Goal: Download file/media

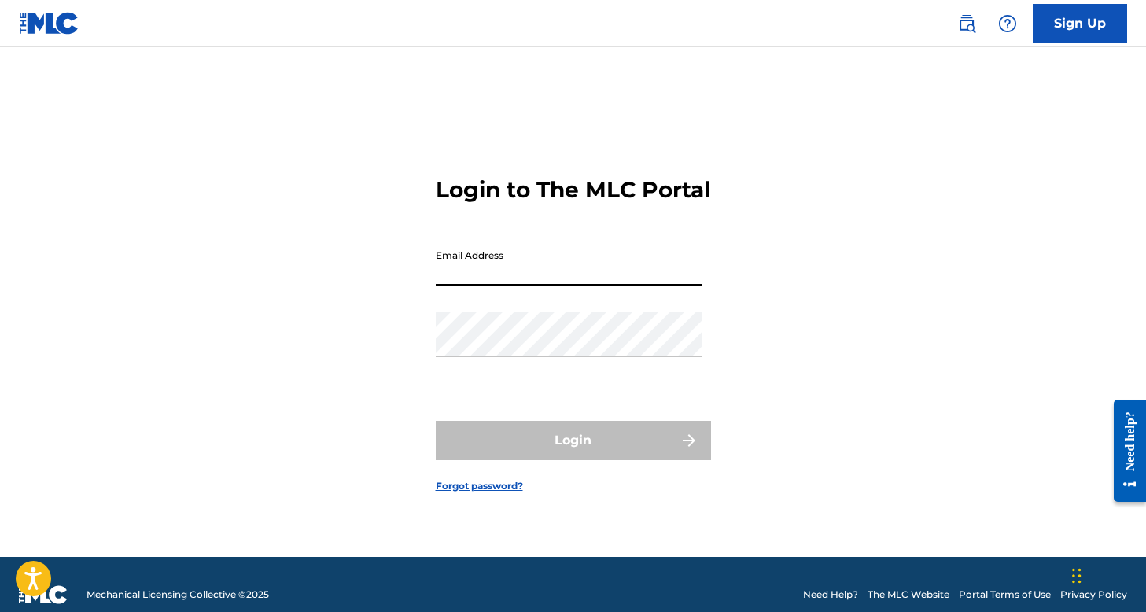
click at [546, 280] on input "Email Address" at bounding box center [569, 263] width 266 height 45
type input "[EMAIL_ADDRESS][DOMAIN_NAME]"
click at [583, 267] on input "[EMAIL_ADDRESS][DOMAIN_NAME]" at bounding box center [569, 263] width 266 height 45
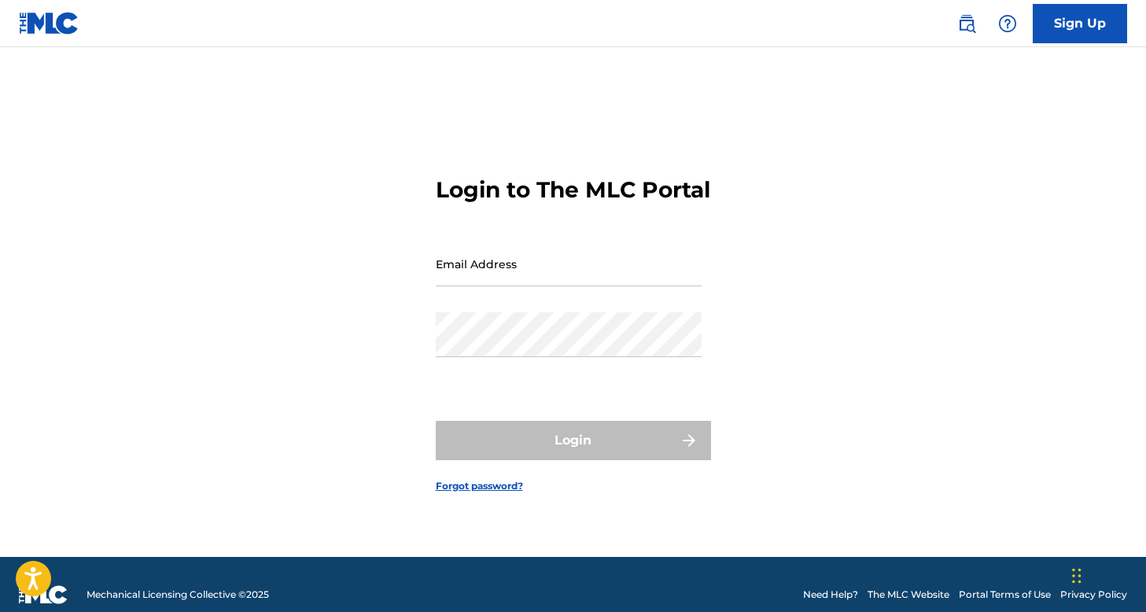
click at [571, 274] on input "Email Address" at bounding box center [569, 263] width 266 height 45
type input "[EMAIL_ADDRESS][DOMAIN_NAME]"
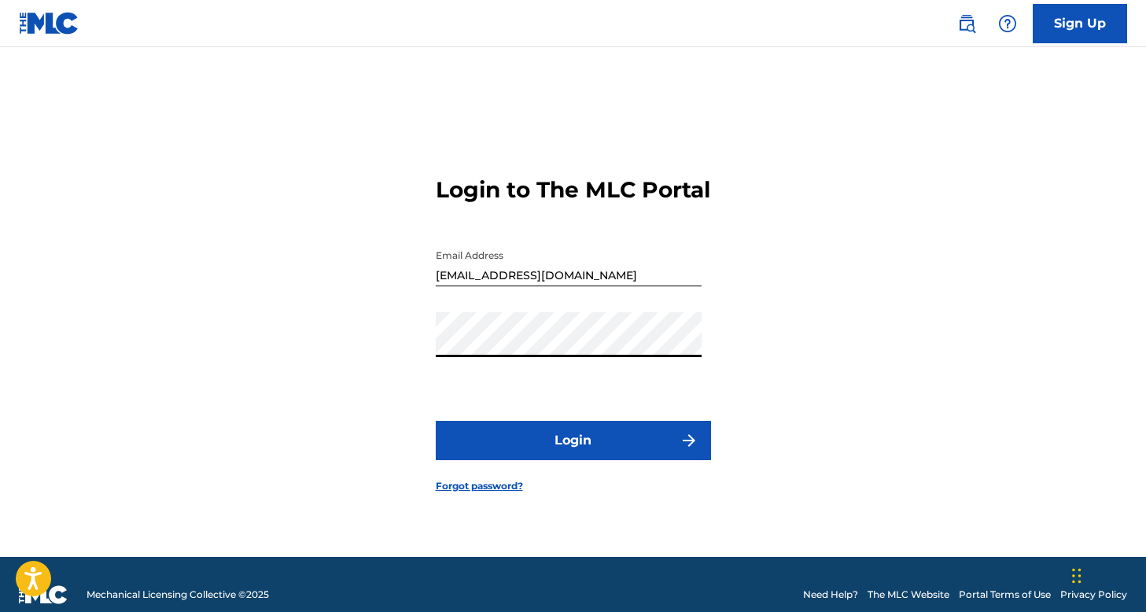
click at [531, 460] on button "Login" at bounding box center [573, 440] width 275 height 39
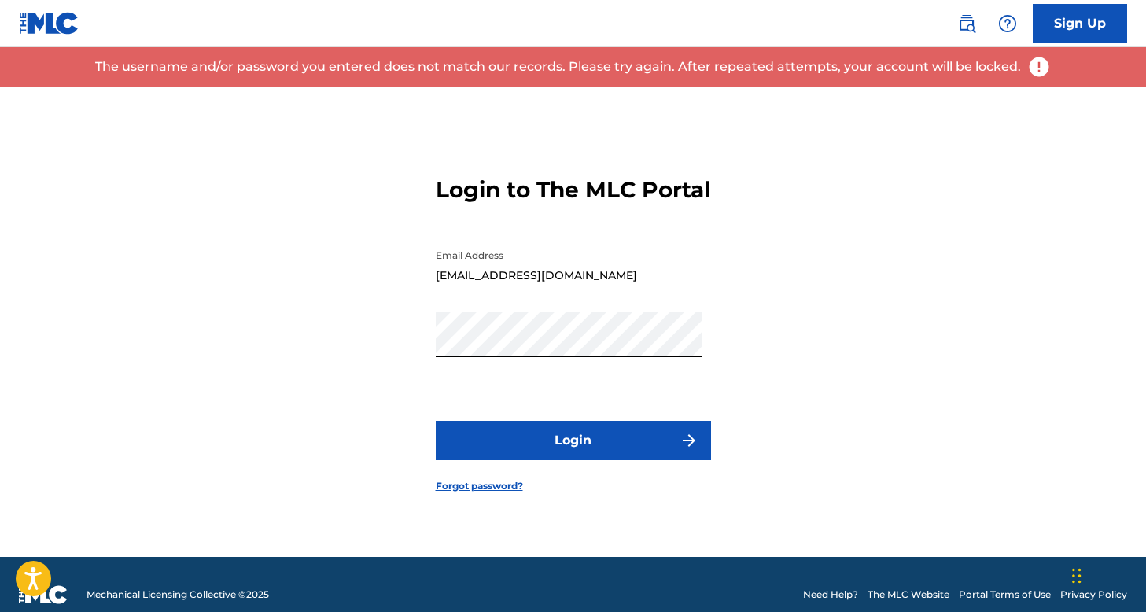
click at [755, 215] on div "Login to The MLC Portal Email Address [EMAIL_ADDRESS][DOMAIN_NAME] Password Log…" at bounding box center [573, 321] width 1101 height 470
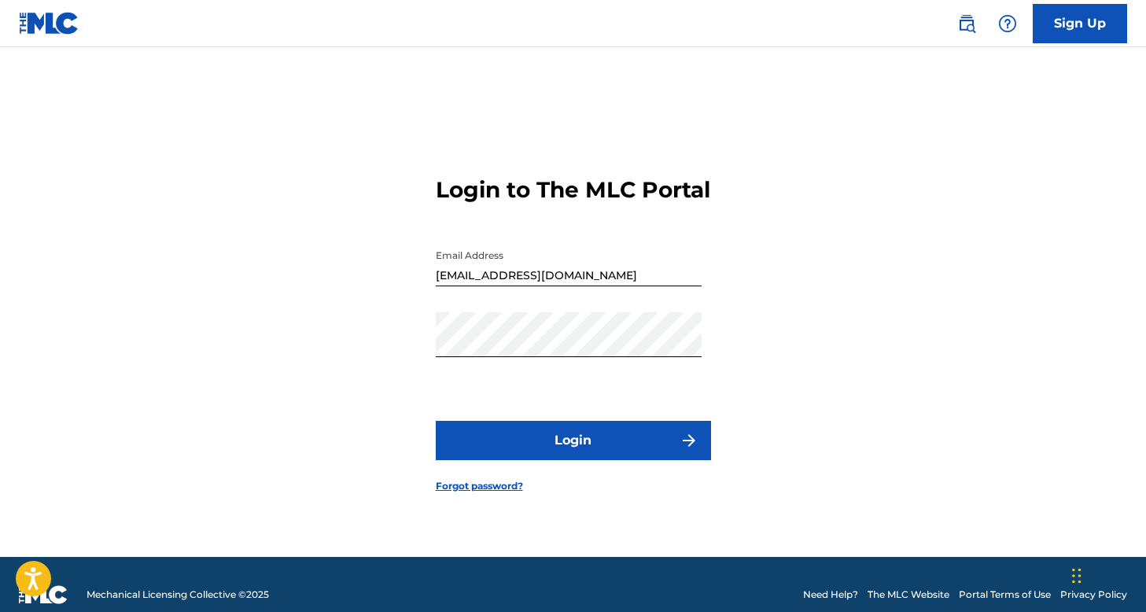
click at [487, 493] on link "Forgot password?" at bounding box center [479, 486] width 87 height 14
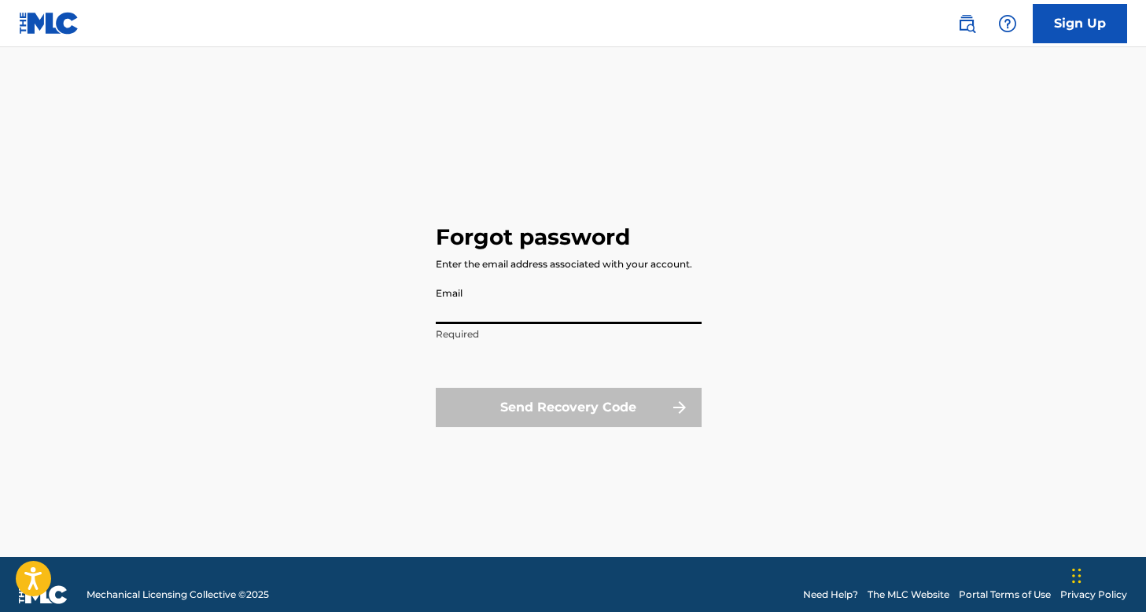
click at [472, 313] on input "Email" at bounding box center [569, 301] width 266 height 45
type input "[EMAIL_ADDRESS][DOMAIN_NAME]"
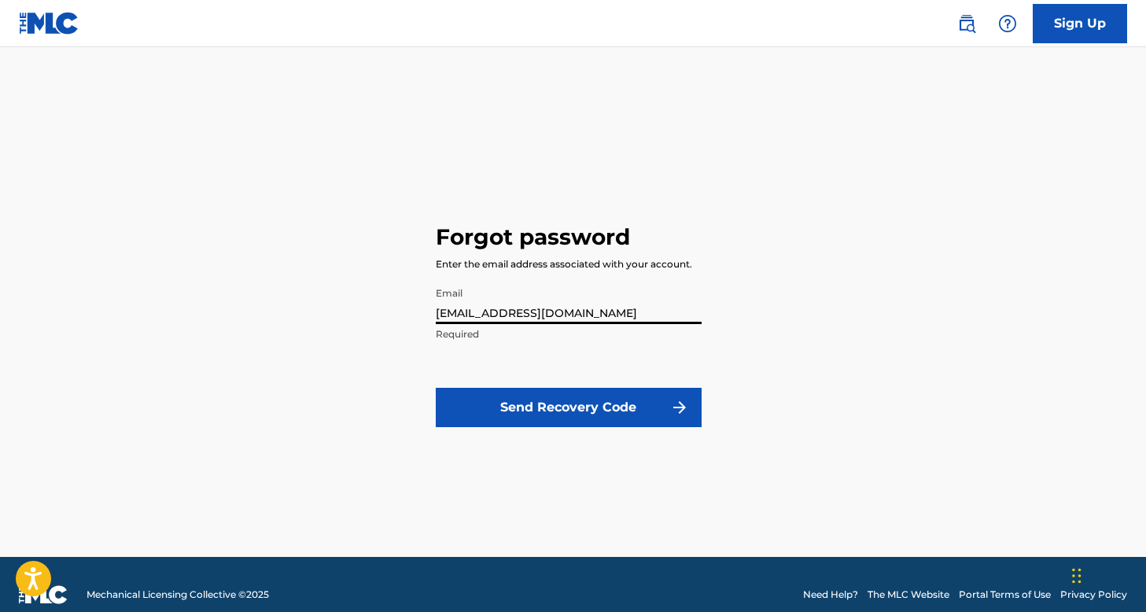
click at [572, 414] on button "Send Recovery Code" at bounding box center [569, 407] width 266 height 39
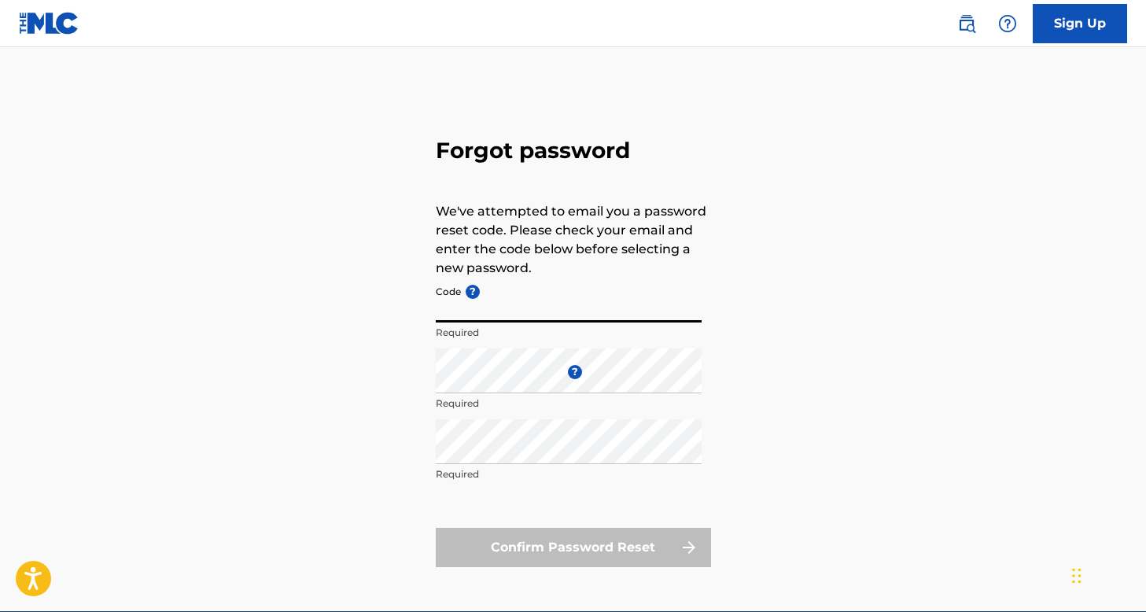
click at [552, 304] on input "Code ?" at bounding box center [569, 300] width 266 height 45
paste input "FP_d55ca80d6484765f90b623589882"
type input "FP_d55ca80d6484765f90b623589882"
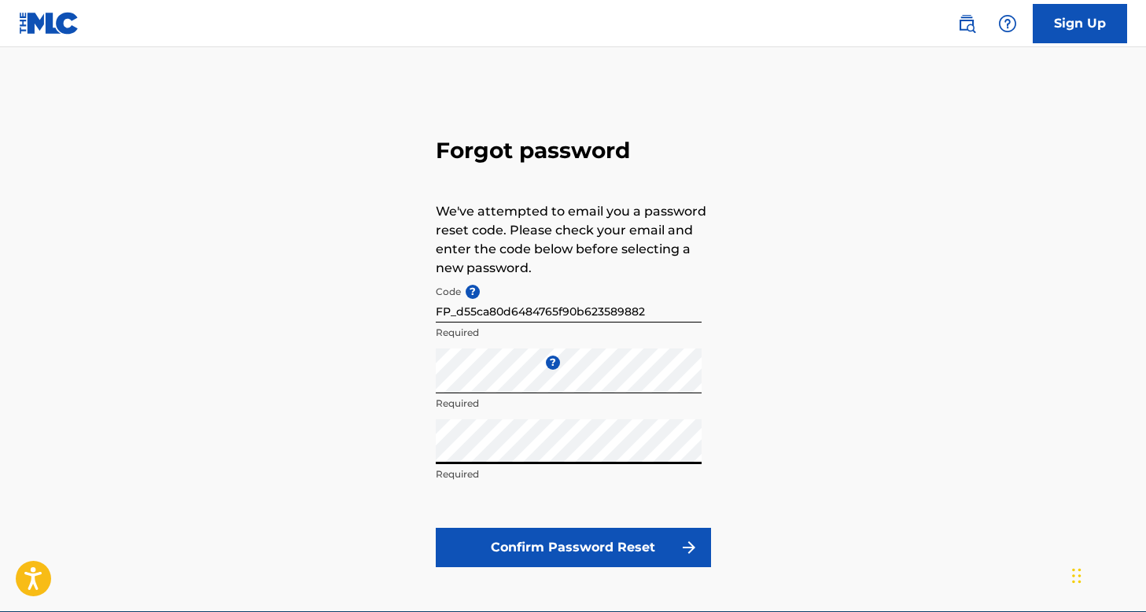
click at [573, 545] on button "Confirm Password Reset" at bounding box center [573, 547] width 275 height 39
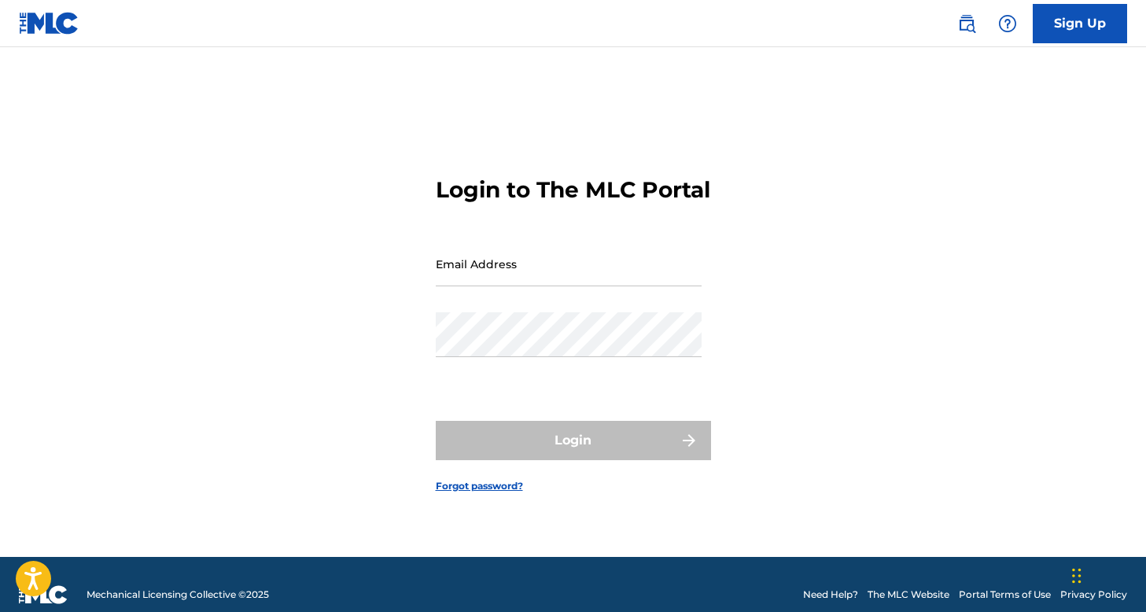
click at [538, 277] on input "Email Address" at bounding box center [569, 263] width 266 height 45
type input "[EMAIL_ADDRESS][DOMAIN_NAME]"
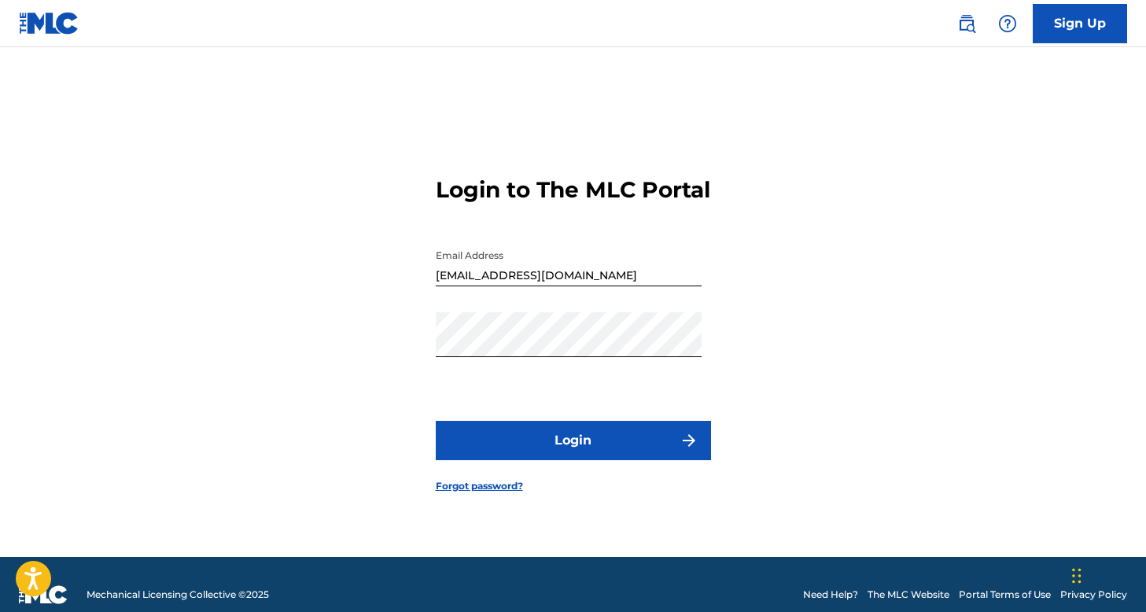
click at [559, 458] on button "Login" at bounding box center [573, 440] width 275 height 39
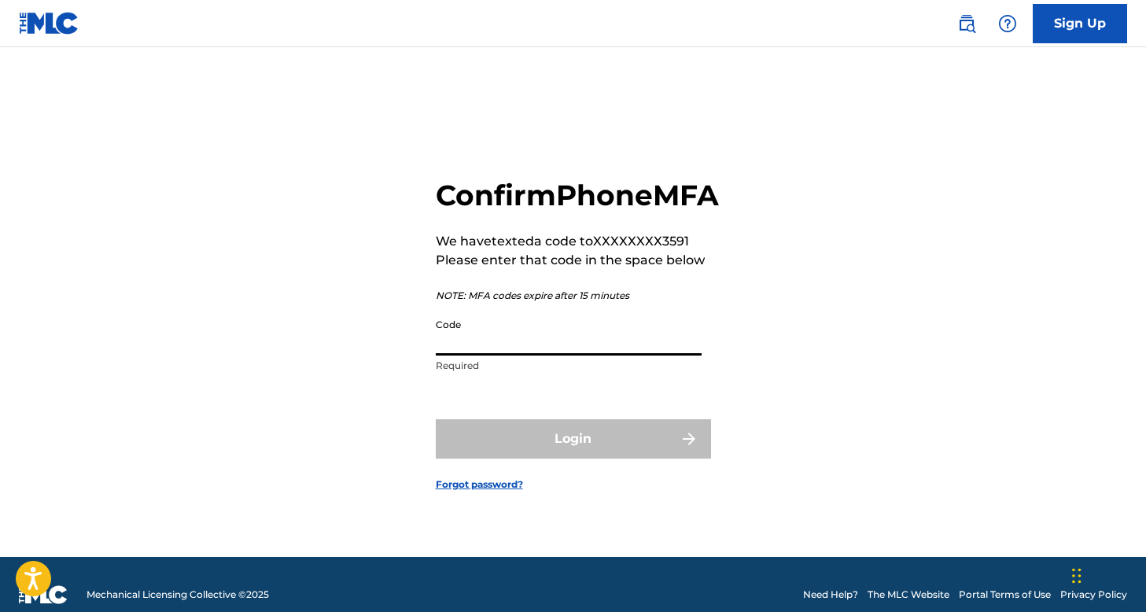
click at [521, 355] on input "Code" at bounding box center [569, 333] width 266 height 45
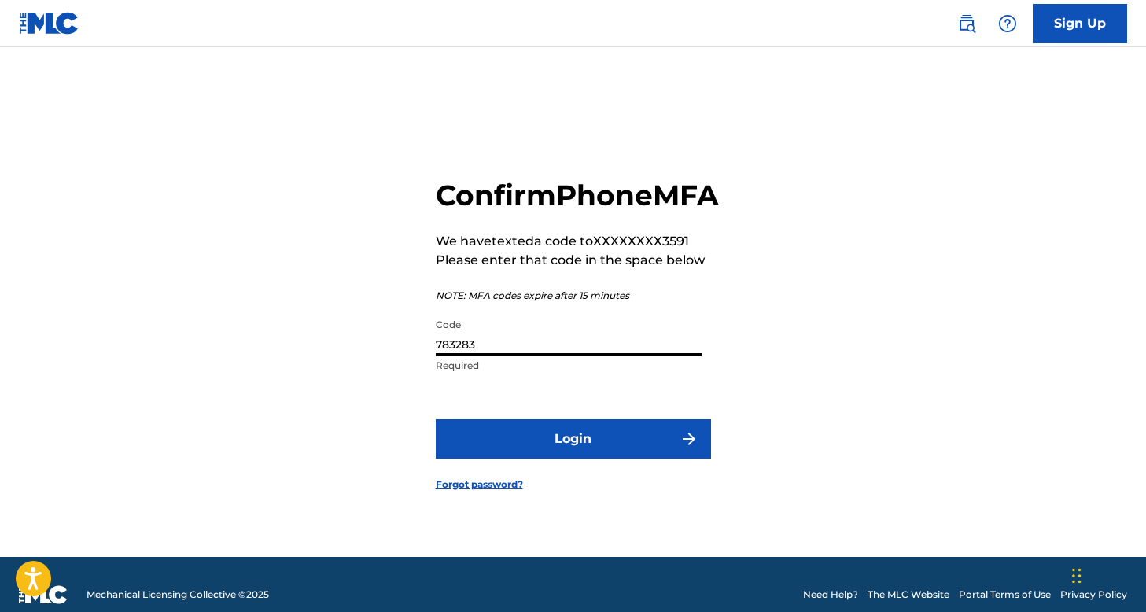
type input "783283"
click at [436, 419] on button "Login" at bounding box center [573, 438] width 275 height 39
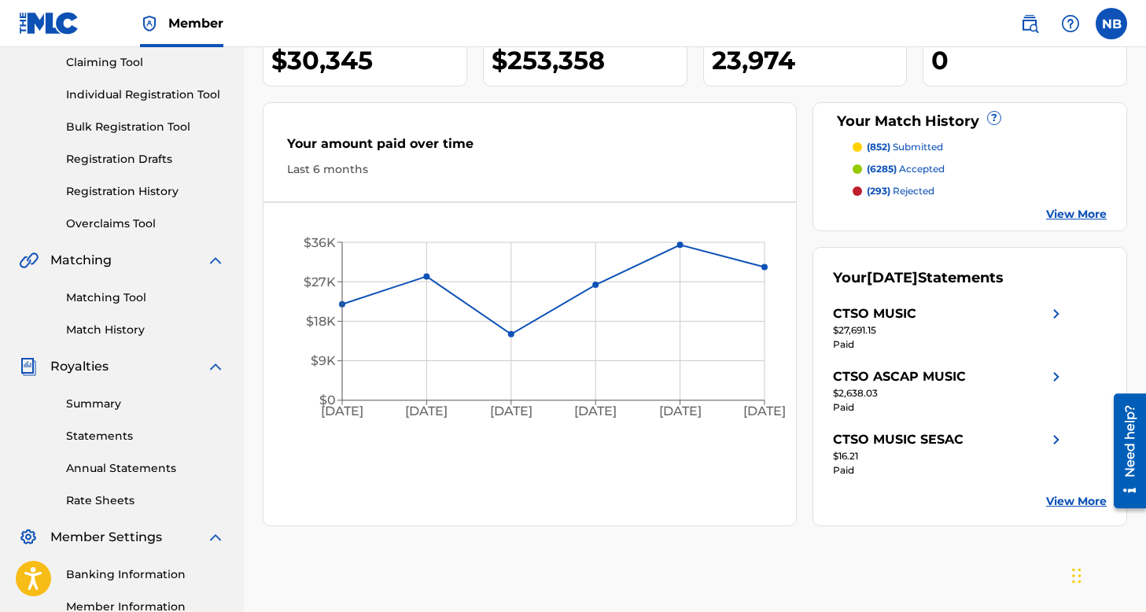
scroll to position [170, 0]
click at [127, 400] on link "Summary" at bounding box center [145, 403] width 159 height 17
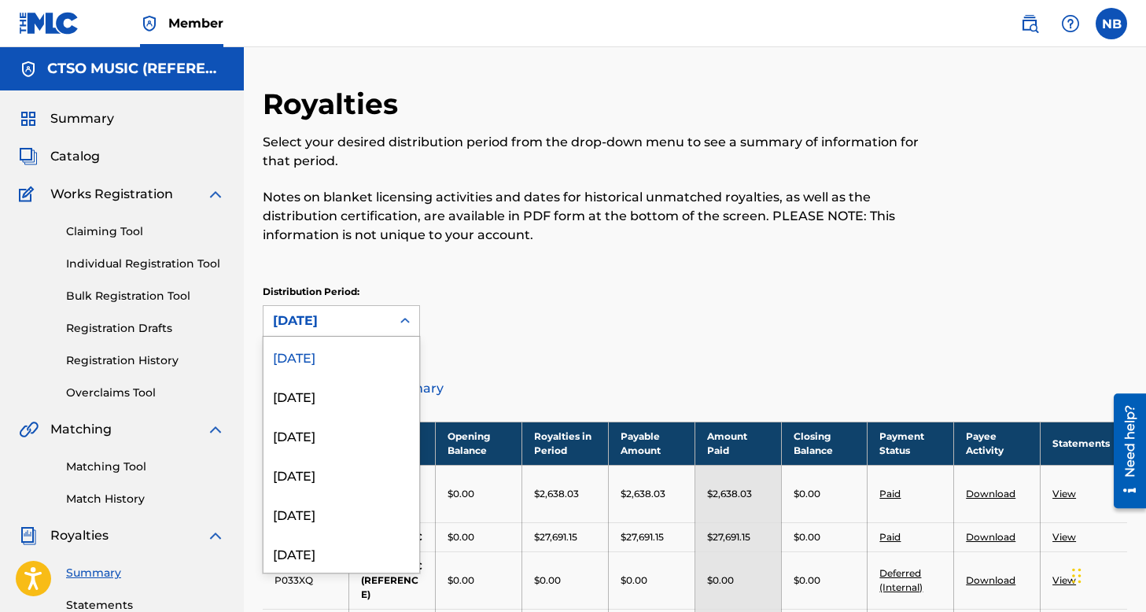
click at [312, 320] on div "[DATE]" at bounding box center [327, 320] width 109 height 19
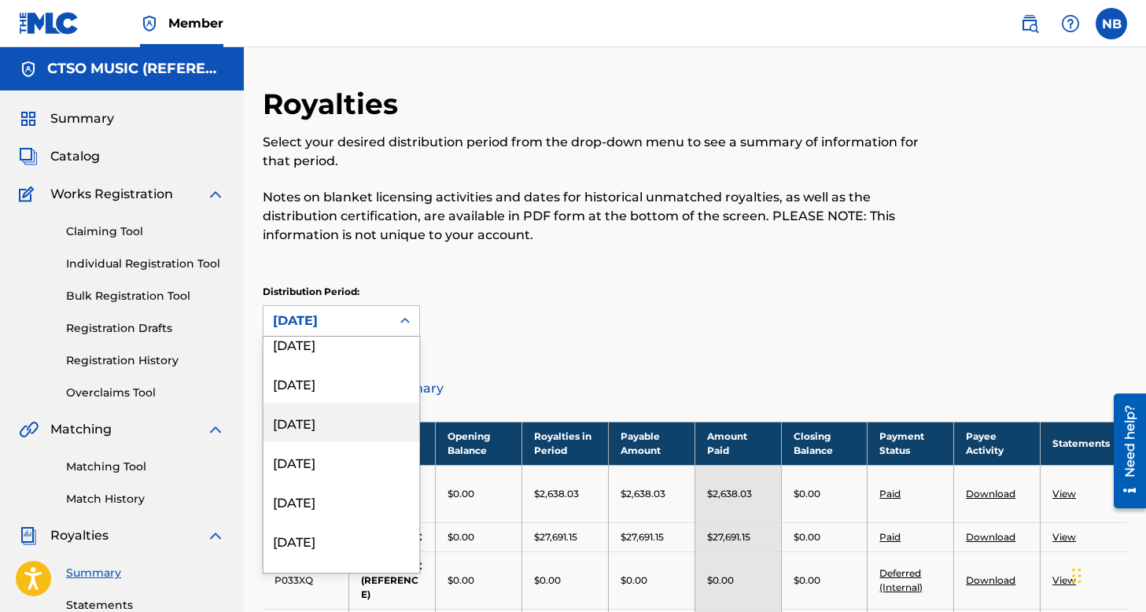
click at [313, 428] on div "[DATE]" at bounding box center [341, 422] width 156 height 39
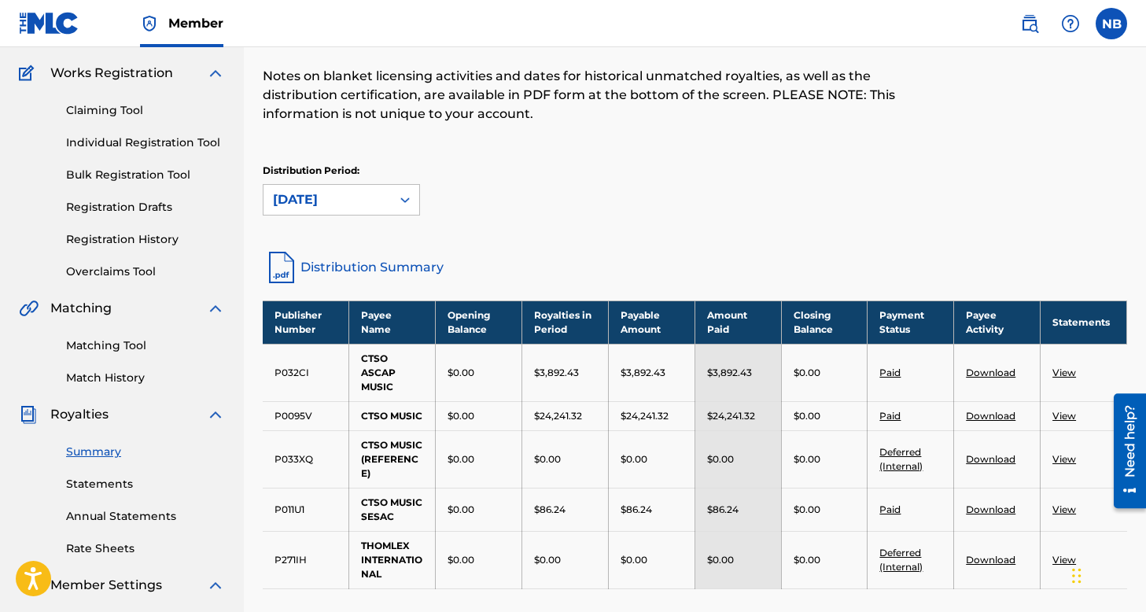
scroll to position [122, 0]
click at [1007, 371] on link "Download" at bounding box center [991, 372] width 50 height 12
click at [981, 414] on link "Download" at bounding box center [991, 415] width 50 height 12
click at [864, 534] on td "$0.00" at bounding box center [824, 558] width 86 height 57
click at [979, 511] on link "Download" at bounding box center [991, 508] width 50 height 12
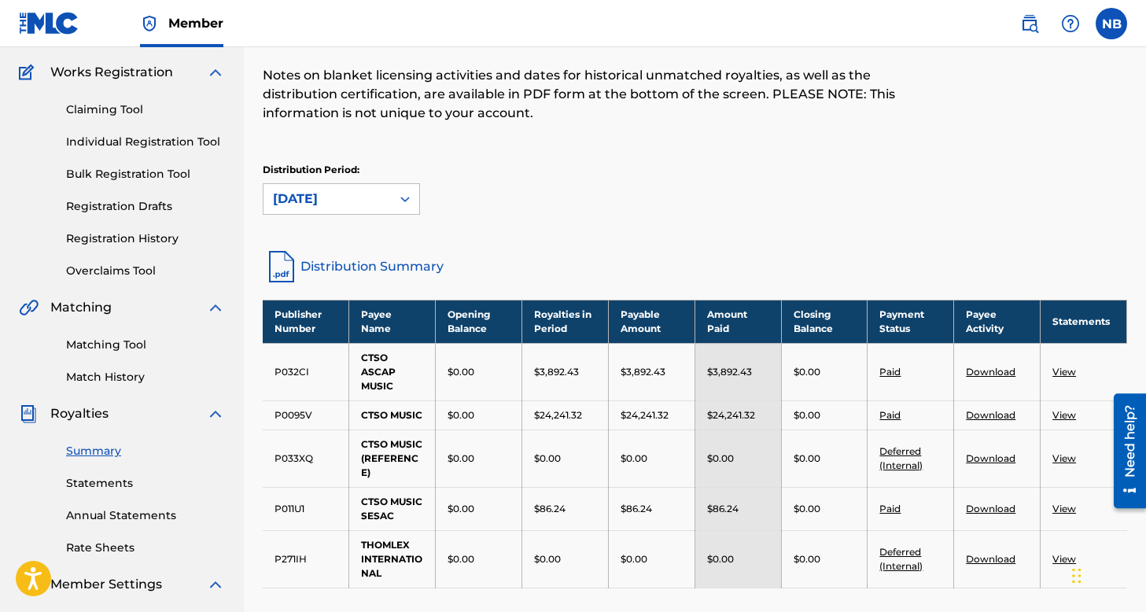
click at [94, 480] on link "Statements" at bounding box center [145, 483] width 159 height 17
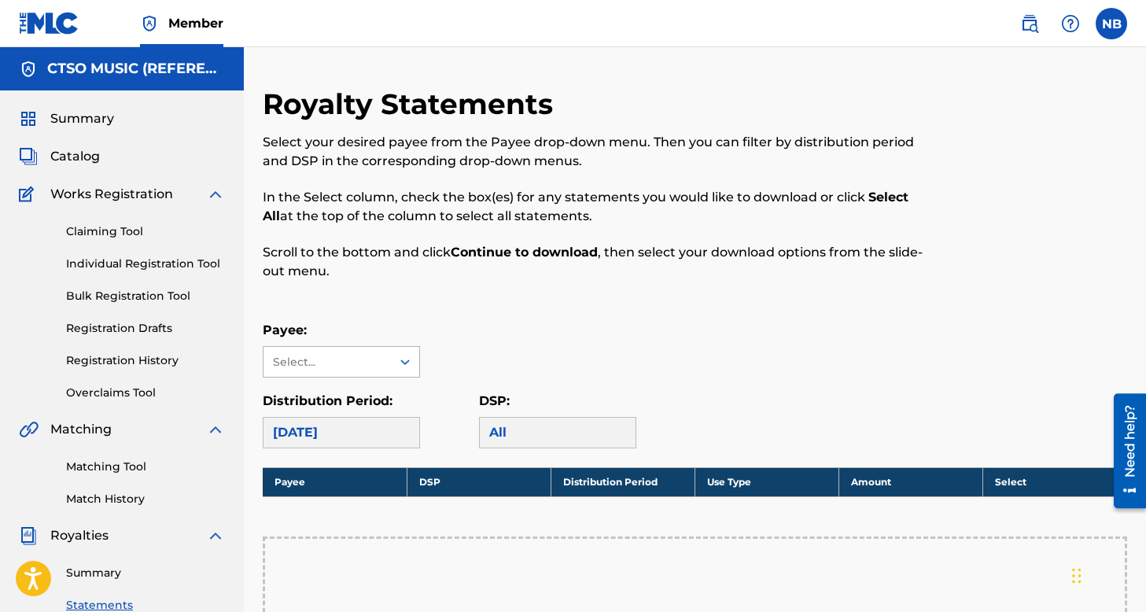
click at [378, 369] on div "Select..." at bounding box center [326, 362] width 107 height 17
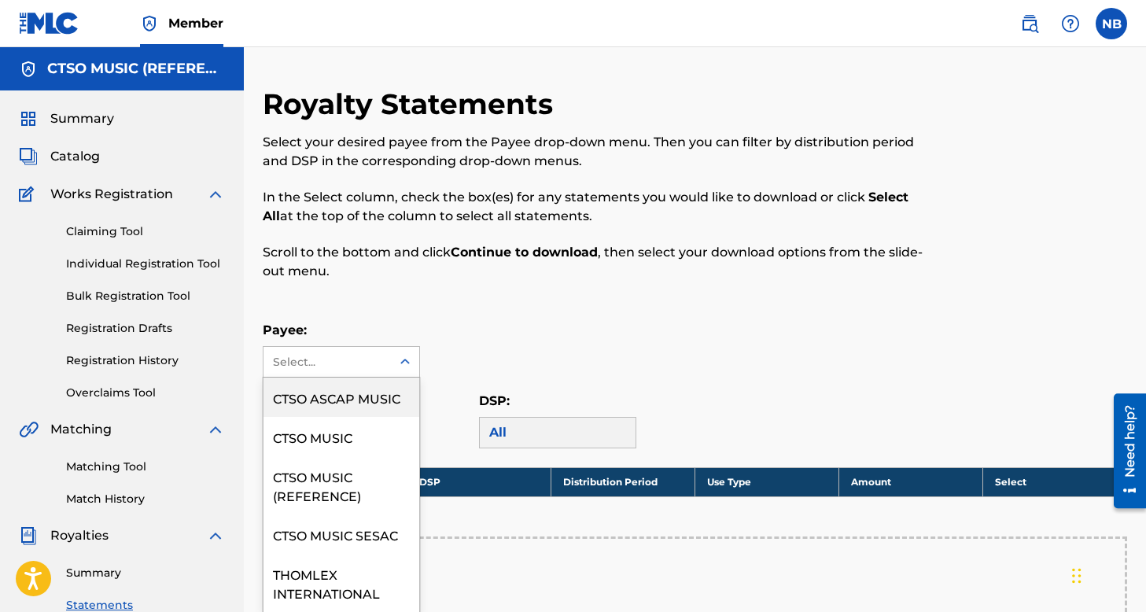
scroll to position [1, 0]
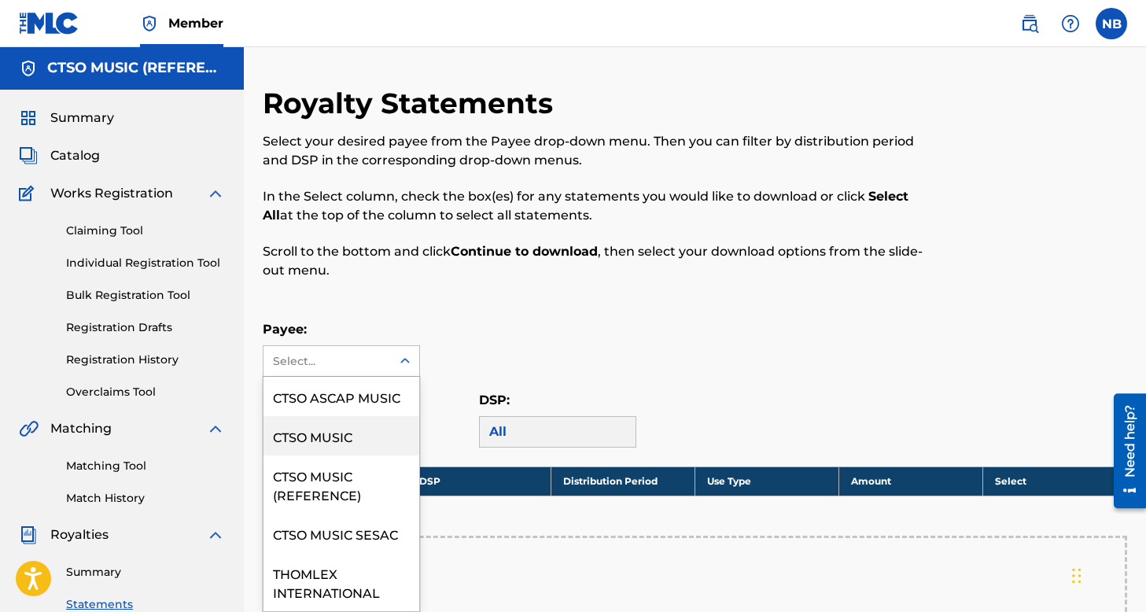
click at [352, 425] on div "CTSO MUSIC" at bounding box center [341, 435] width 156 height 39
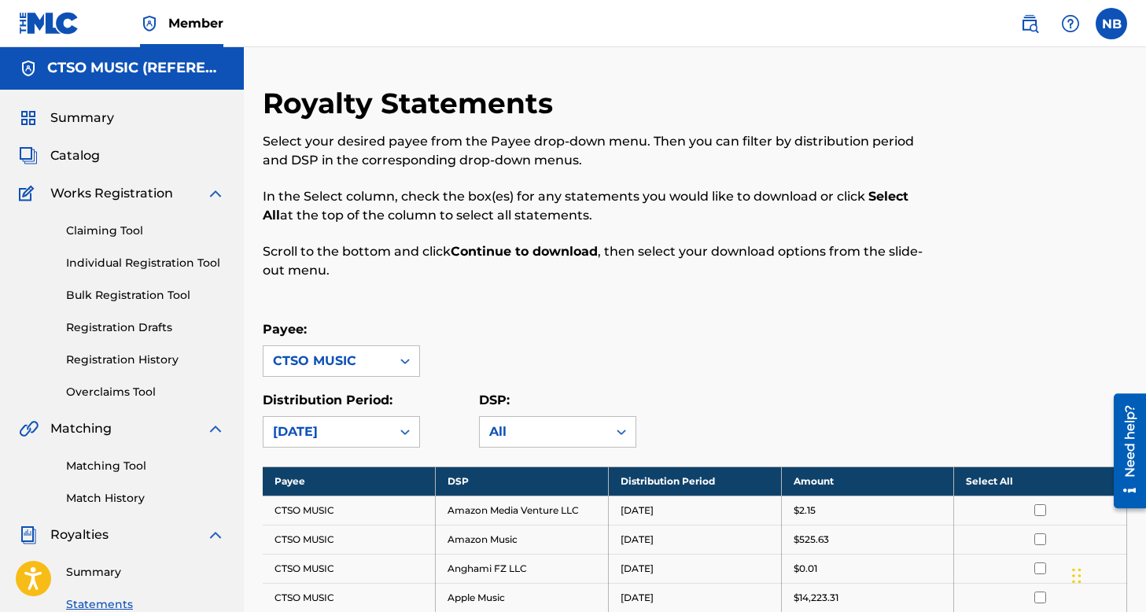
click at [391, 365] on div at bounding box center [405, 361] width 28 height 28
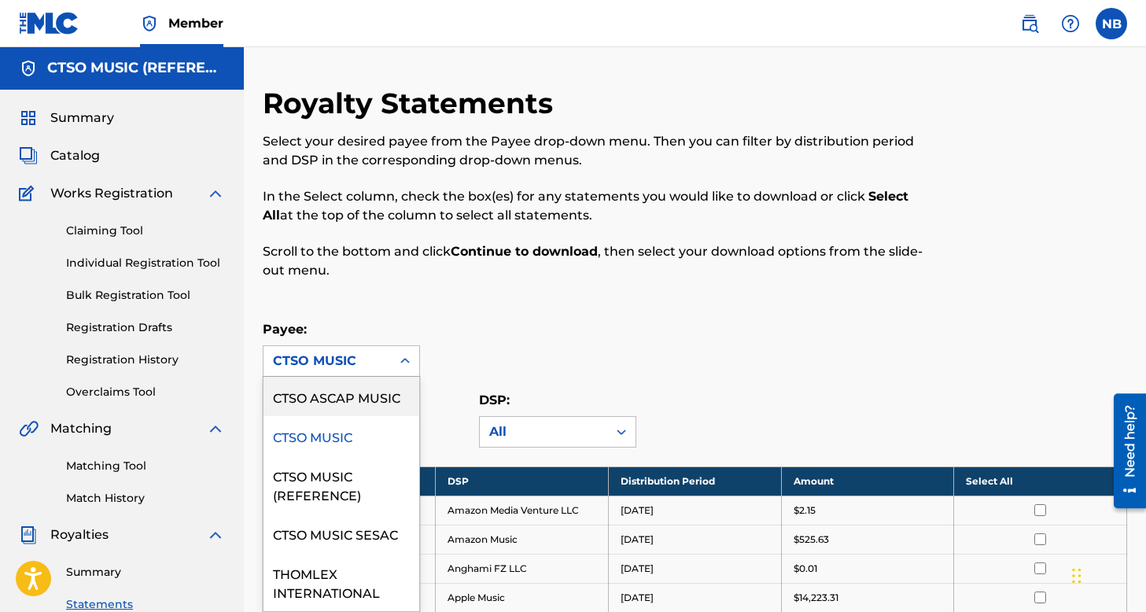
click at [370, 394] on div "CTSO ASCAP MUSIC" at bounding box center [341, 396] width 156 height 39
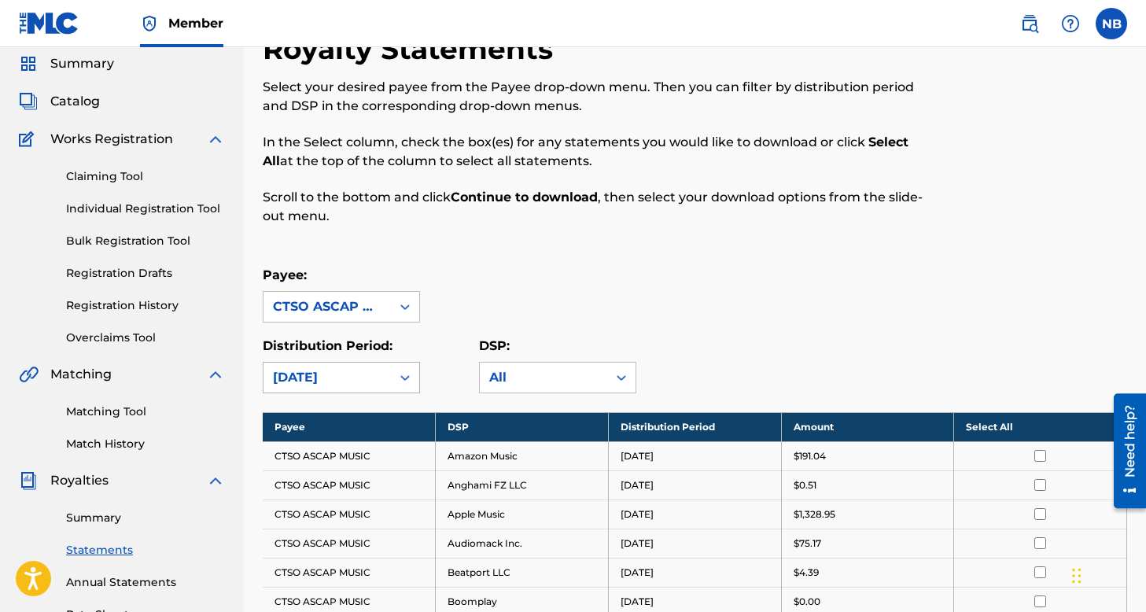
click at [355, 393] on div "[DATE]" at bounding box center [341, 377] width 157 height 31
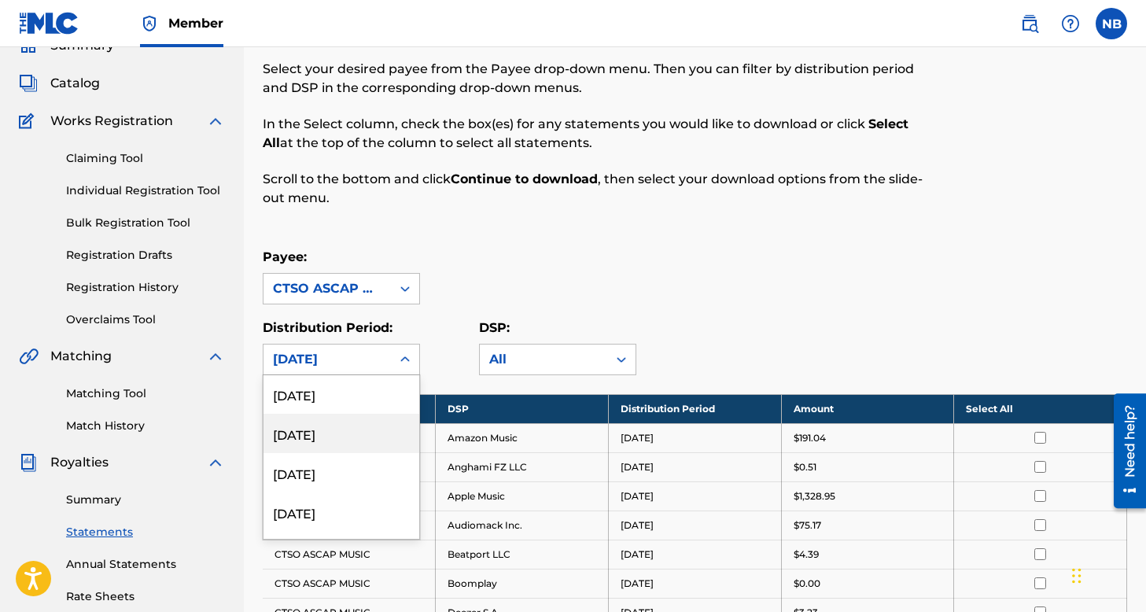
scroll to position [120, 0]
click at [348, 436] on div "[DATE]" at bounding box center [341, 432] width 156 height 39
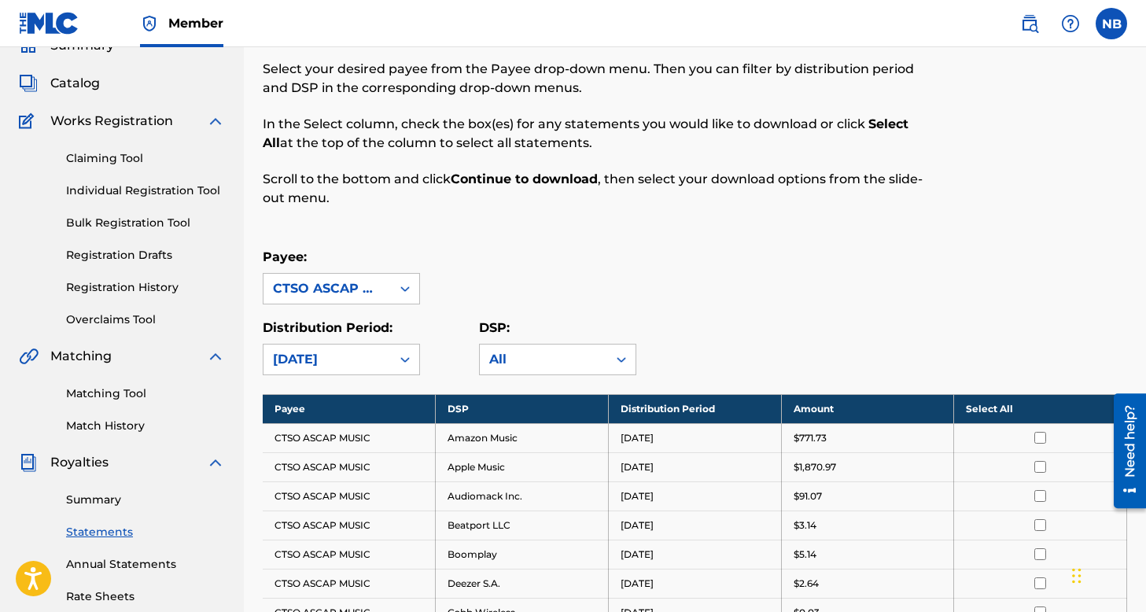
click at [1034, 436] on input "checkbox" at bounding box center [1040, 438] width 12 height 12
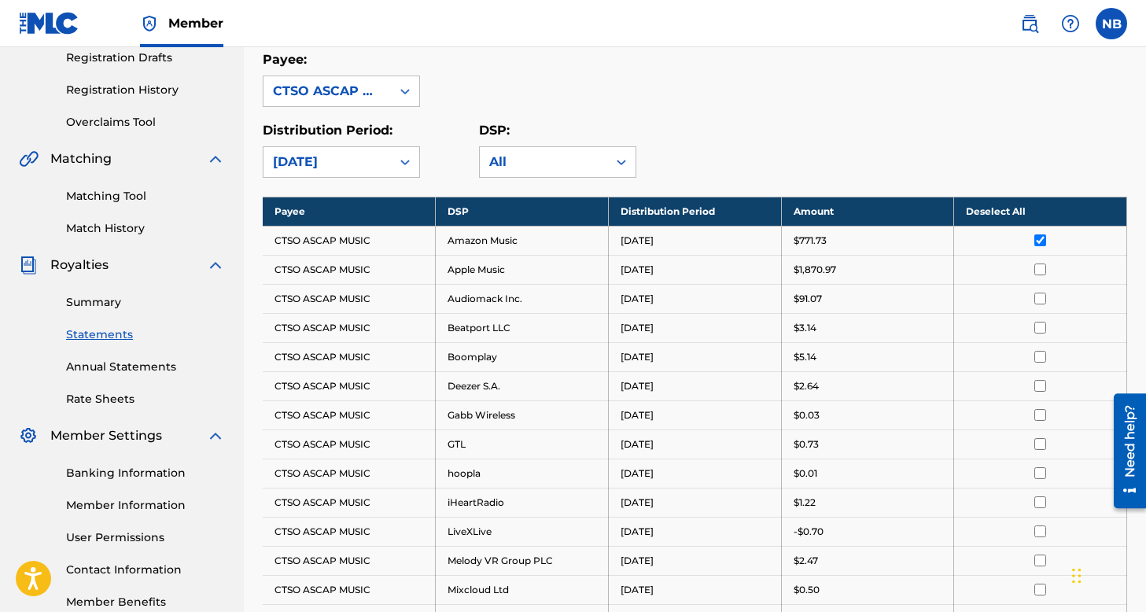
scroll to position [290, 0]
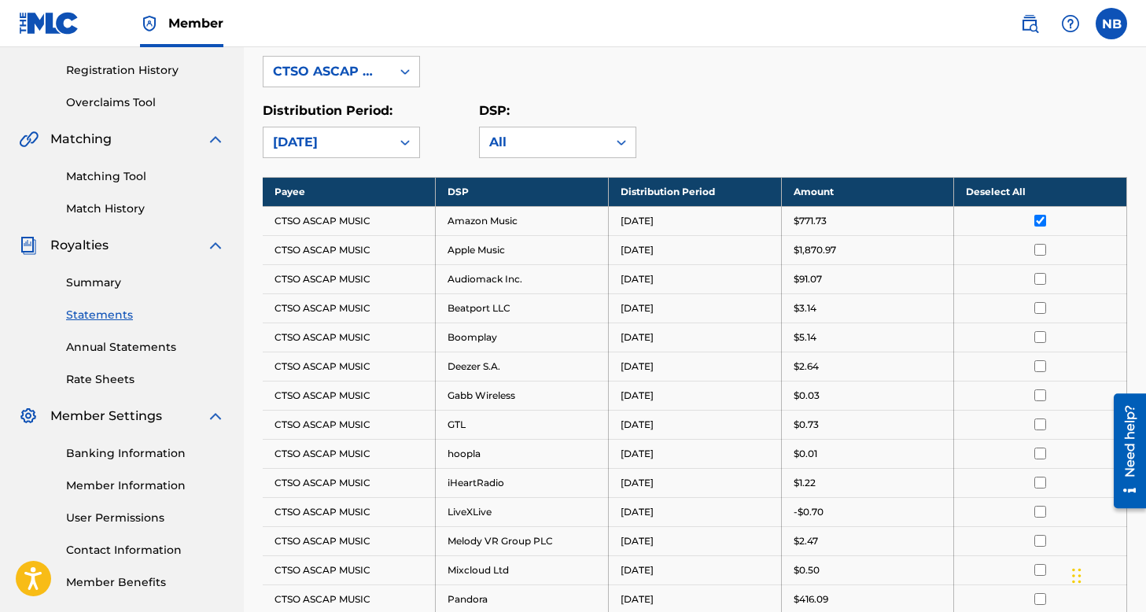
click at [1019, 193] on th "Deselect All" at bounding box center [1040, 191] width 173 height 29
click at [1039, 190] on th "Select All" at bounding box center [1040, 191] width 173 height 29
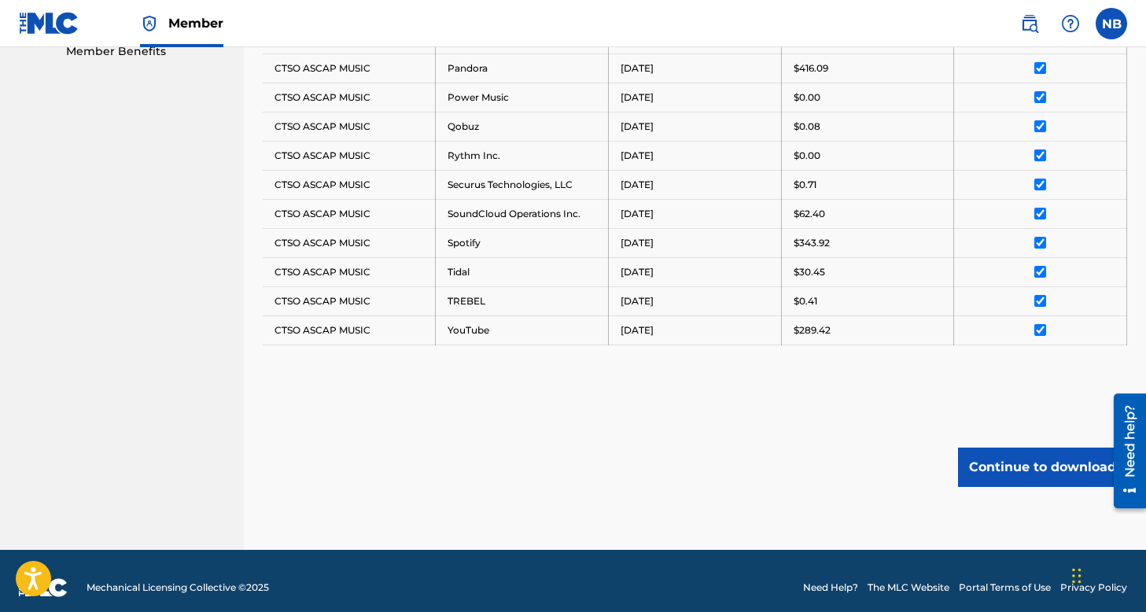
scroll to position [833, 0]
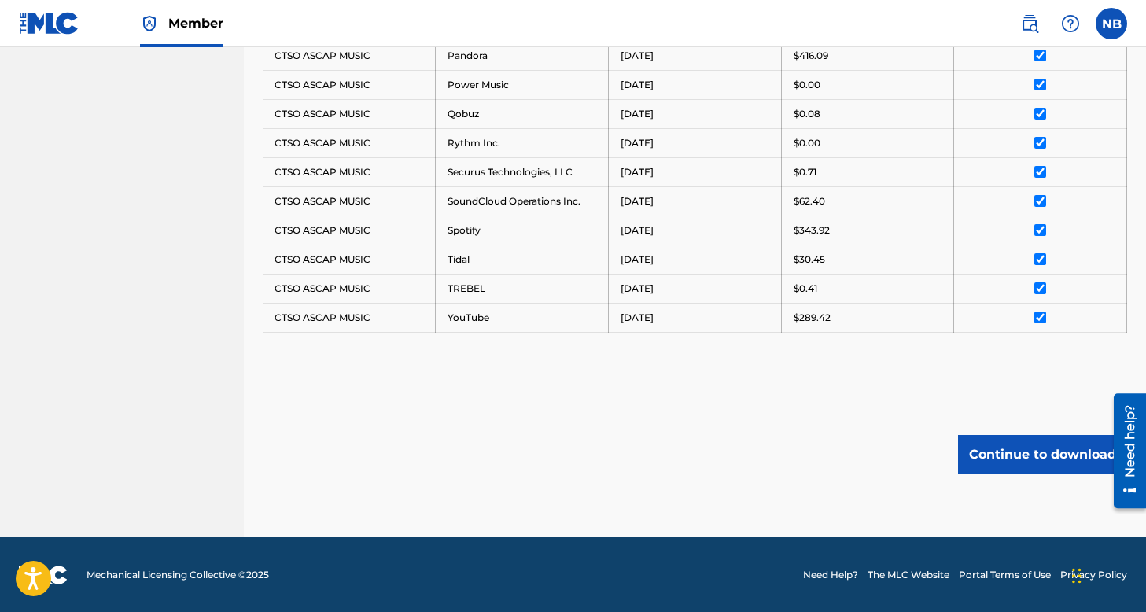
click at [1010, 454] on button "Continue to download" at bounding box center [1042, 454] width 169 height 39
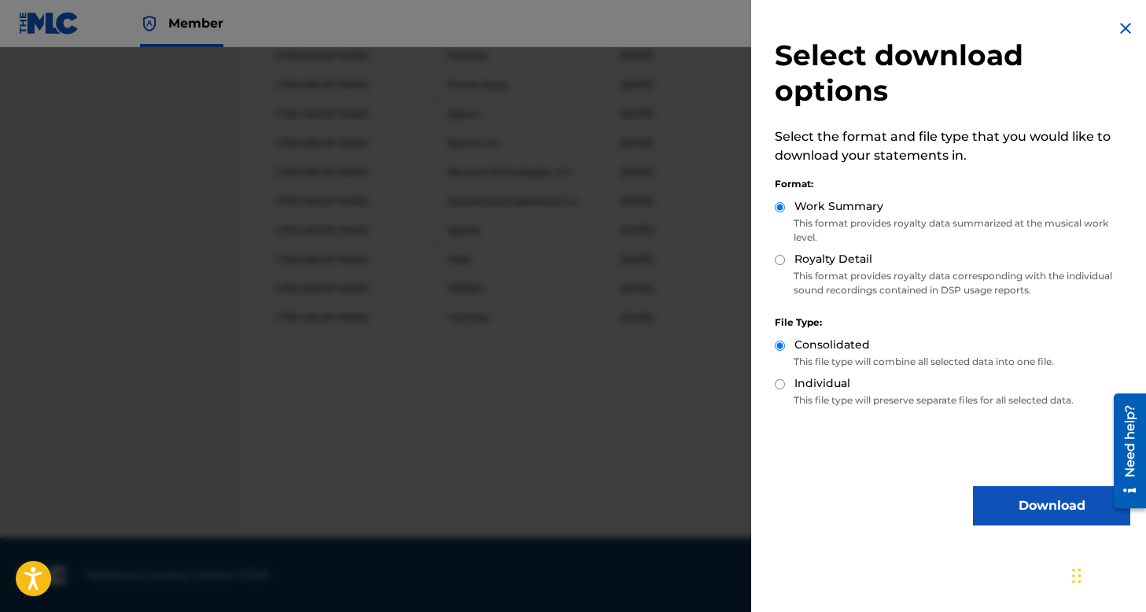
click at [778, 262] on input "Royalty Detail" at bounding box center [779, 260] width 10 height 10
radio input "true"
click at [998, 497] on button "Download" at bounding box center [1051, 505] width 157 height 39
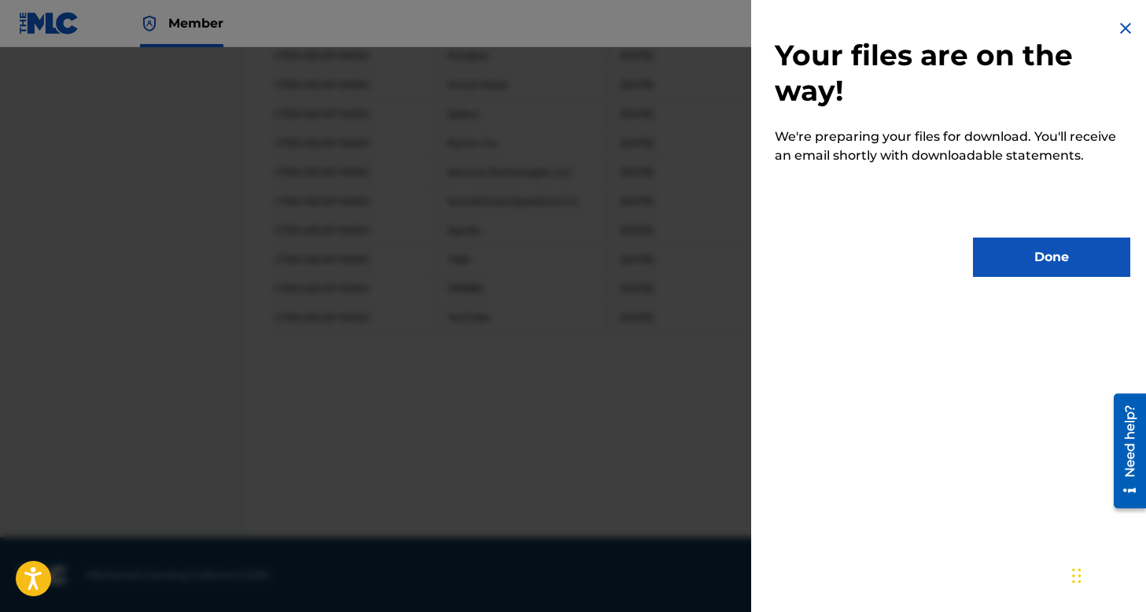
click at [1005, 267] on button "Done" at bounding box center [1051, 256] width 157 height 39
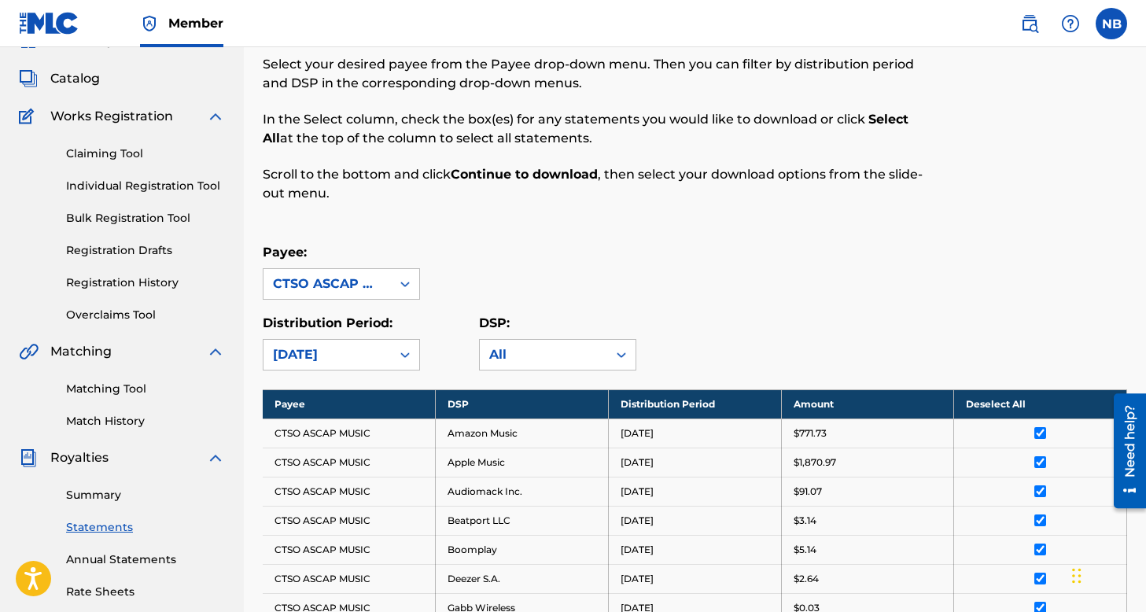
scroll to position [75, 0]
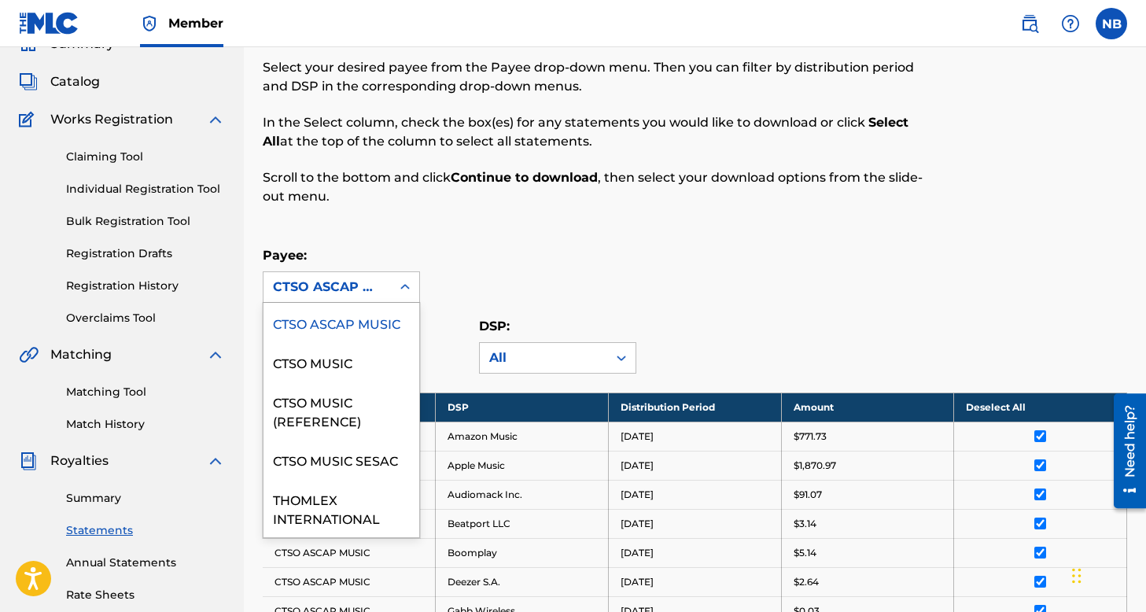
click at [405, 285] on icon at bounding box center [405, 287] width 16 height 16
click at [353, 462] on div "CTSO MUSIC SESAC" at bounding box center [341, 459] width 156 height 39
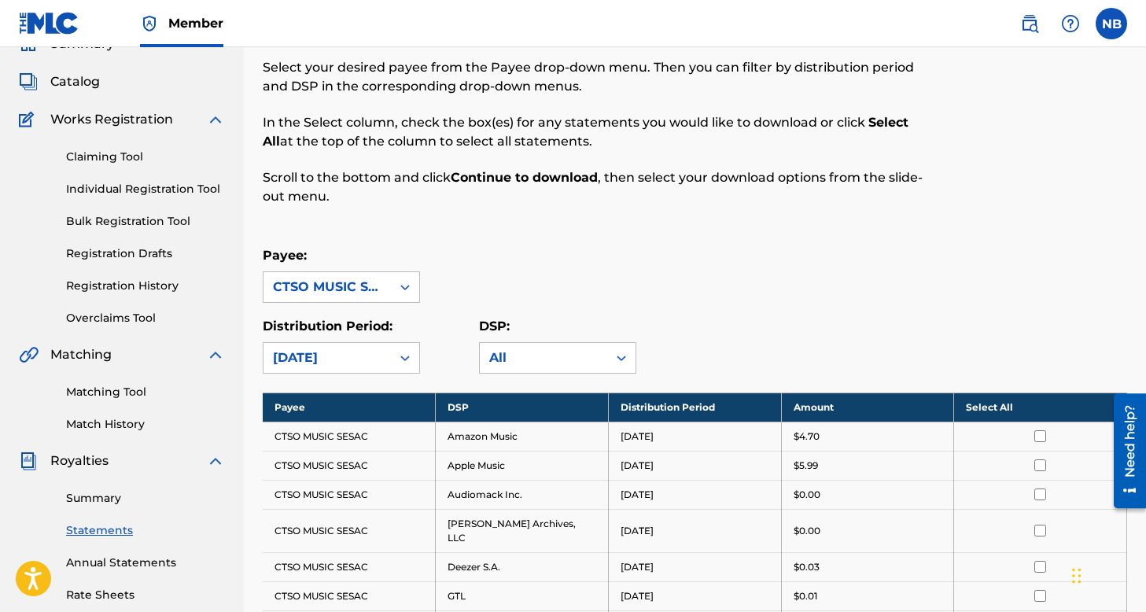
click at [1009, 403] on th "Select All" at bounding box center [1040, 406] width 173 height 29
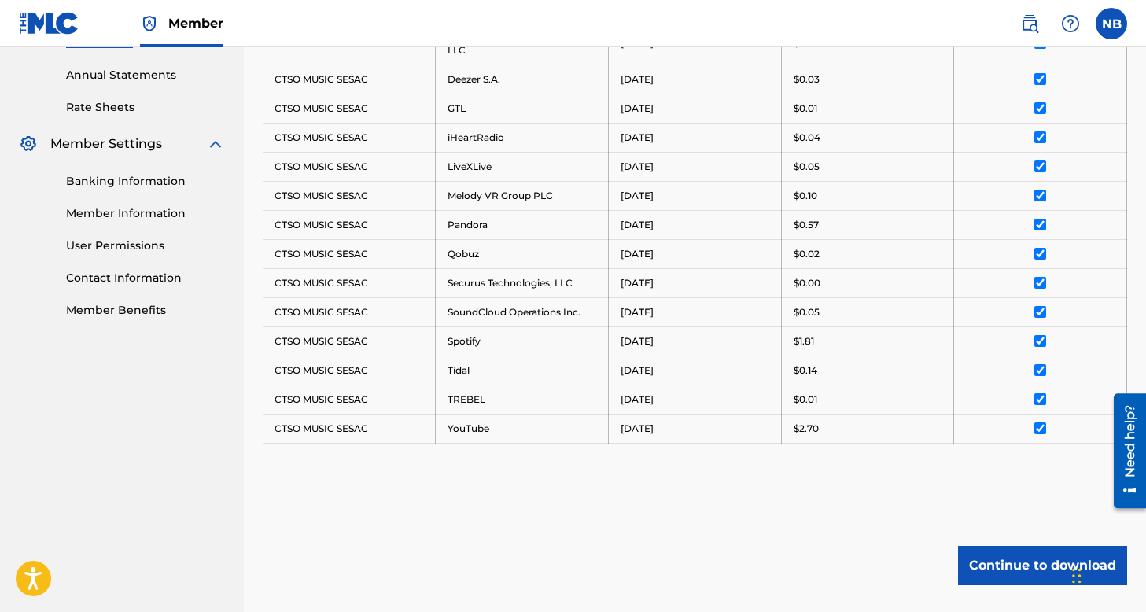
scroll to position [659, 0]
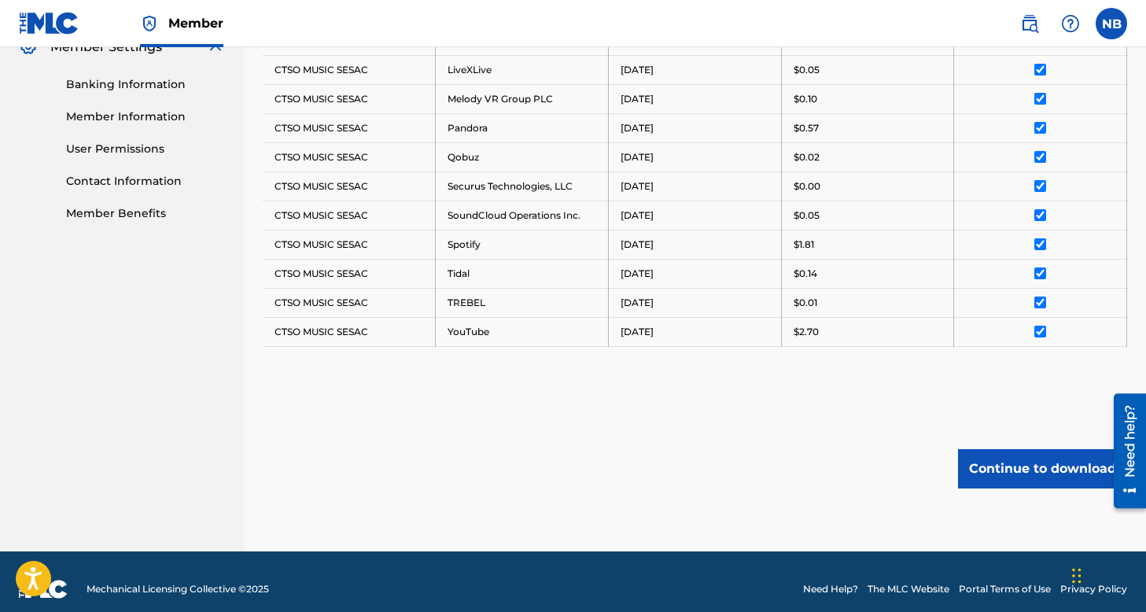
click at [1006, 449] on button "Continue to download" at bounding box center [1042, 468] width 169 height 39
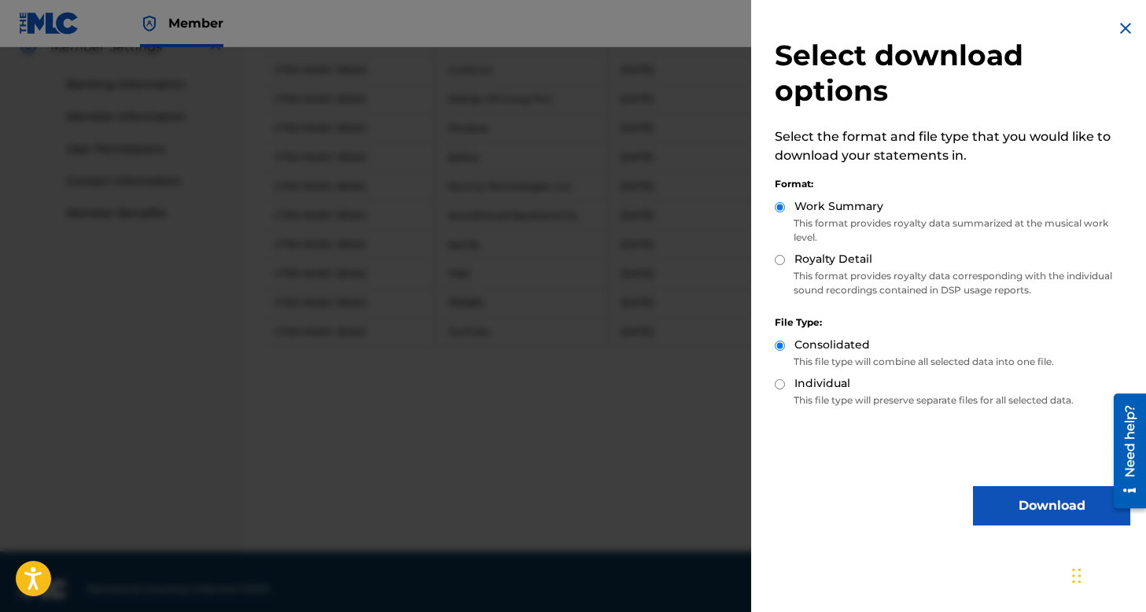
click at [784, 259] on input "Royalty Detail" at bounding box center [779, 260] width 10 height 10
radio input "true"
click at [1038, 506] on button "Download" at bounding box center [1051, 505] width 157 height 39
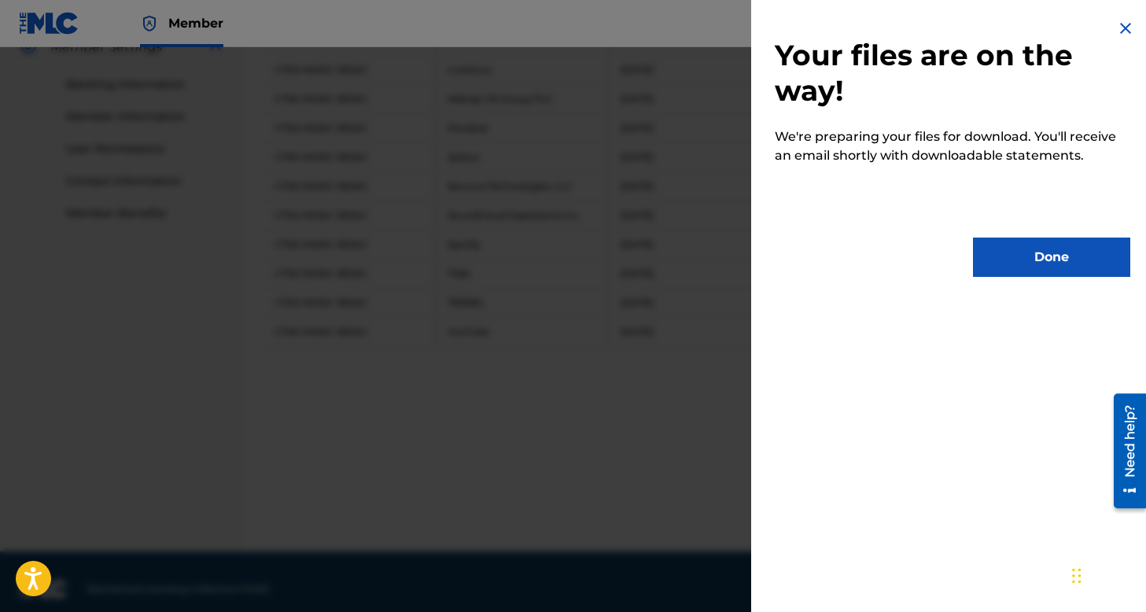
click at [1048, 244] on button "Done" at bounding box center [1051, 256] width 157 height 39
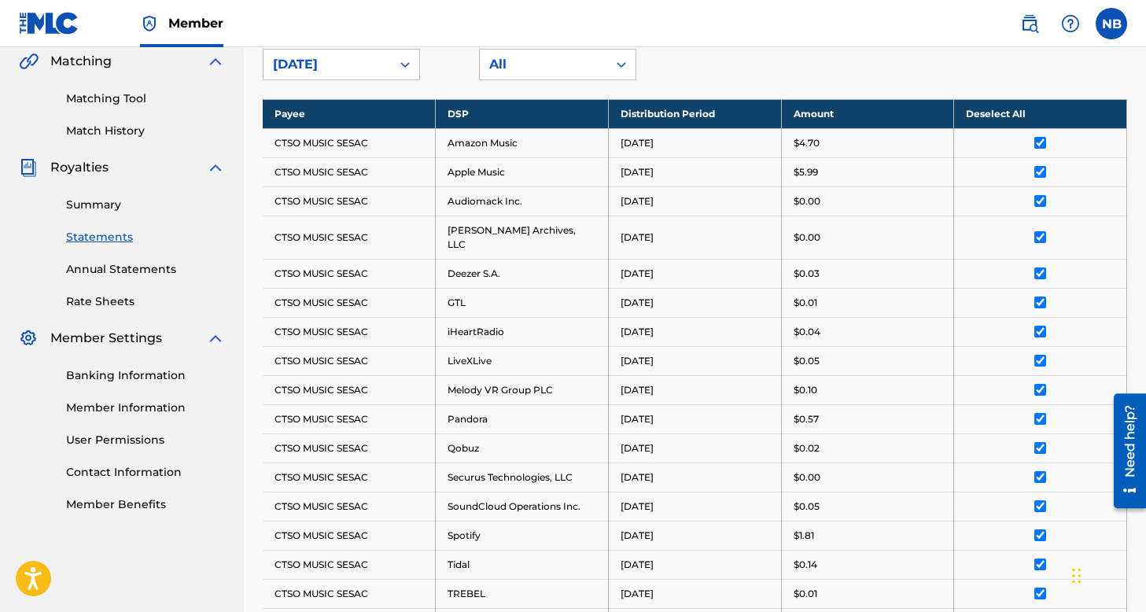
scroll to position [0, 0]
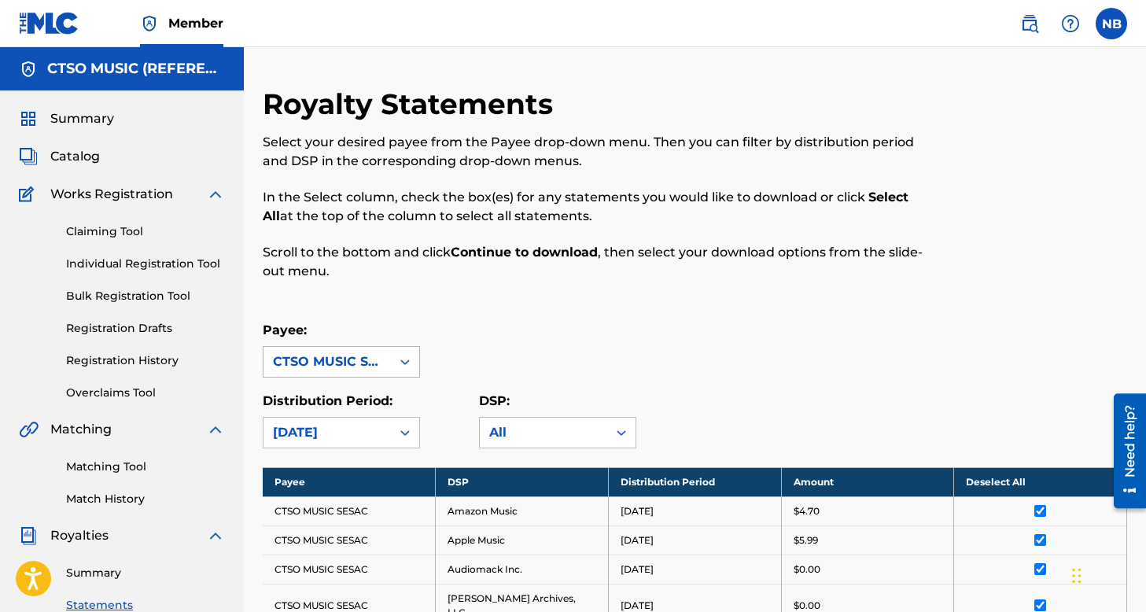
click at [388, 363] on div "CTSO MUSIC SESAC" at bounding box center [326, 362] width 127 height 30
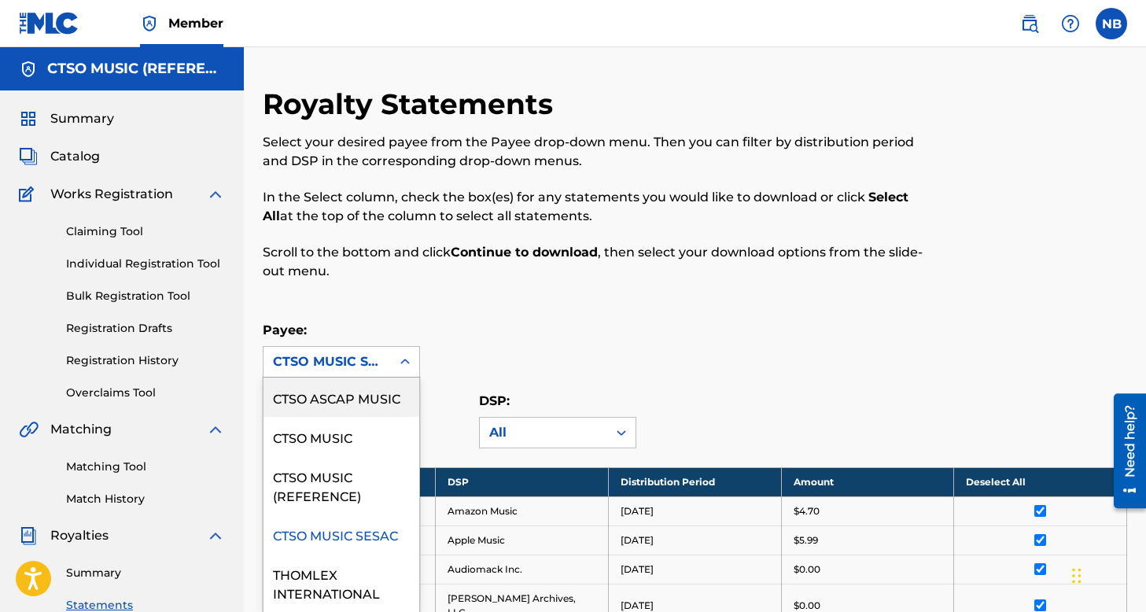
scroll to position [1, 0]
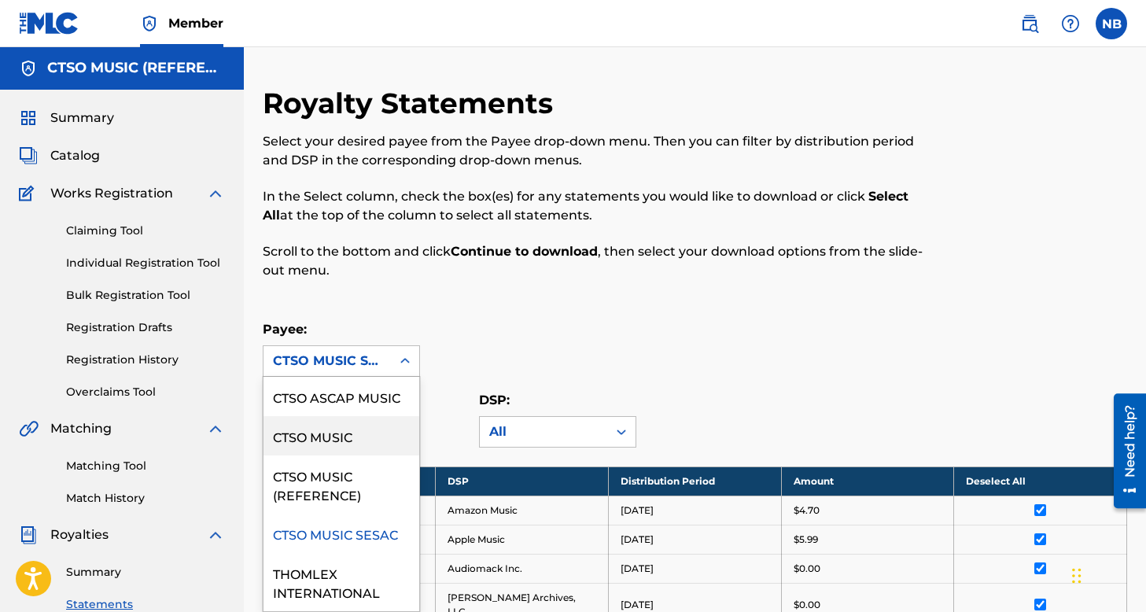
click at [361, 432] on div "CTSO MUSIC" at bounding box center [341, 435] width 156 height 39
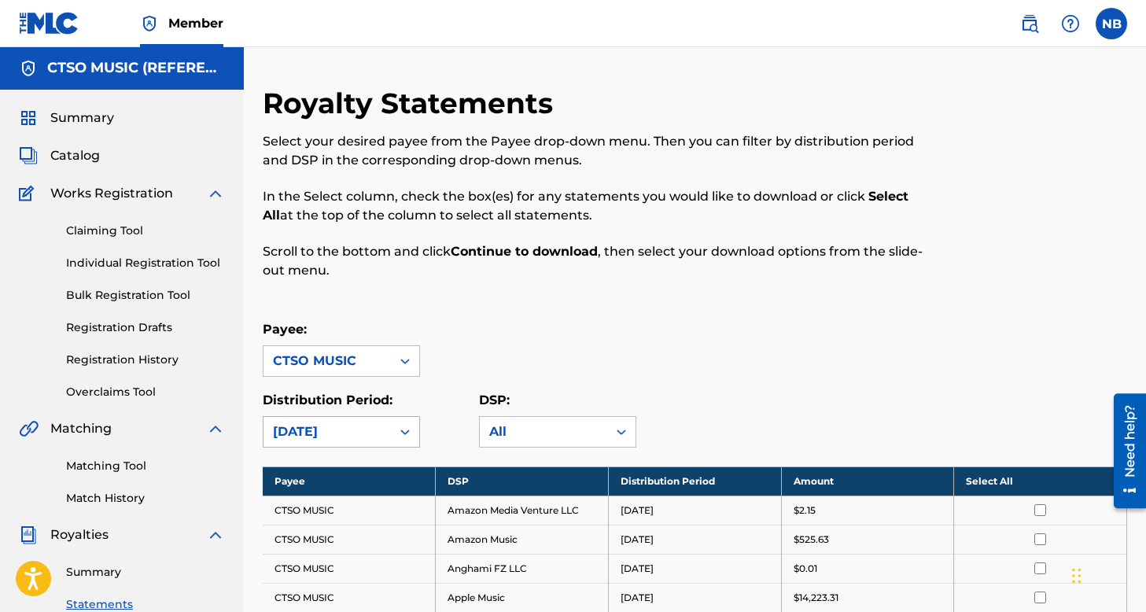
click at [308, 435] on div "[DATE]" at bounding box center [341, 431] width 157 height 31
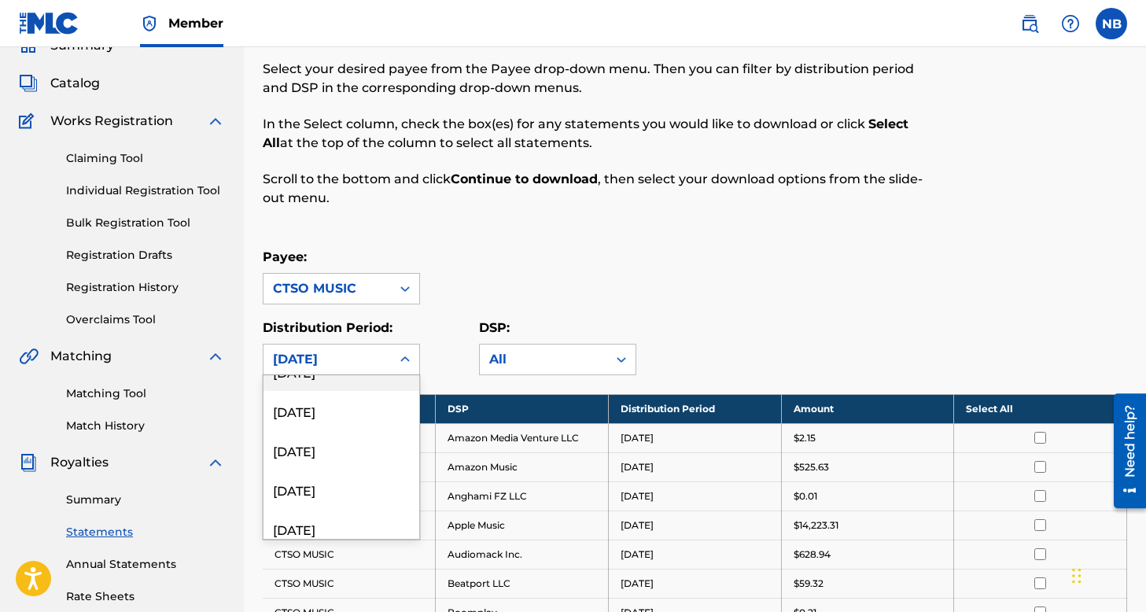
scroll to position [104, 0]
click at [327, 457] on div "[DATE]" at bounding box center [341, 448] width 156 height 39
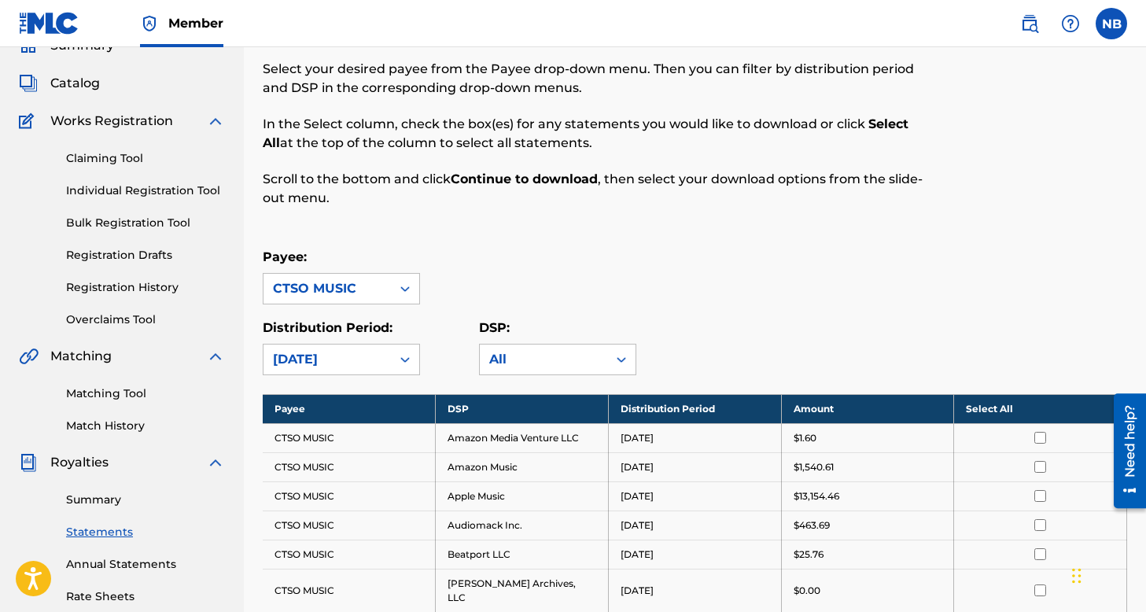
click at [1007, 403] on th "Select All" at bounding box center [1040, 408] width 173 height 29
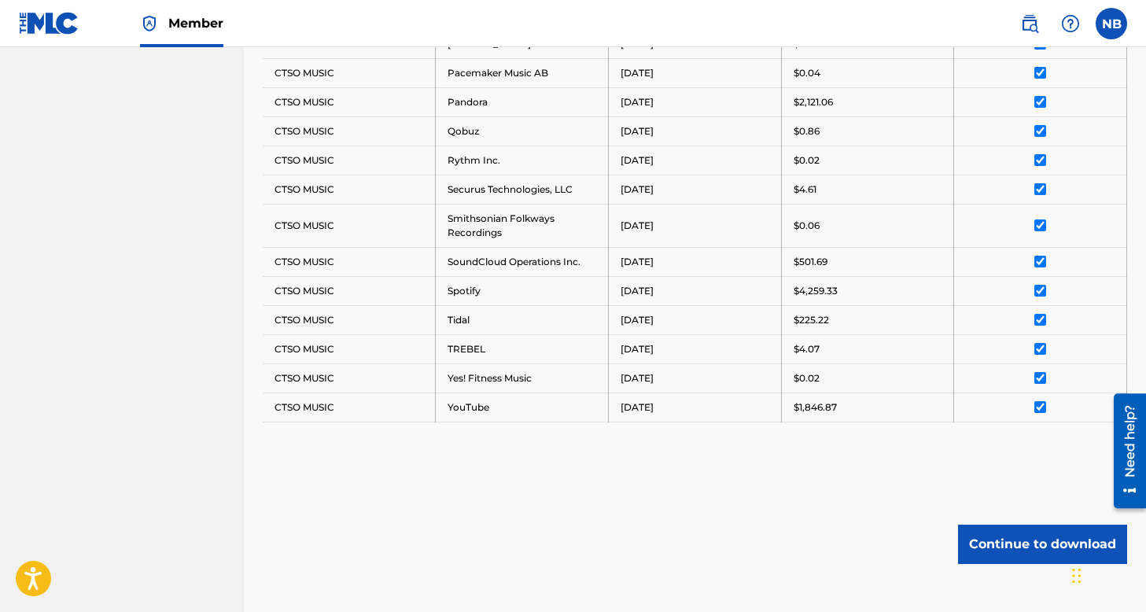
scroll to position [1036, 0]
click at [1010, 523] on button "Continue to download" at bounding box center [1042, 542] width 169 height 39
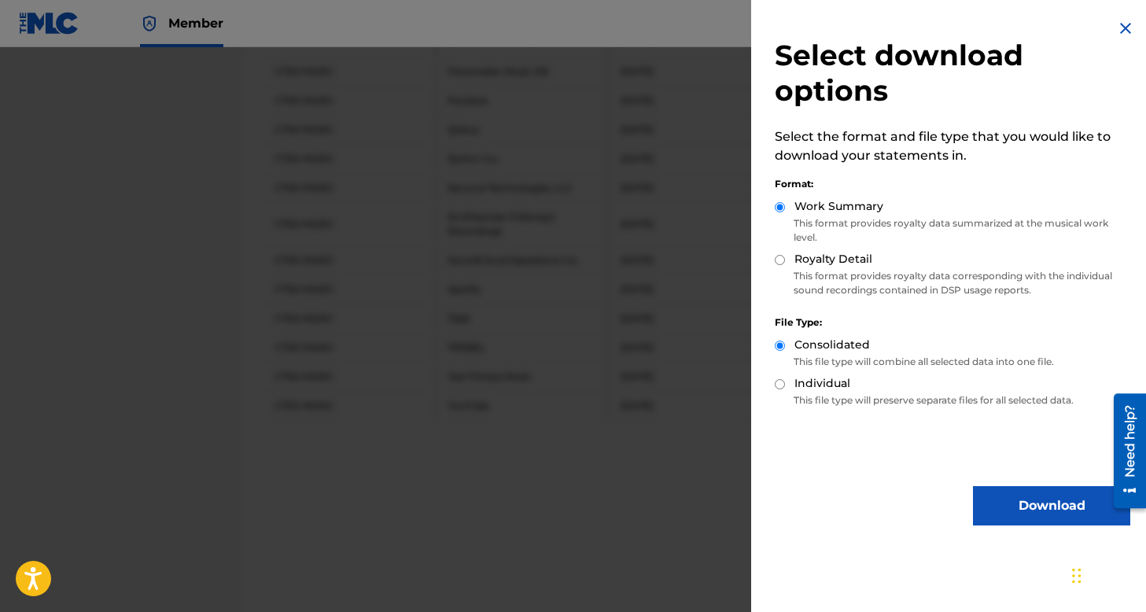
click at [775, 262] on input "Royalty Detail" at bounding box center [779, 260] width 10 height 10
radio input "true"
click at [992, 500] on button "Download" at bounding box center [1051, 505] width 157 height 39
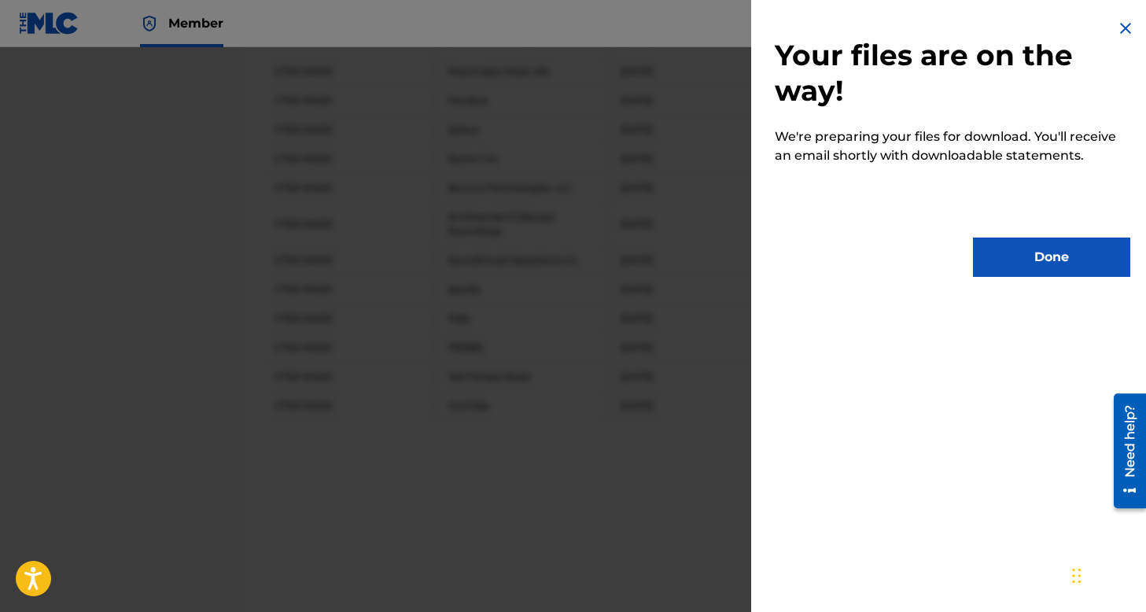
click at [1036, 261] on button "Done" at bounding box center [1051, 256] width 157 height 39
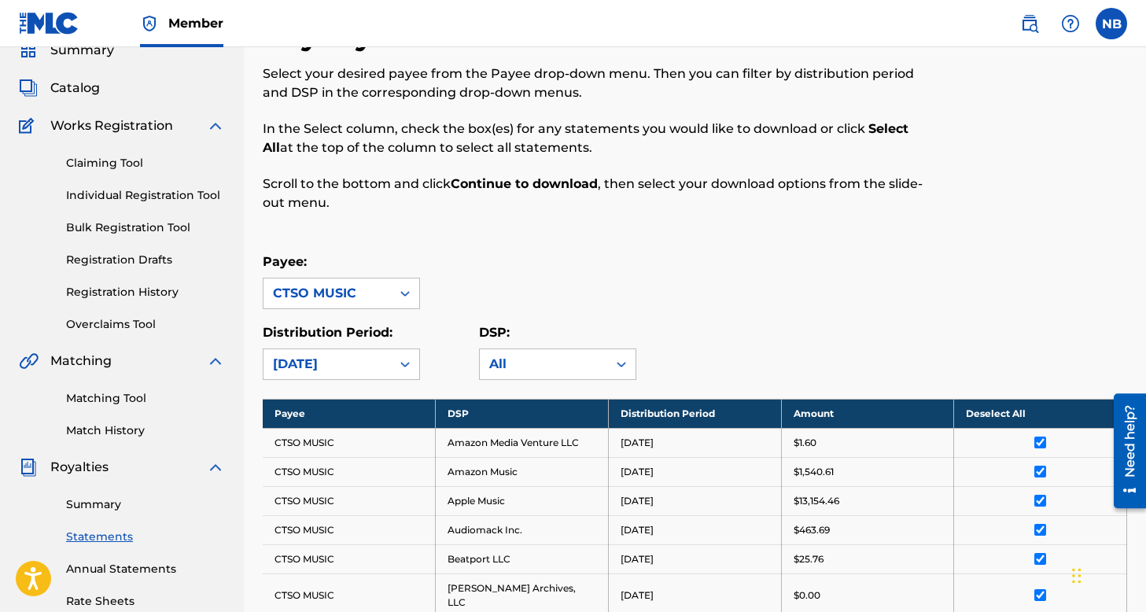
scroll to position [127, 0]
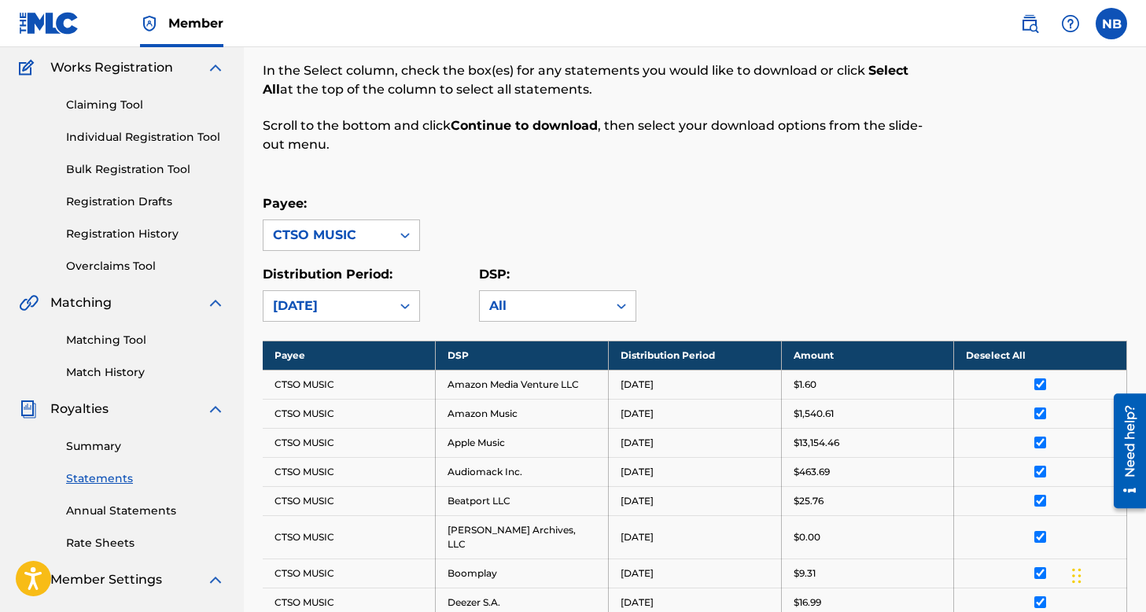
click at [112, 444] on link "Summary" at bounding box center [145, 446] width 159 height 17
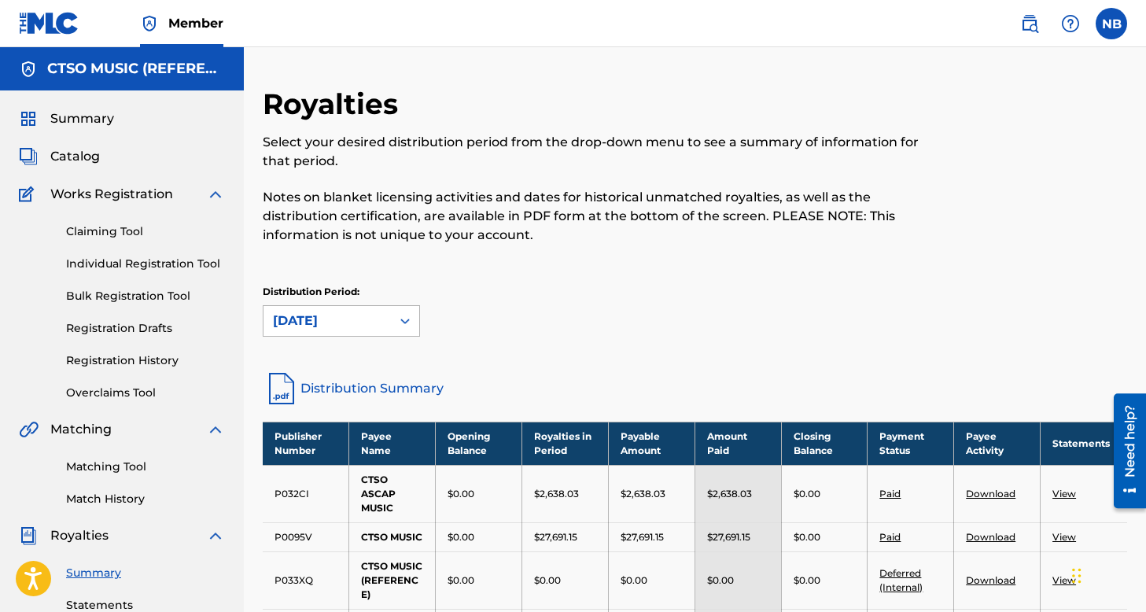
click at [383, 321] on div "[DATE]" at bounding box center [326, 321] width 127 height 30
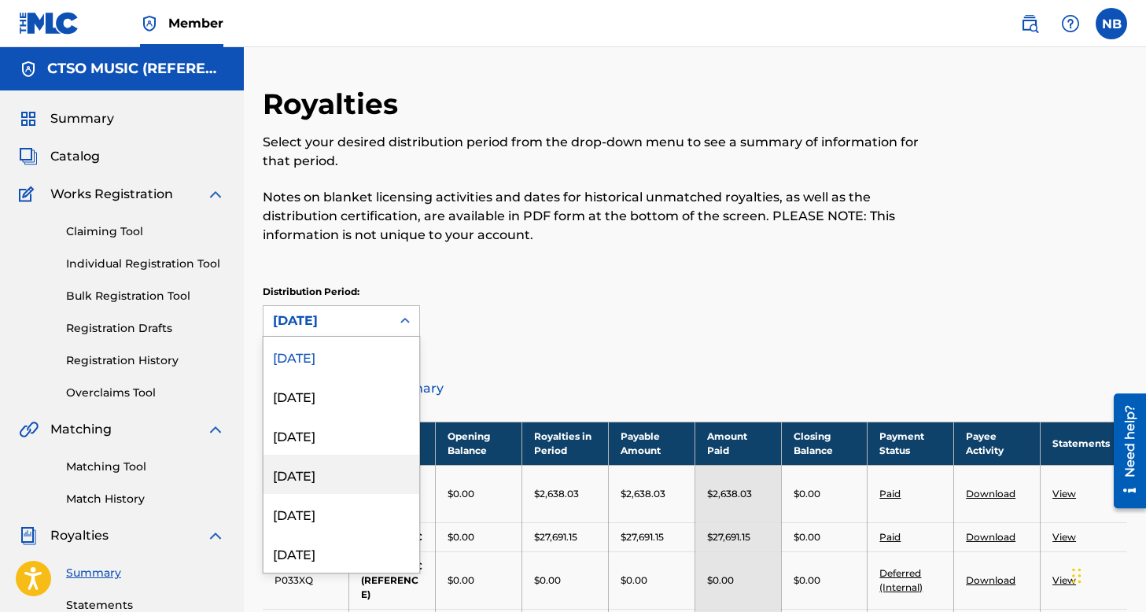
click at [322, 480] on div "[DATE]" at bounding box center [341, 473] width 156 height 39
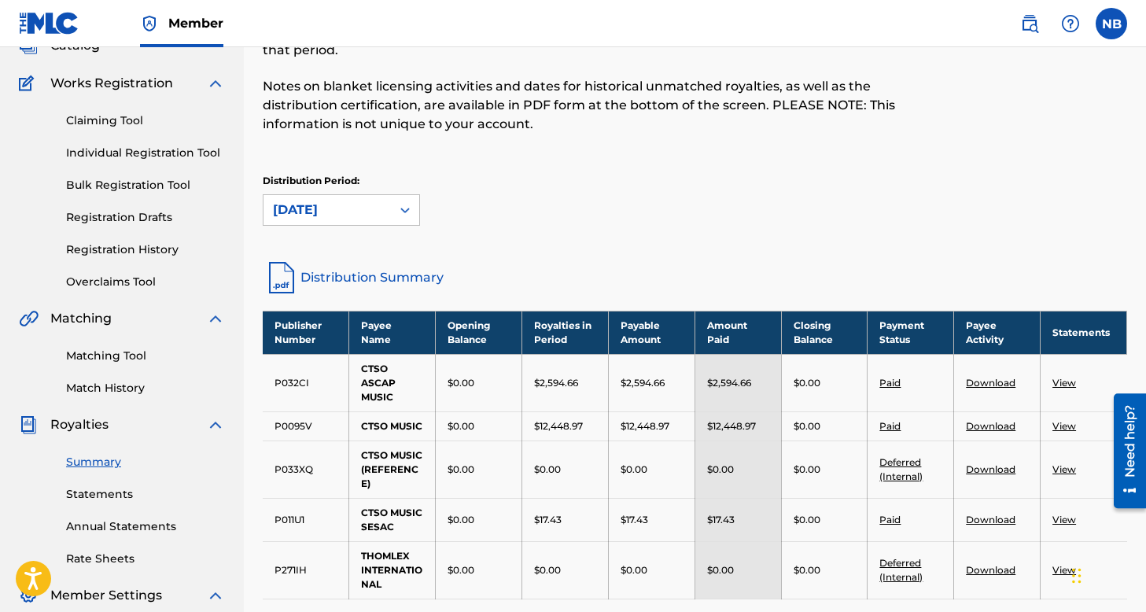
scroll to position [113, 0]
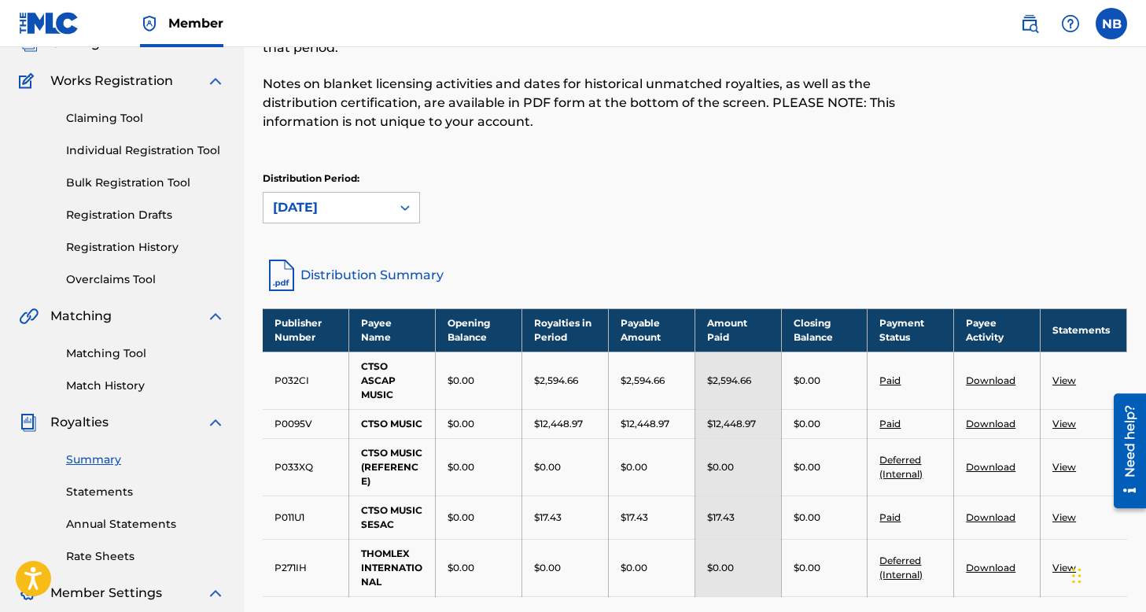
click at [996, 379] on link "Download" at bounding box center [991, 380] width 50 height 12
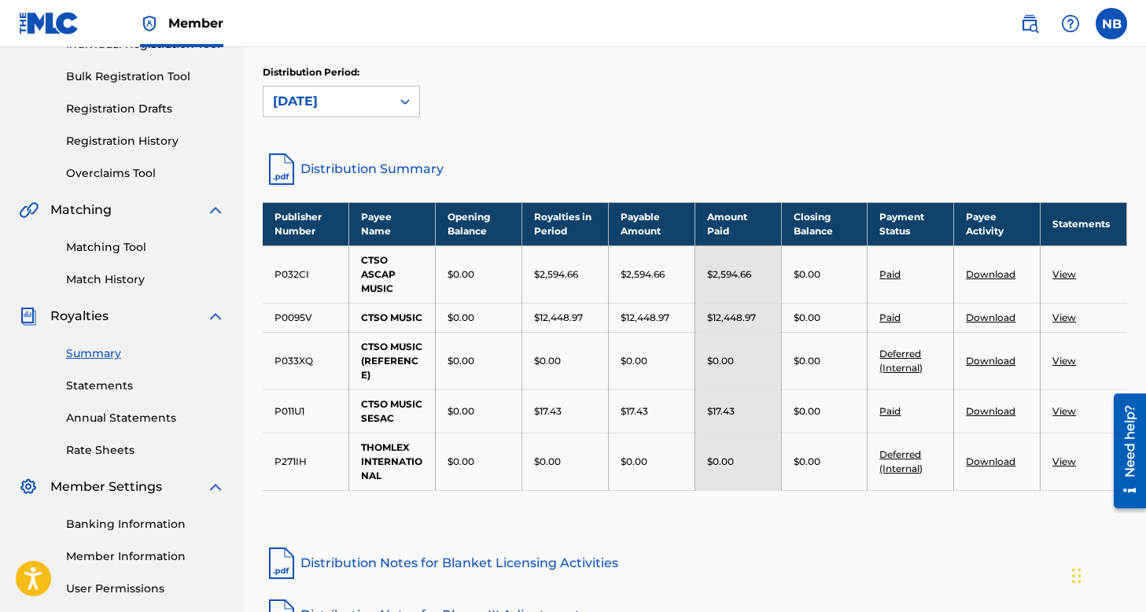
scroll to position [223, 0]
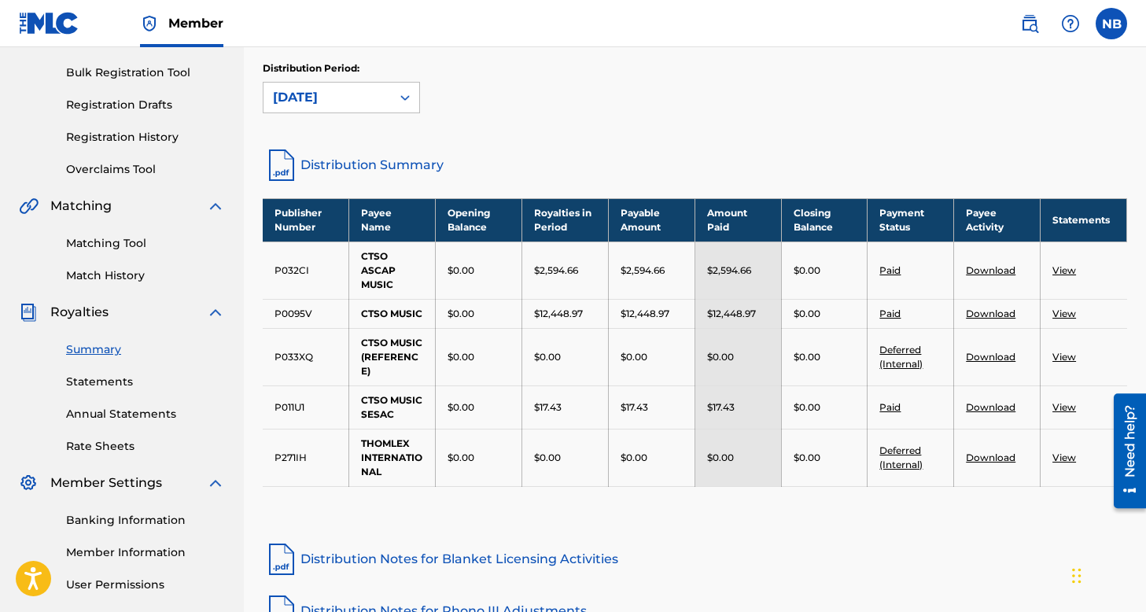
click at [981, 318] on link "Download" at bounding box center [991, 313] width 50 height 12
click at [993, 410] on link "Download" at bounding box center [991, 407] width 50 height 12
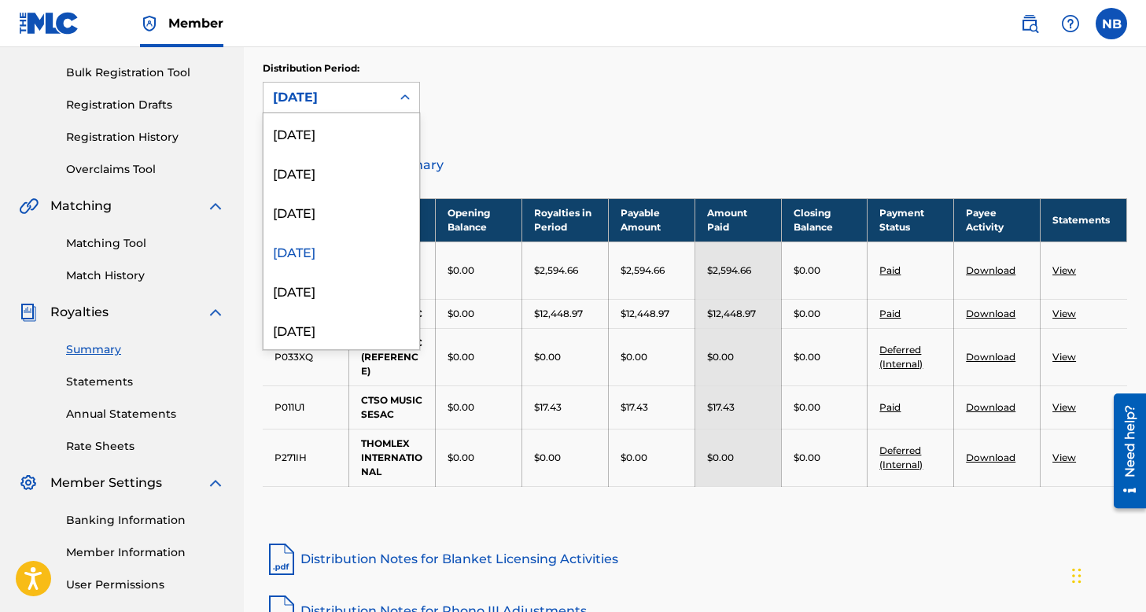
click at [317, 93] on div "[DATE]" at bounding box center [327, 97] width 109 height 19
click at [300, 211] on div "[DATE]" at bounding box center [341, 211] width 156 height 39
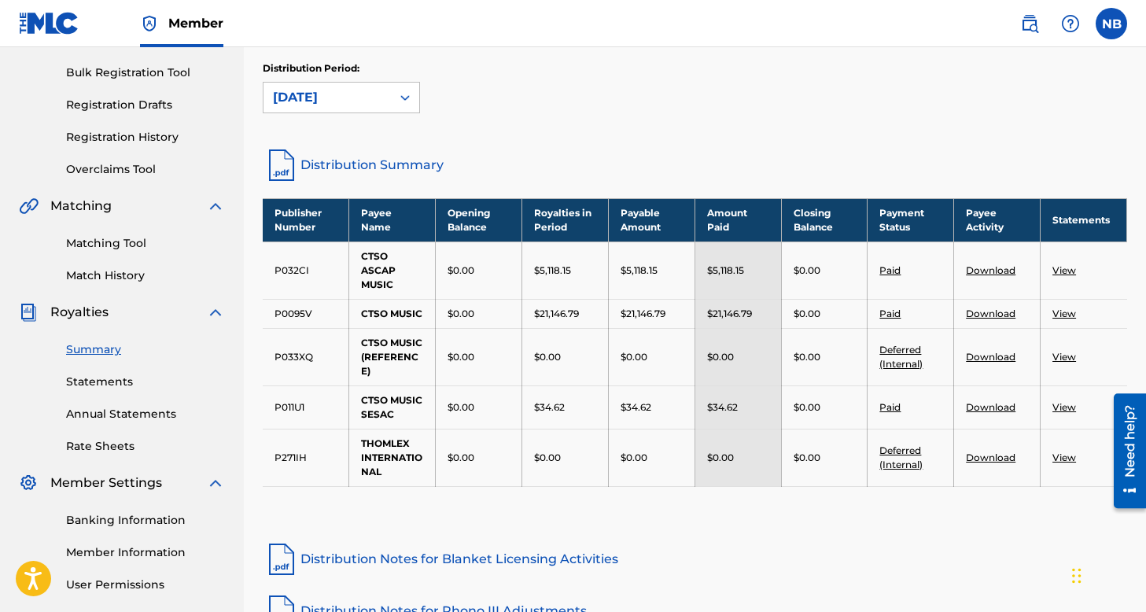
click at [999, 270] on link "Download" at bounding box center [991, 270] width 50 height 12
click at [986, 318] on link "Download" at bounding box center [991, 313] width 50 height 12
click at [981, 405] on link "Download" at bounding box center [991, 407] width 50 height 12
click at [121, 381] on link "Statements" at bounding box center [145, 381] width 159 height 17
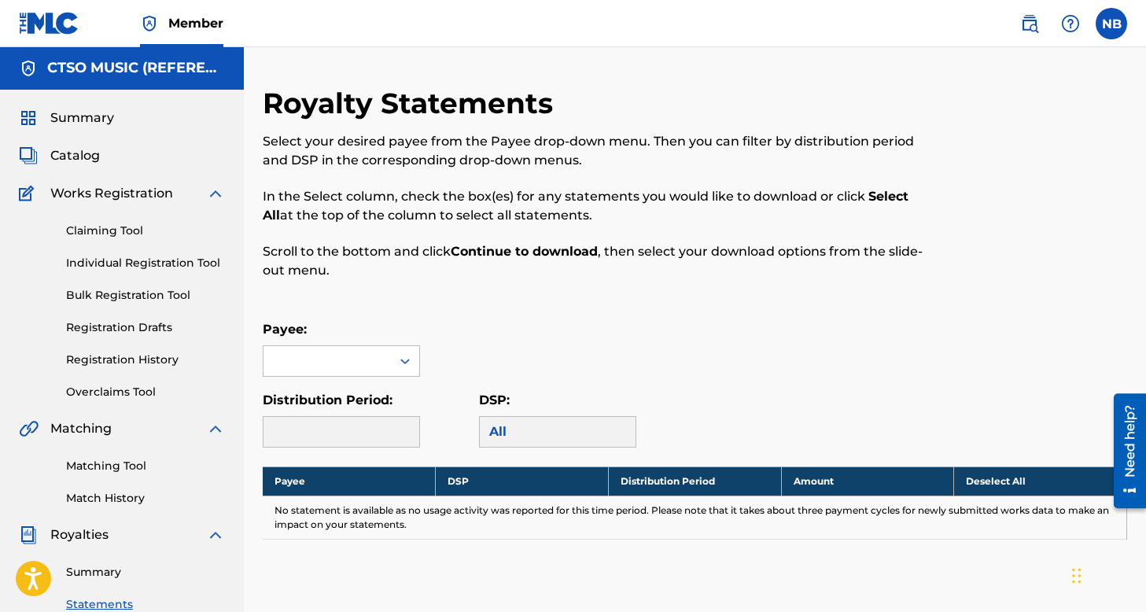
scroll to position [3, 0]
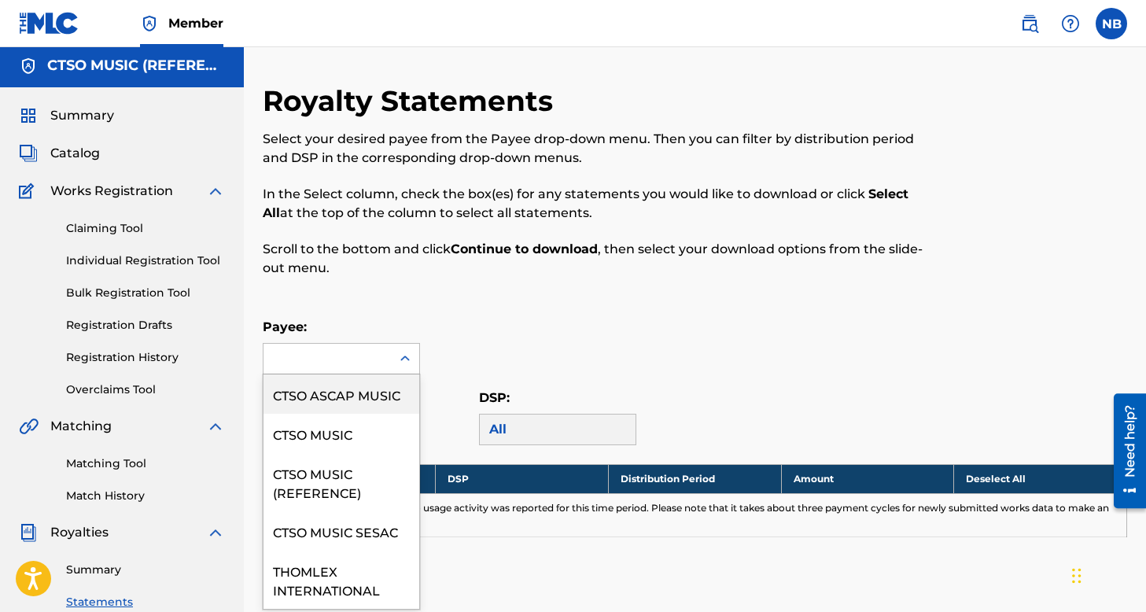
click at [403, 356] on icon at bounding box center [405, 359] width 16 height 16
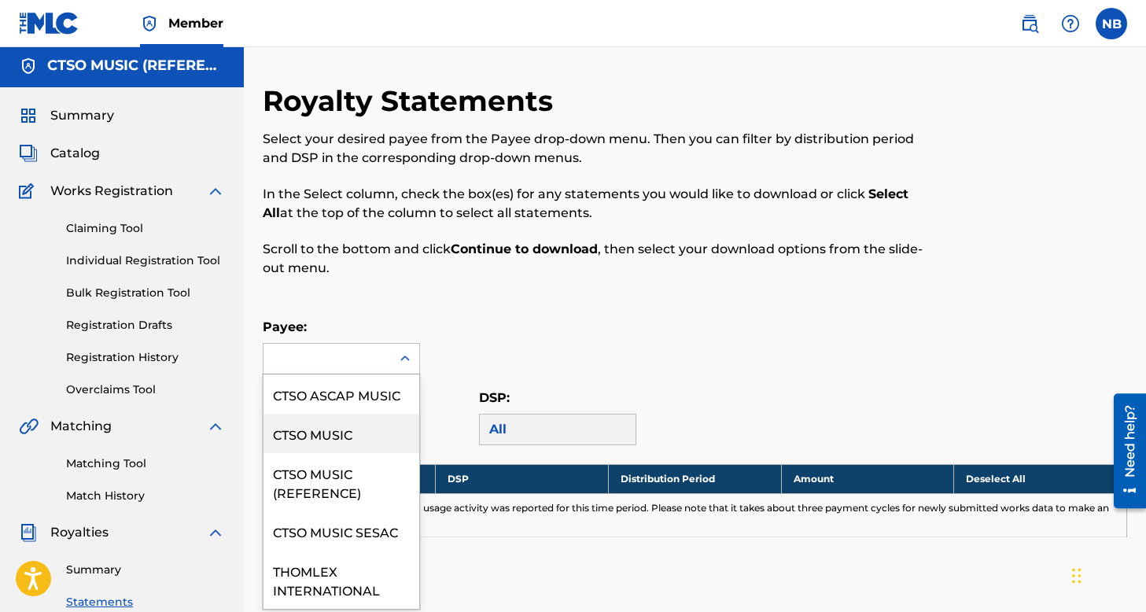
click at [375, 425] on div "CTSO MUSIC" at bounding box center [341, 433] width 156 height 39
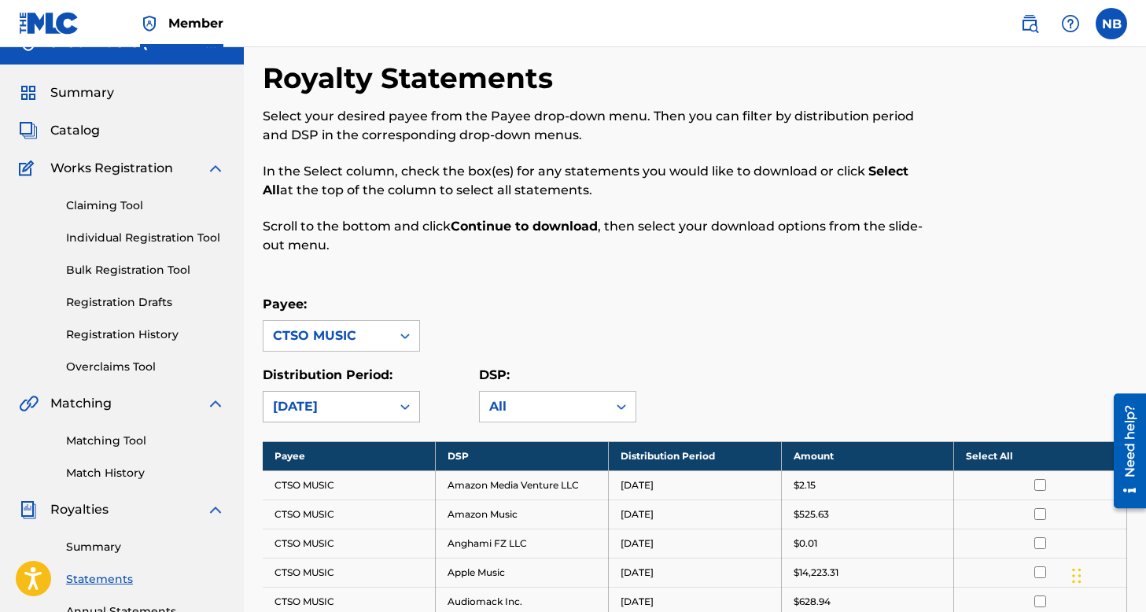
click at [367, 422] on div "[DATE]" at bounding box center [341, 406] width 157 height 31
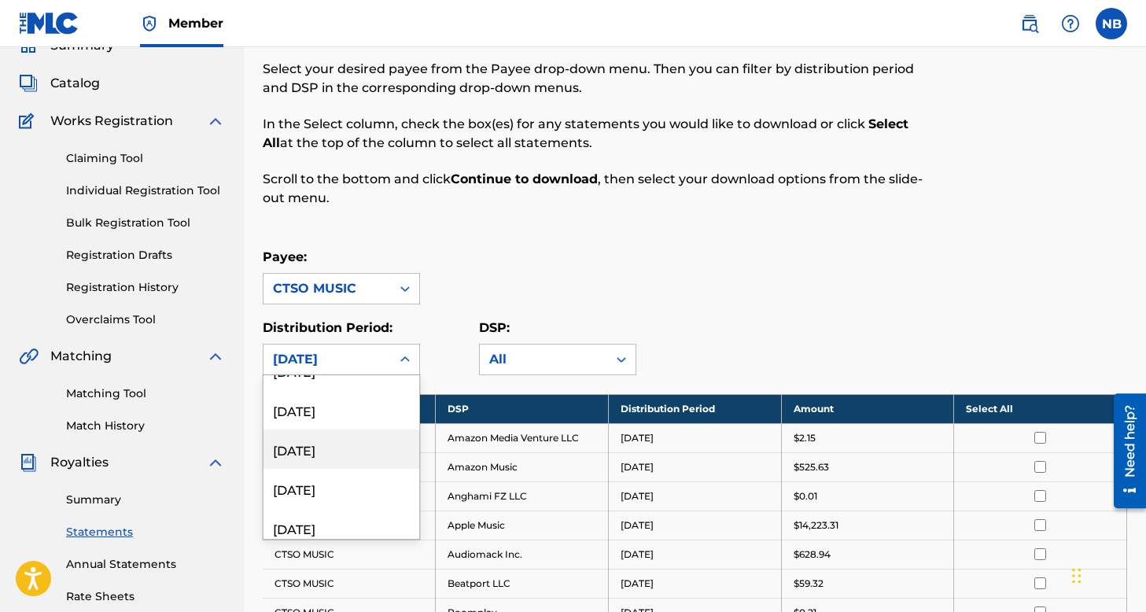
scroll to position [79, 0]
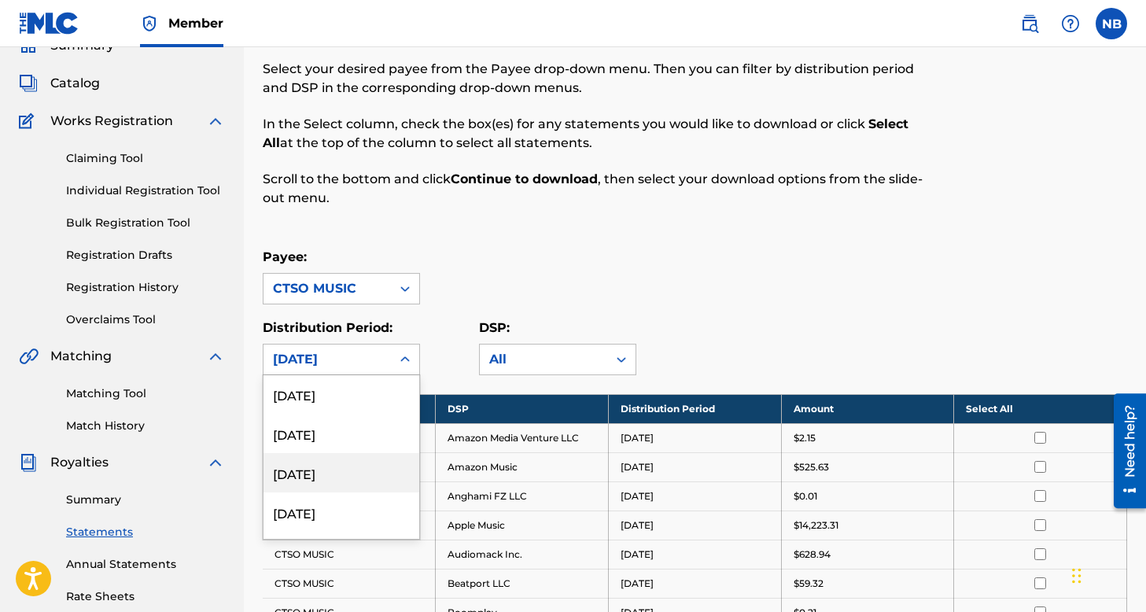
click at [334, 480] on div "[DATE]" at bounding box center [341, 472] width 156 height 39
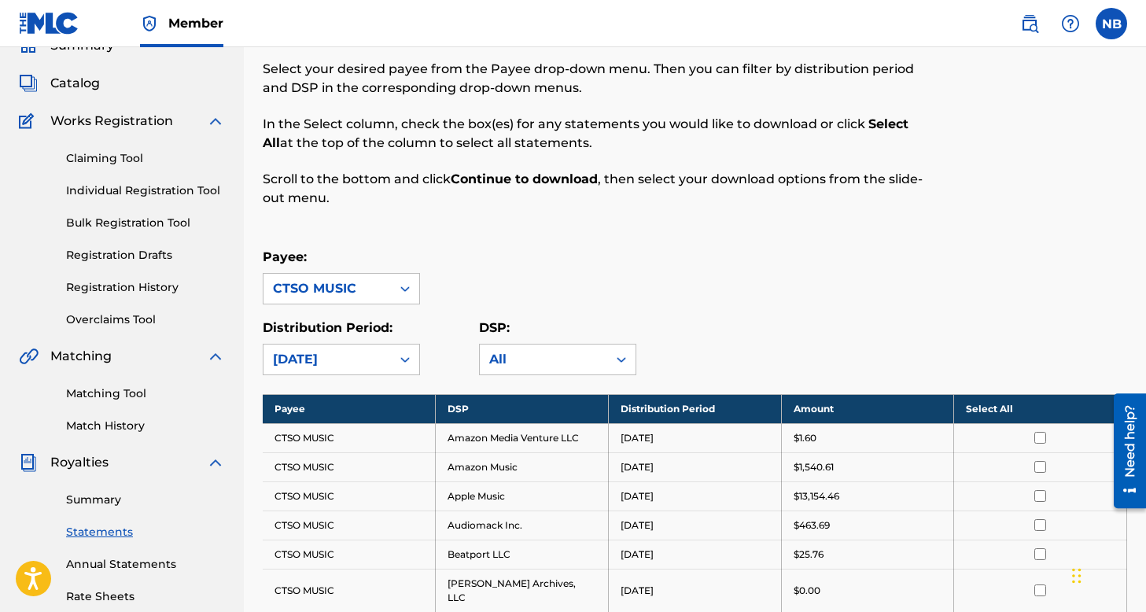
click at [1034, 405] on th "Select All" at bounding box center [1040, 408] width 173 height 29
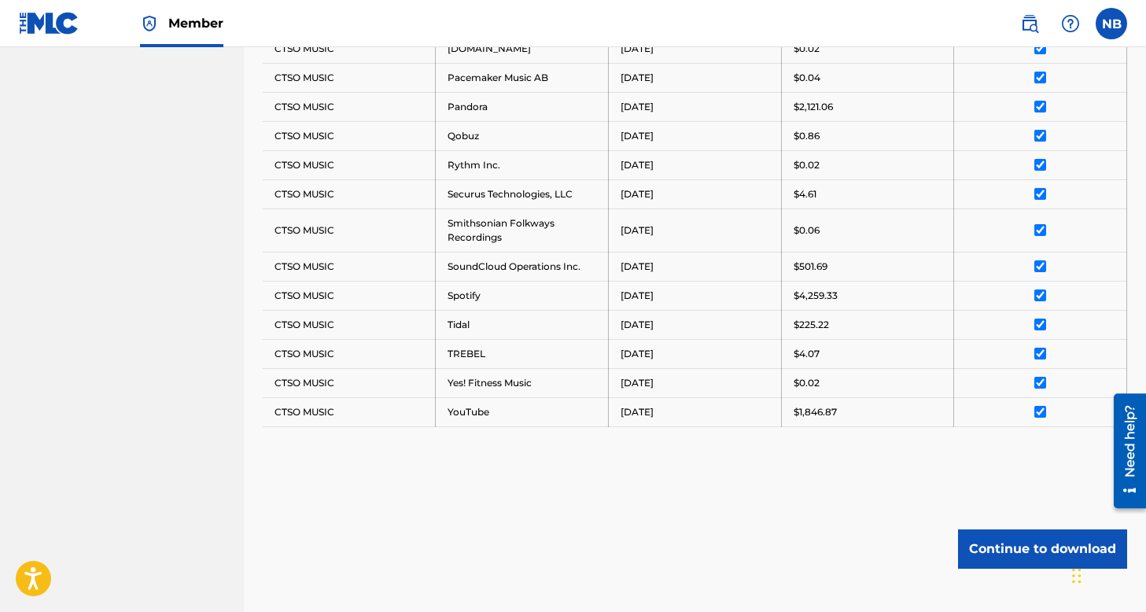
scroll to position [1088, 0]
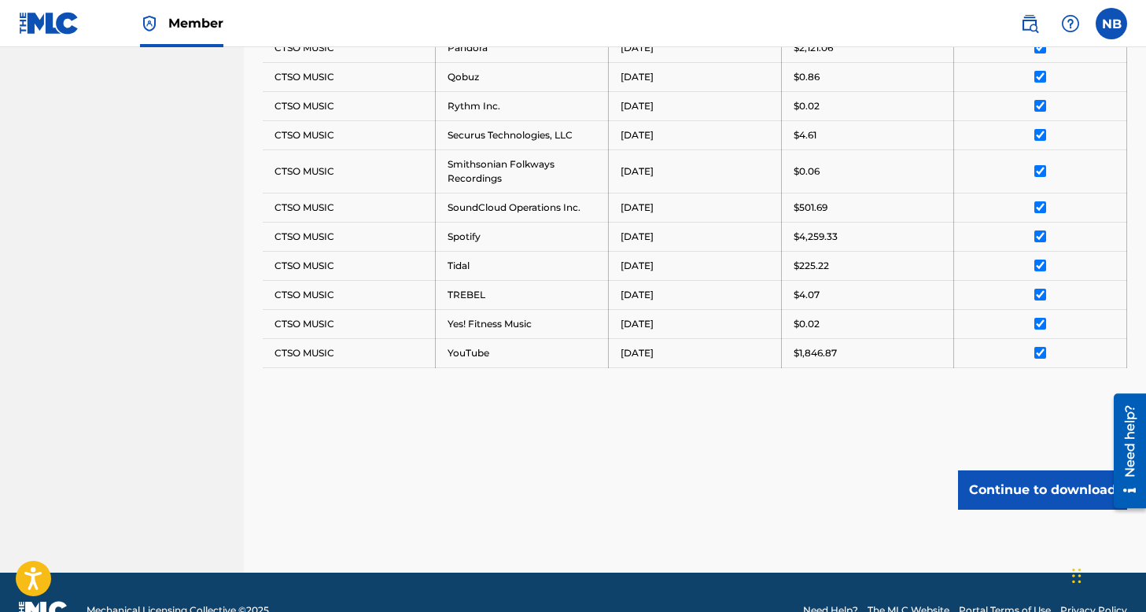
click at [1025, 476] on button "Continue to download" at bounding box center [1042, 489] width 169 height 39
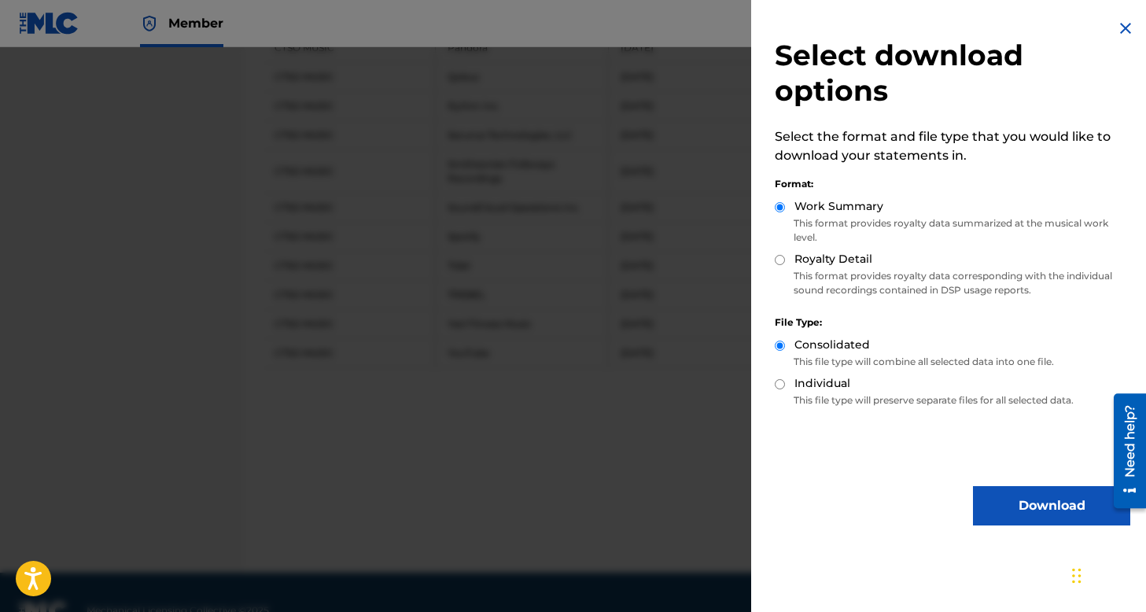
click at [784, 260] on input "Royalty Detail" at bounding box center [779, 260] width 10 height 10
radio input "true"
click at [1033, 501] on button "Download" at bounding box center [1051, 505] width 157 height 39
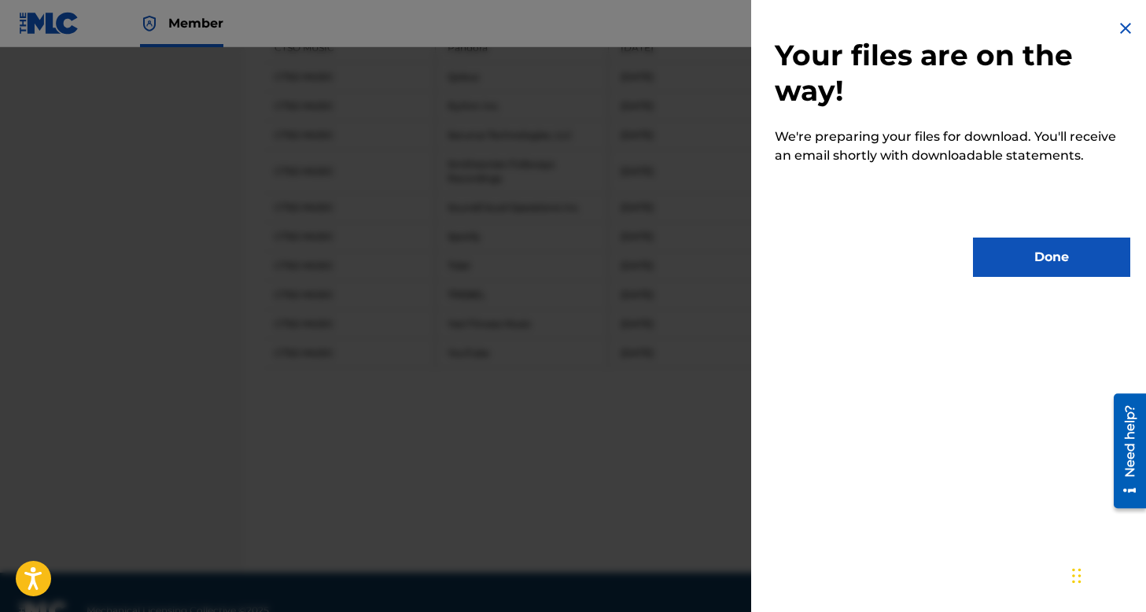
click at [1050, 263] on button "Done" at bounding box center [1051, 256] width 157 height 39
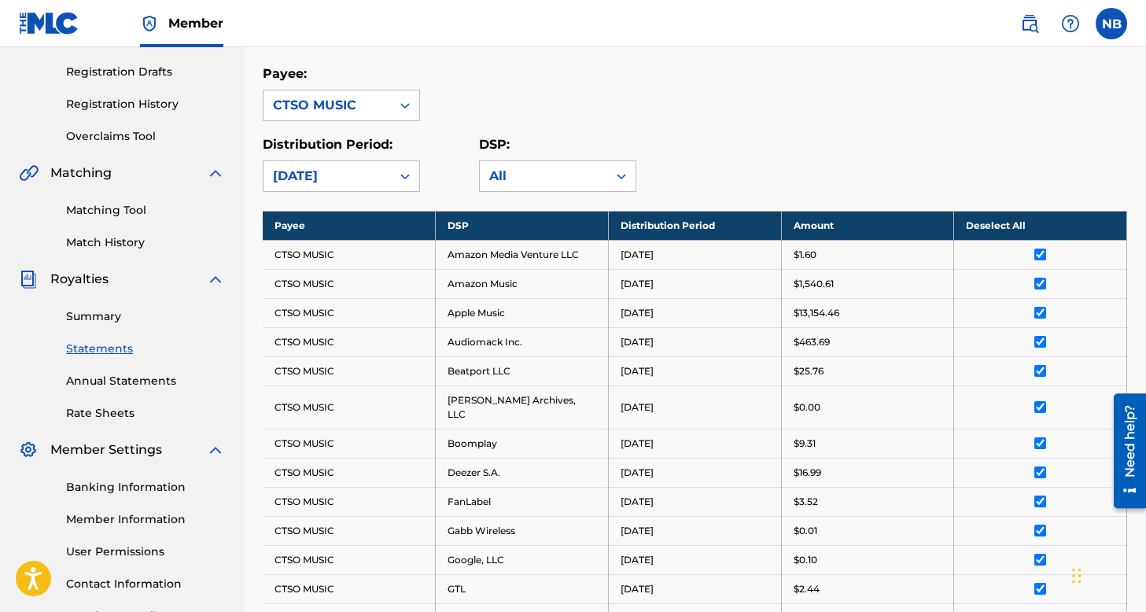
scroll to position [134, 0]
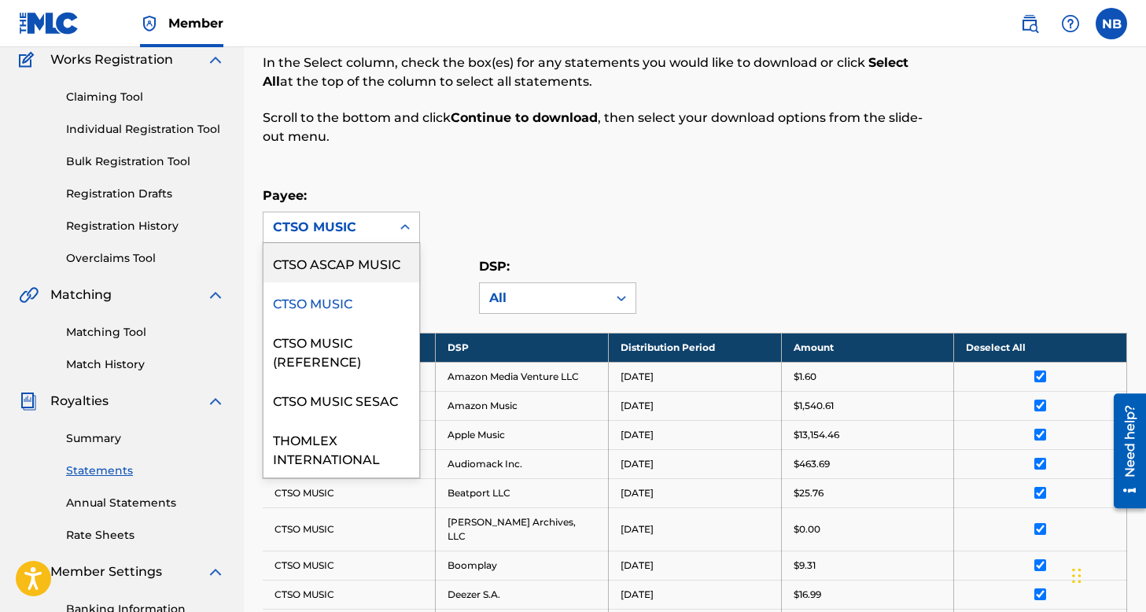
click at [359, 226] on div "CTSO MUSIC" at bounding box center [327, 227] width 109 height 19
click at [368, 252] on div "CTSO ASCAP MUSIC" at bounding box center [341, 262] width 156 height 39
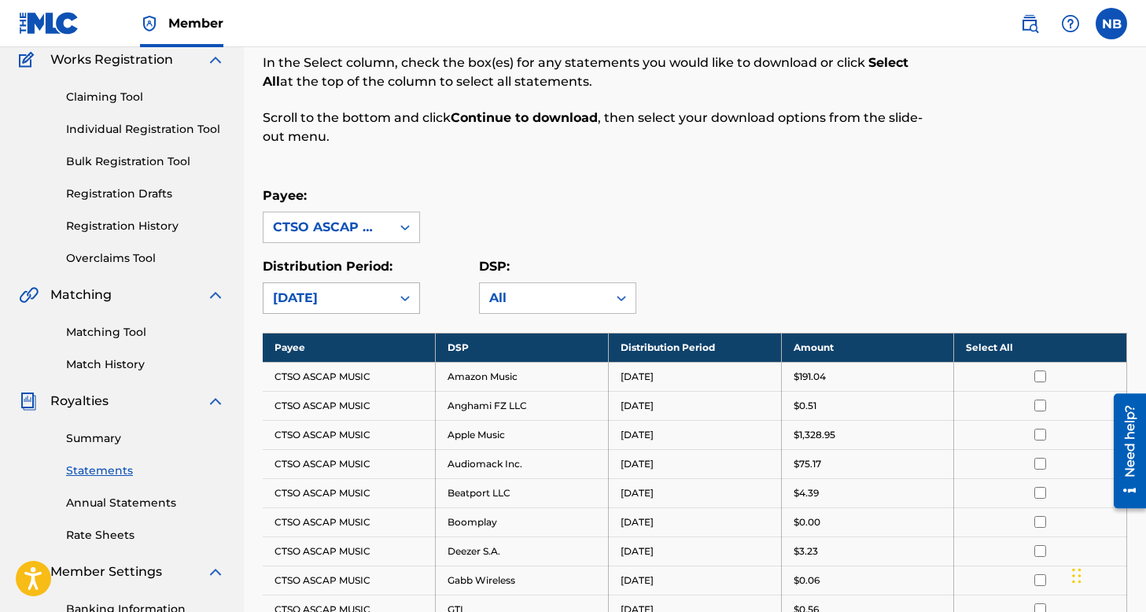
click at [354, 298] on div "[DATE]" at bounding box center [327, 298] width 109 height 19
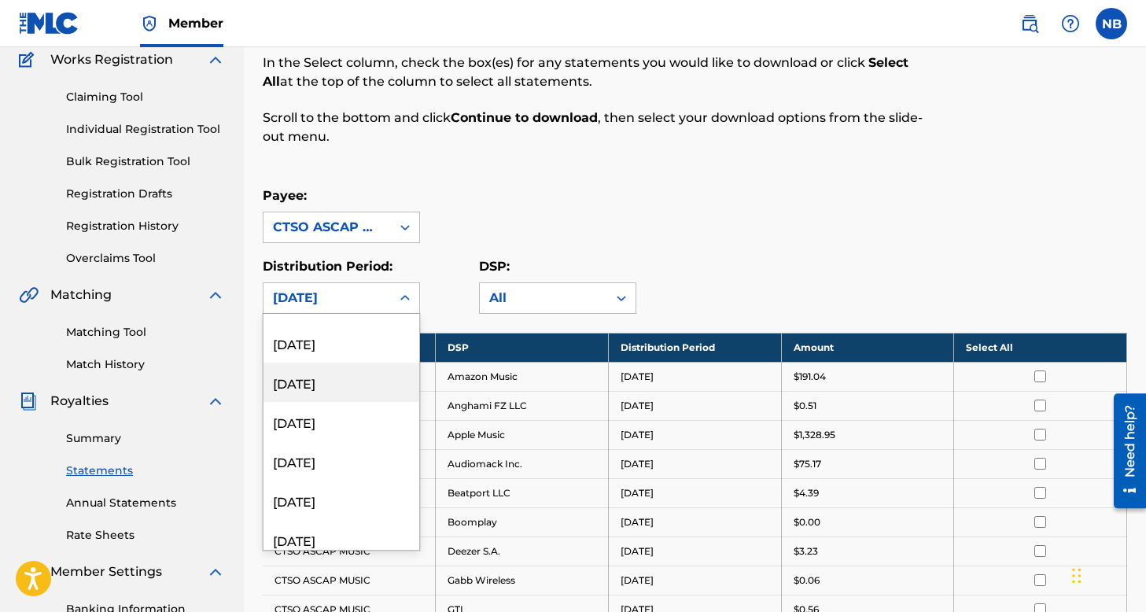
scroll to position [118, 0]
click at [329, 383] on div "[DATE]" at bounding box center [341, 372] width 156 height 39
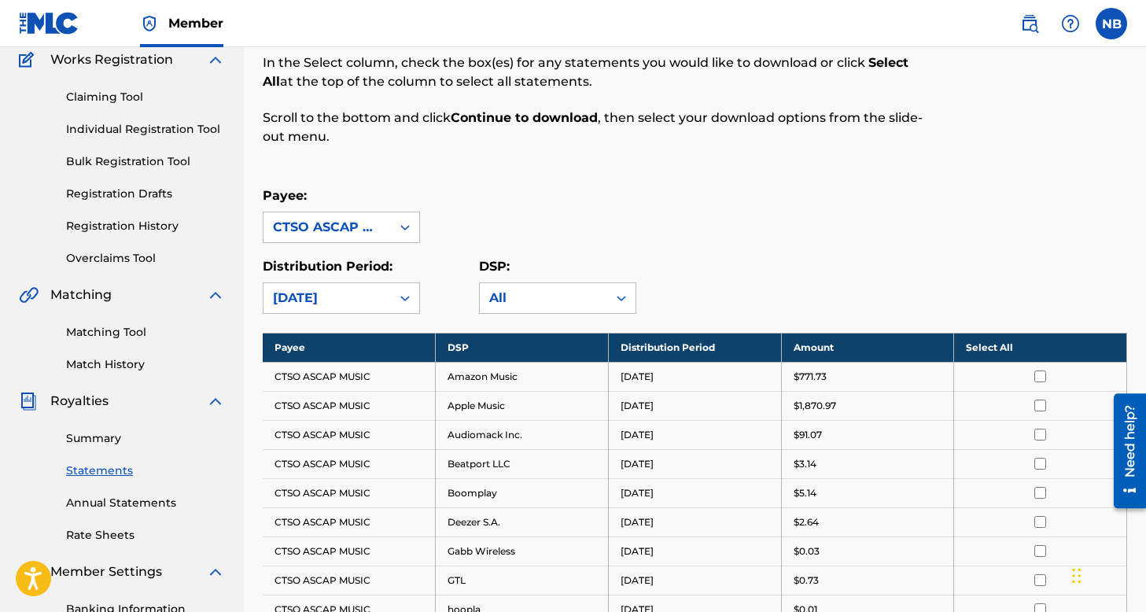
click at [991, 342] on th "Select All" at bounding box center [1040, 347] width 173 height 29
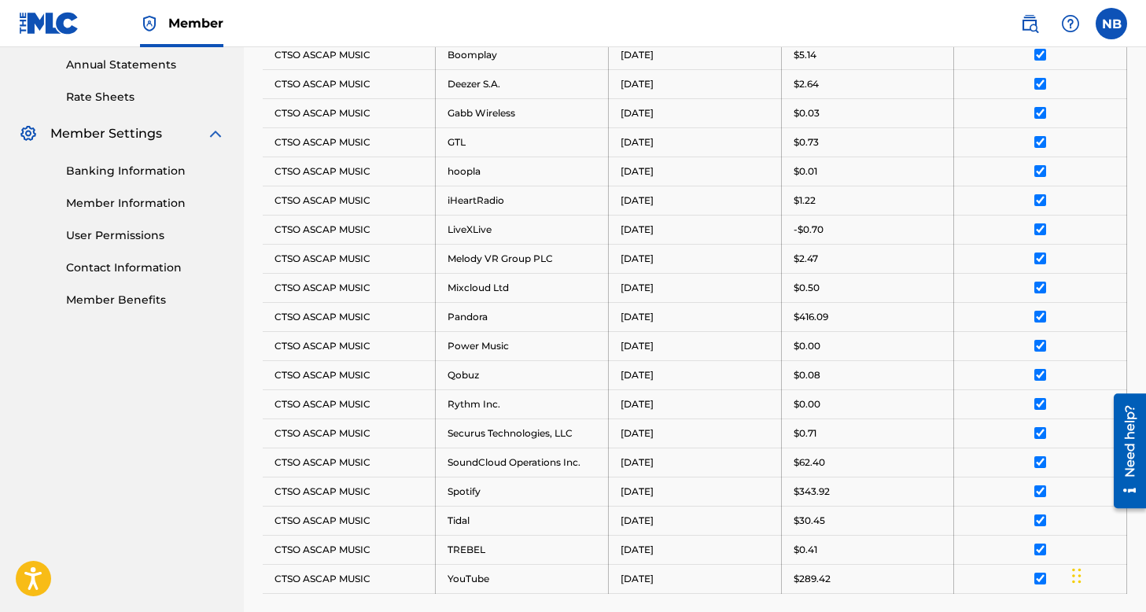
scroll to position [833, 0]
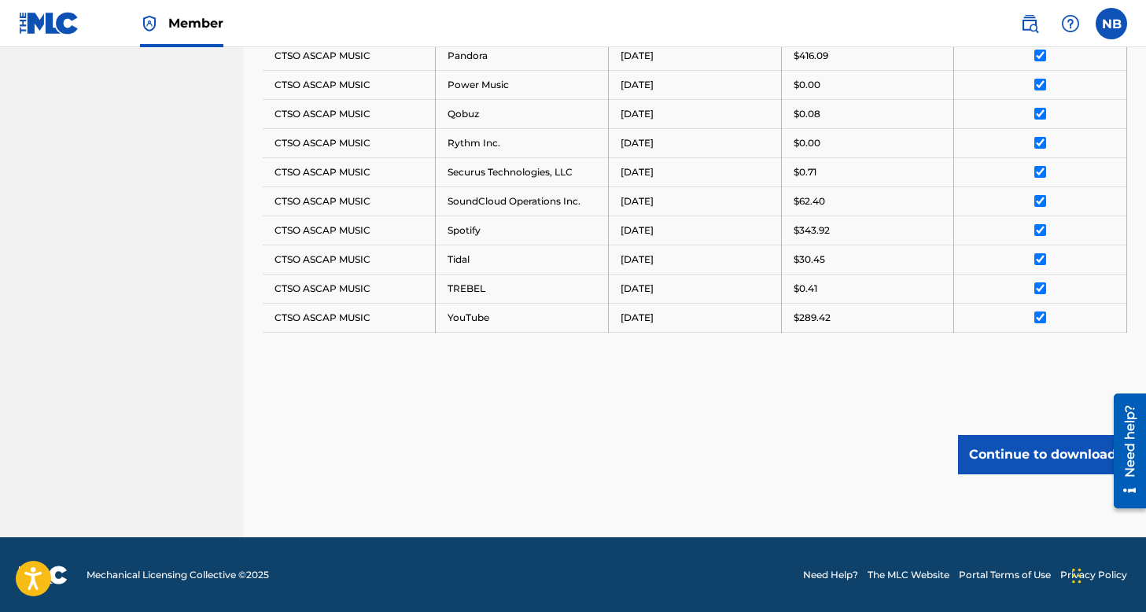
click at [1017, 451] on button "Continue to download" at bounding box center [1042, 454] width 169 height 39
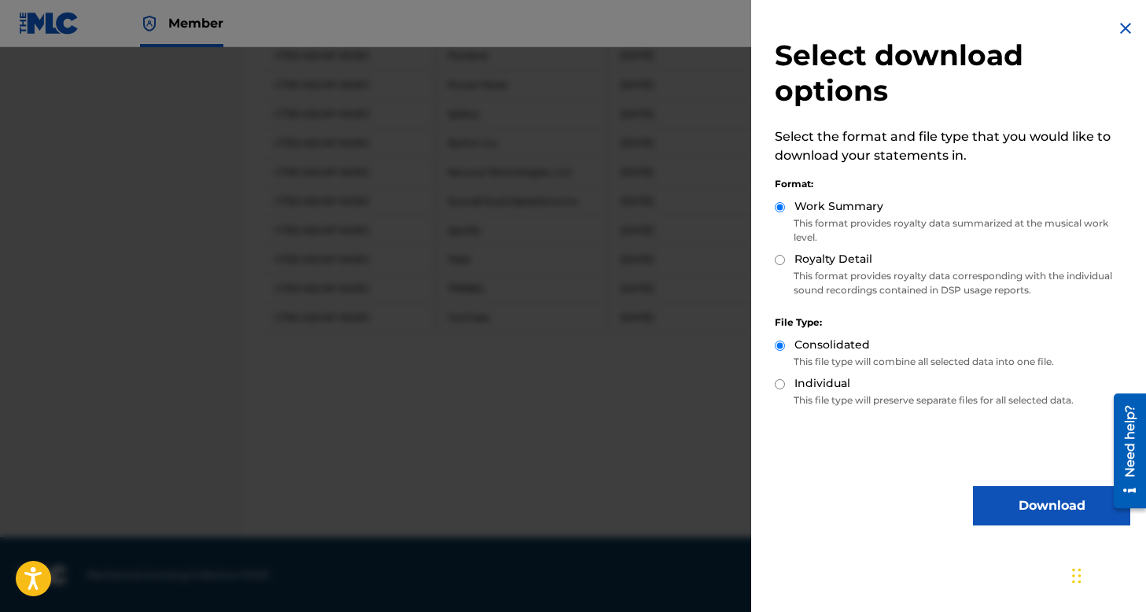
click at [778, 259] on input "Royalty Detail" at bounding box center [779, 260] width 10 height 10
radio input "true"
click at [1017, 502] on button "Download" at bounding box center [1051, 505] width 157 height 39
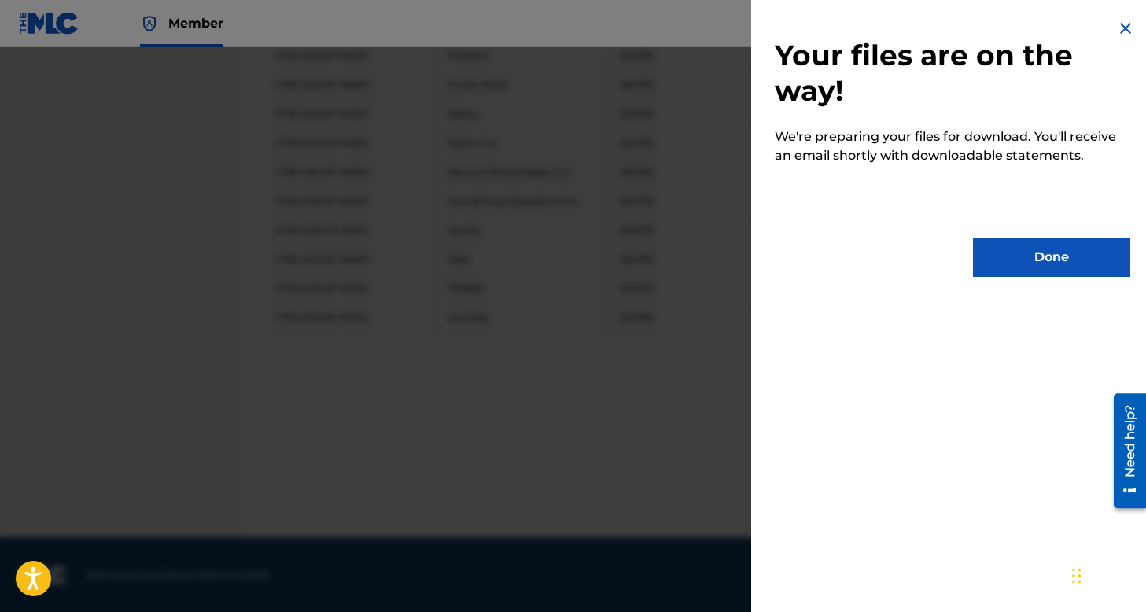
click at [1025, 253] on button "Done" at bounding box center [1051, 256] width 157 height 39
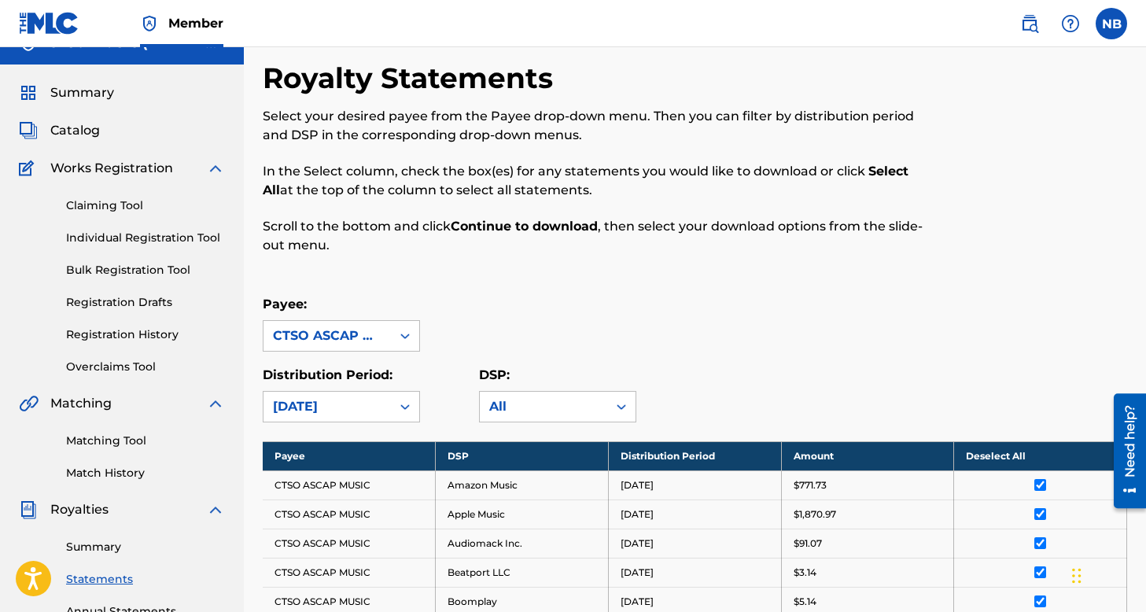
scroll to position [0, 0]
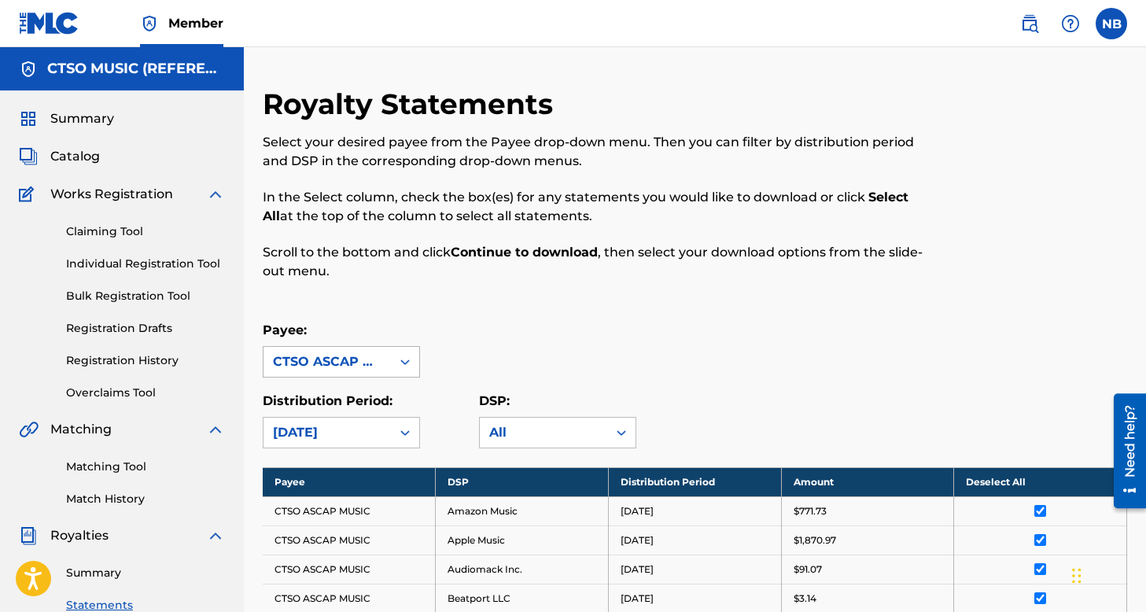
click at [354, 369] on div "CTSO ASCAP MUSIC" at bounding box center [327, 361] width 109 height 19
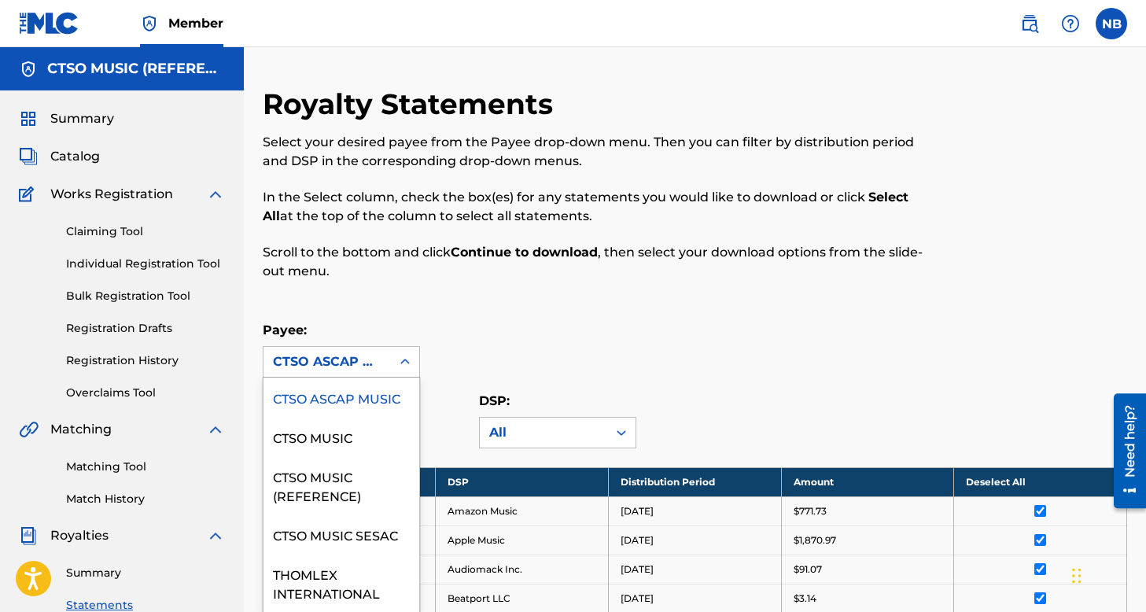
scroll to position [1, 0]
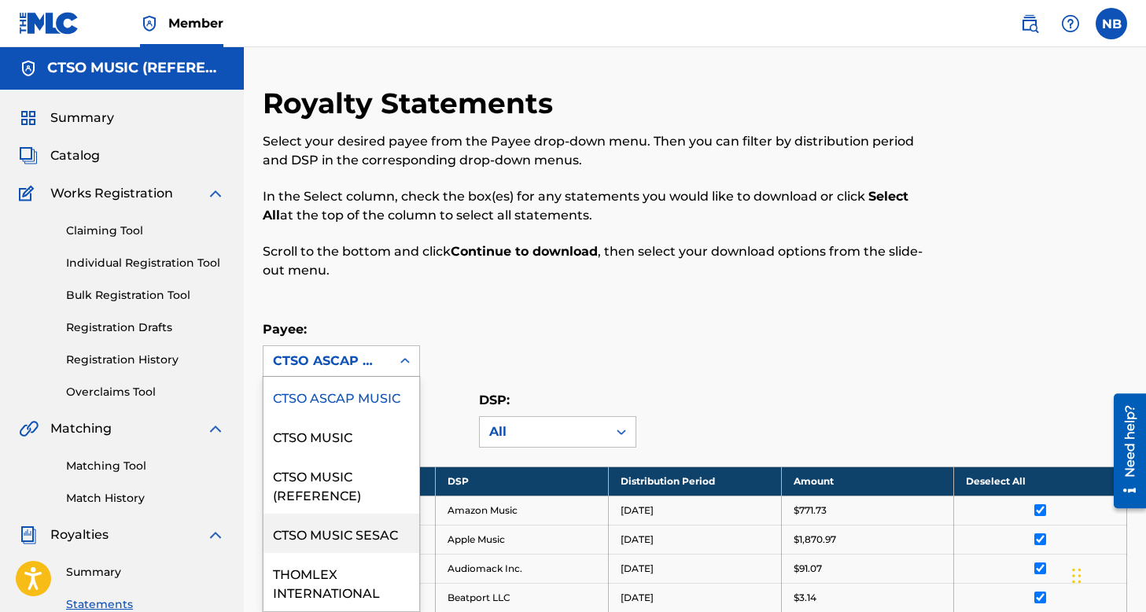
click at [388, 530] on div "CTSO MUSIC SESAC" at bounding box center [341, 532] width 156 height 39
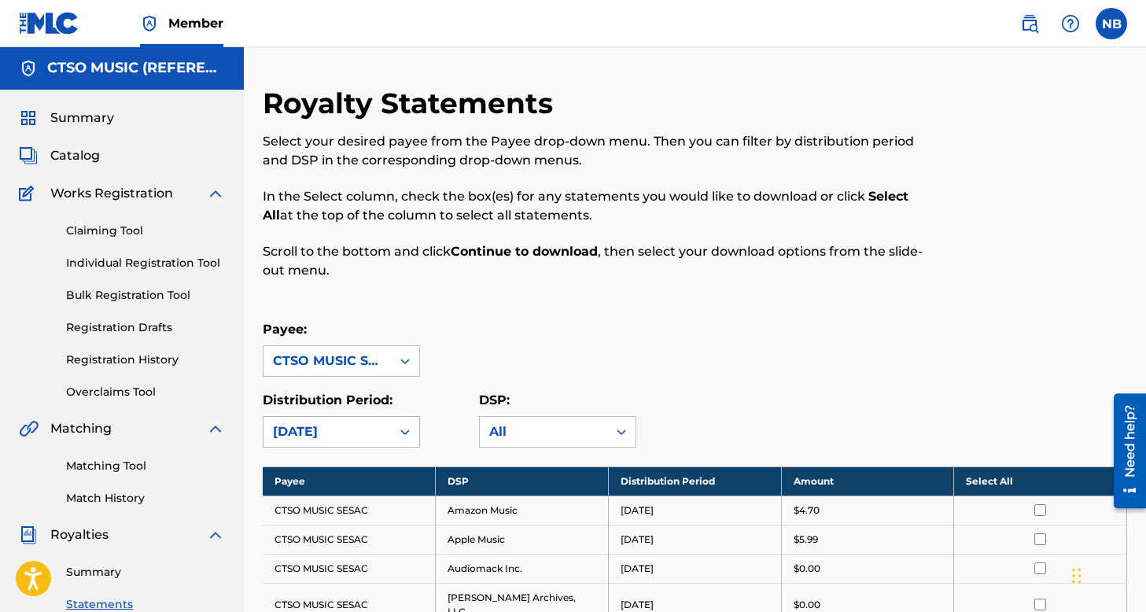
click at [367, 432] on div "[DATE]" at bounding box center [341, 431] width 157 height 31
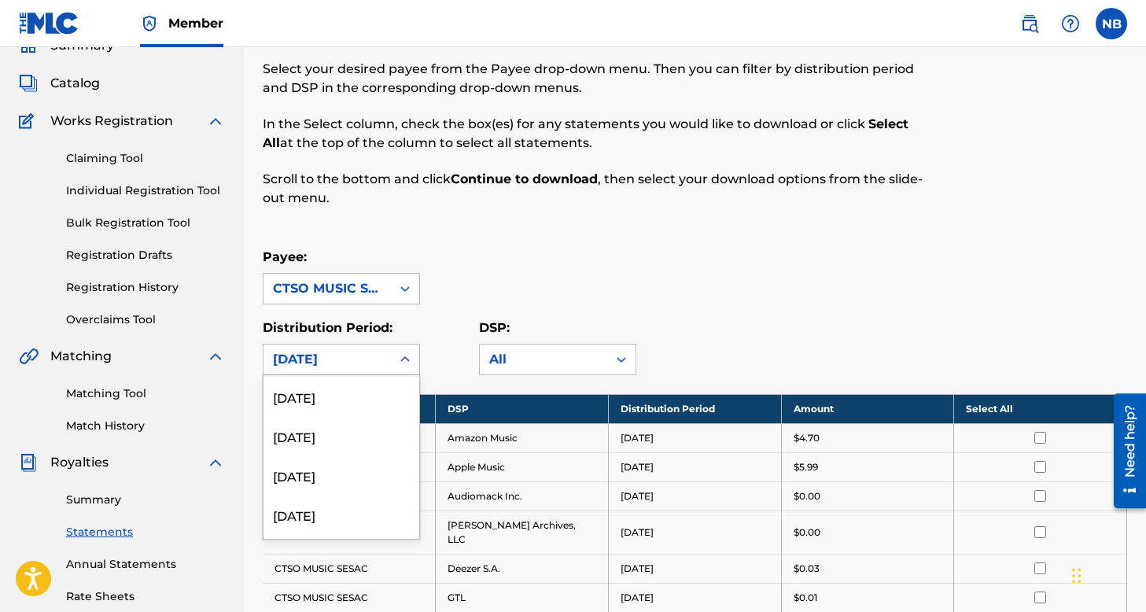
scroll to position [142, 0]
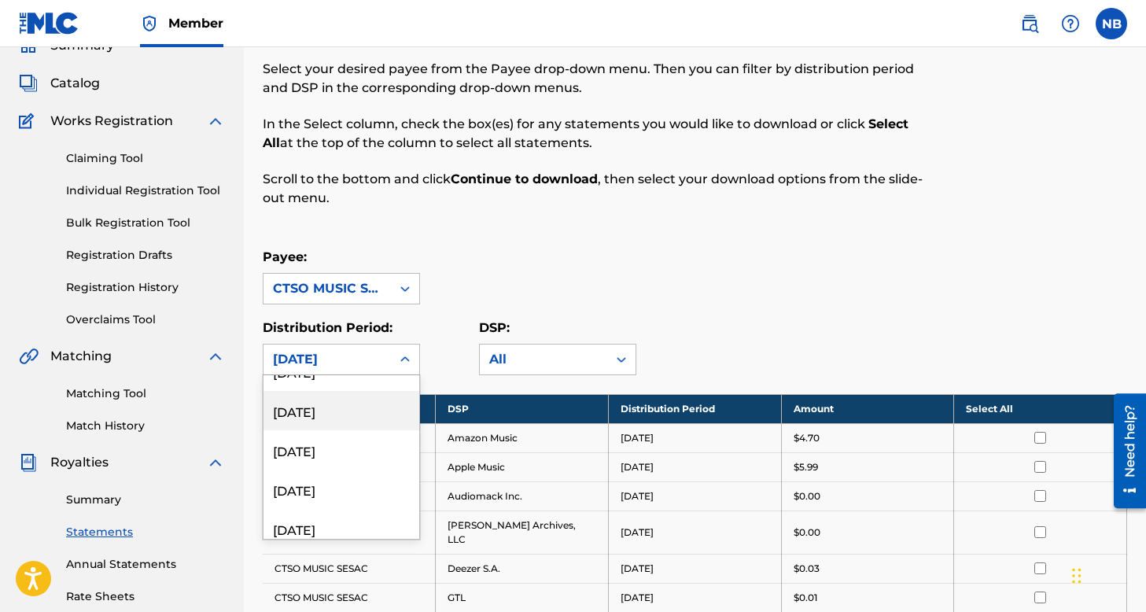
click at [334, 414] on div "[DATE]" at bounding box center [341, 410] width 156 height 39
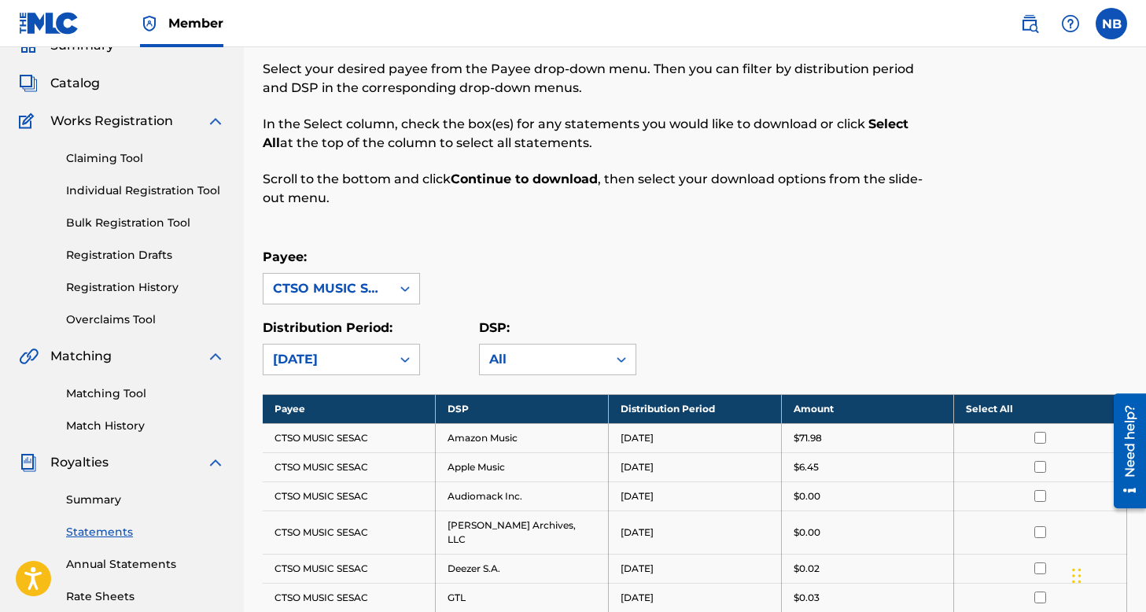
click at [1025, 405] on th "Select All" at bounding box center [1040, 408] width 173 height 29
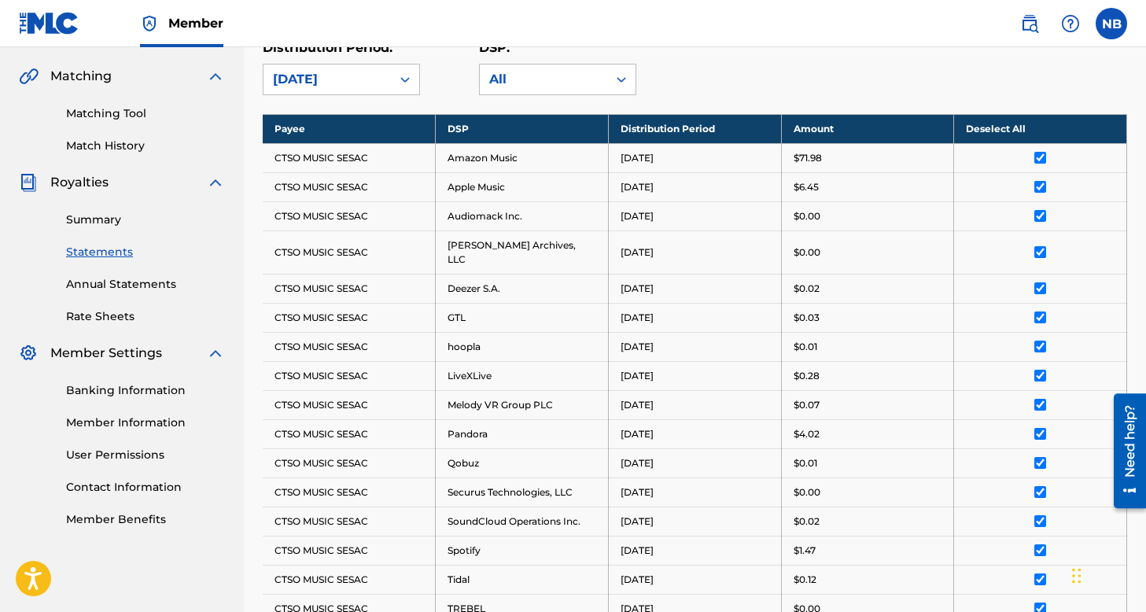
scroll to position [659, 0]
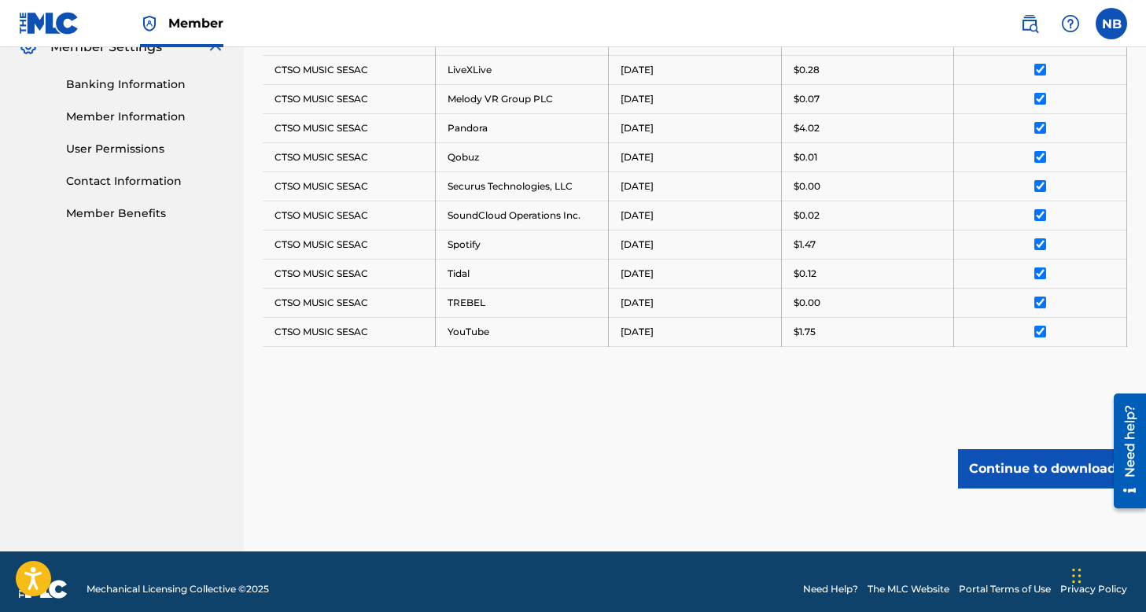
click at [1049, 449] on button "Continue to download" at bounding box center [1042, 468] width 169 height 39
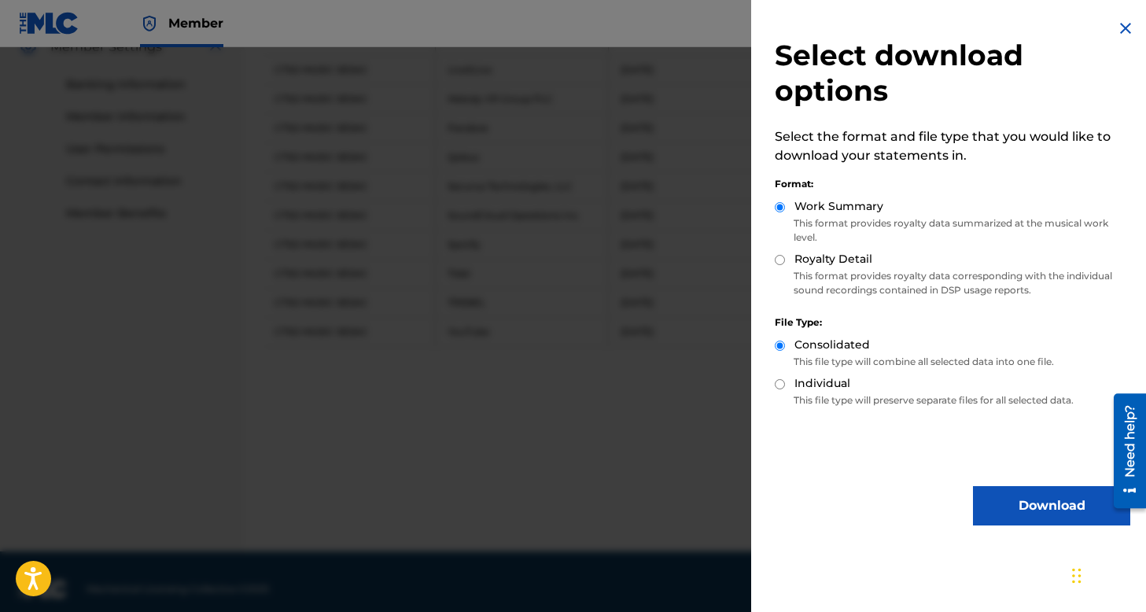
click at [785, 263] on div "Royalty Detail" at bounding box center [951, 260] width 355 height 18
click at [778, 261] on input "Royalty Detail" at bounding box center [779, 260] width 10 height 10
radio input "true"
click at [1058, 505] on button "Download" at bounding box center [1051, 505] width 157 height 39
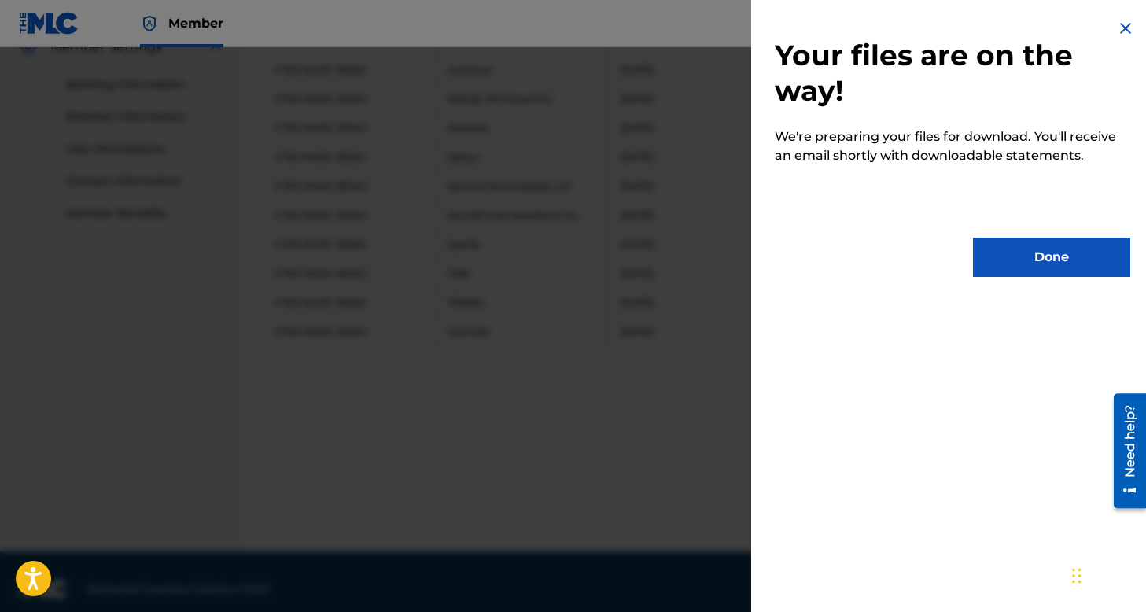
click at [1067, 255] on button "Done" at bounding box center [1051, 256] width 157 height 39
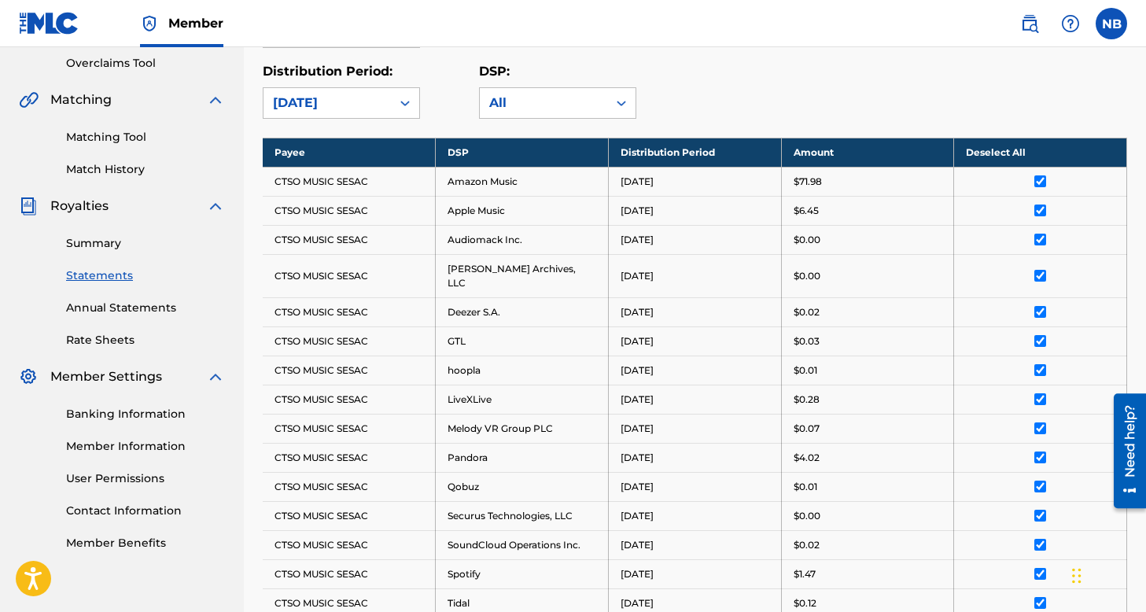
scroll to position [137, 0]
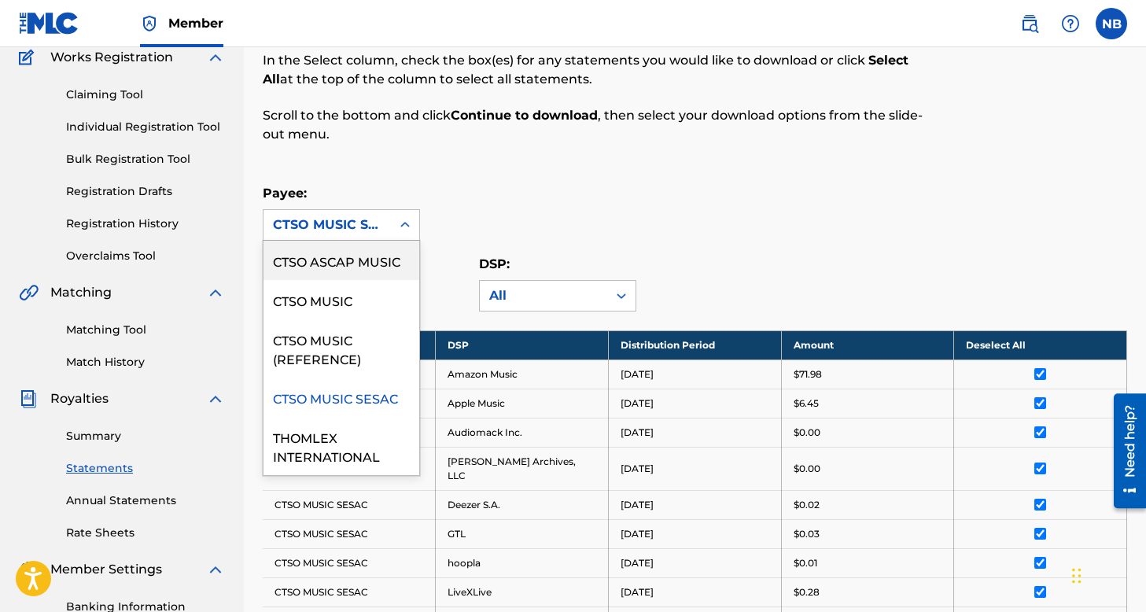
click at [377, 223] on div "CTSO MUSIC SESAC" at bounding box center [327, 224] width 109 height 19
click at [359, 291] on div "CTSO MUSIC" at bounding box center [341, 299] width 156 height 39
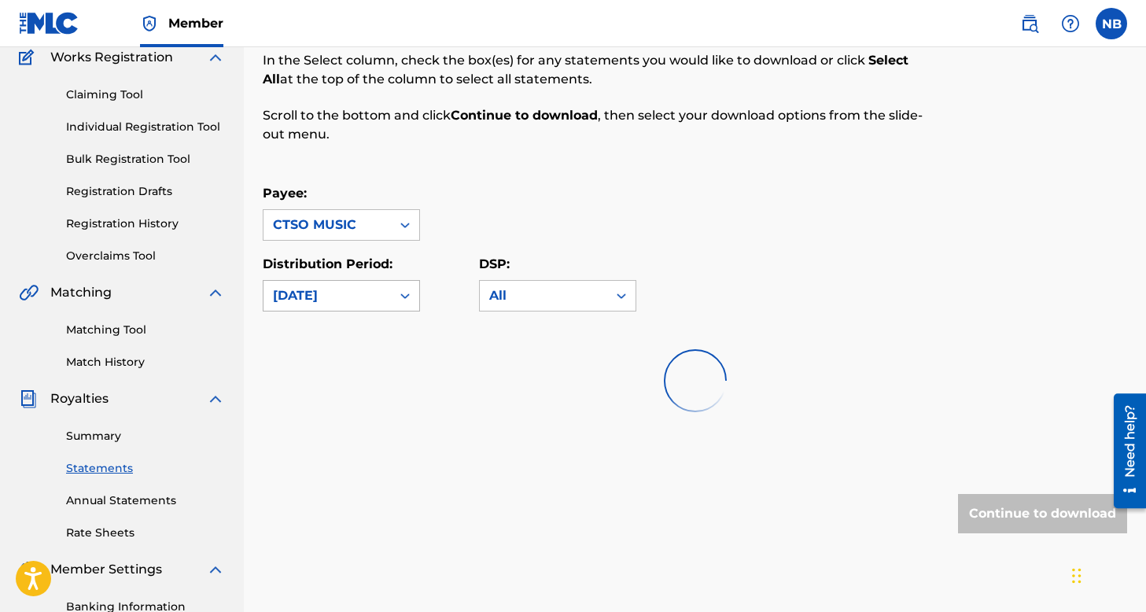
click at [361, 299] on div "[DATE]" at bounding box center [327, 295] width 109 height 19
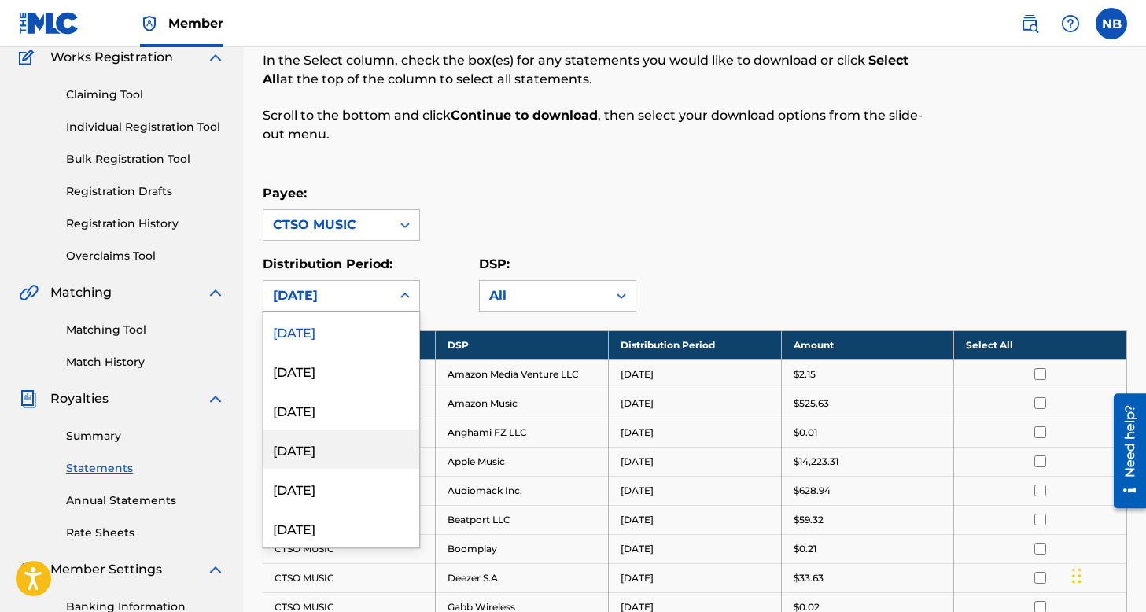
click at [340, 450] on div "[DATE]" at bounding box center [341, 448] width 156 height 39
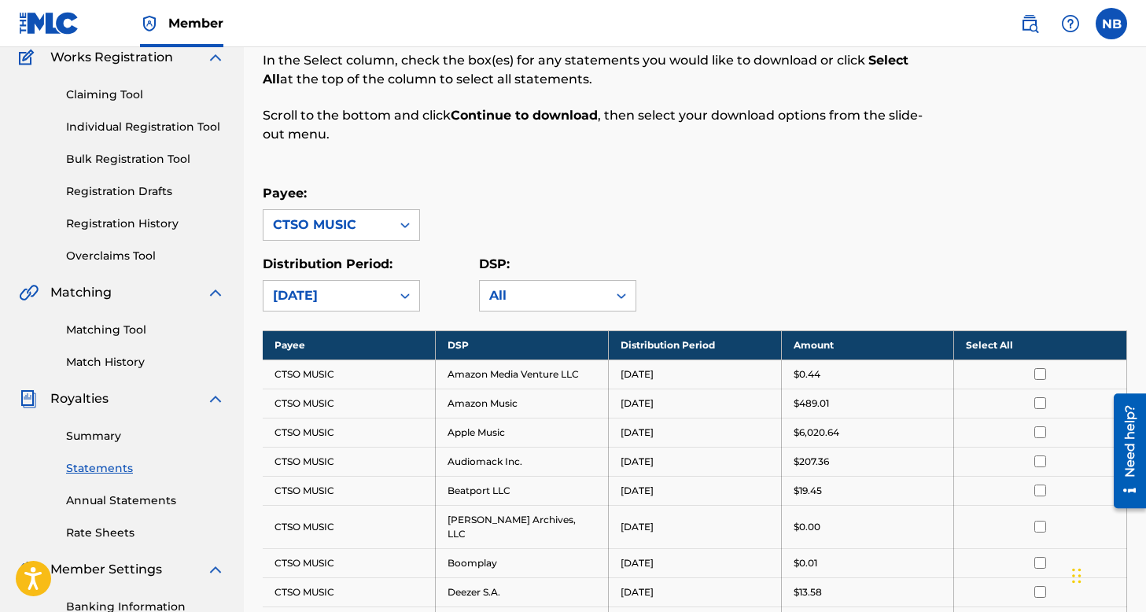
click at [1015, 343] on th "Select All" at bounding box center [1040, 344] width 173 height 29
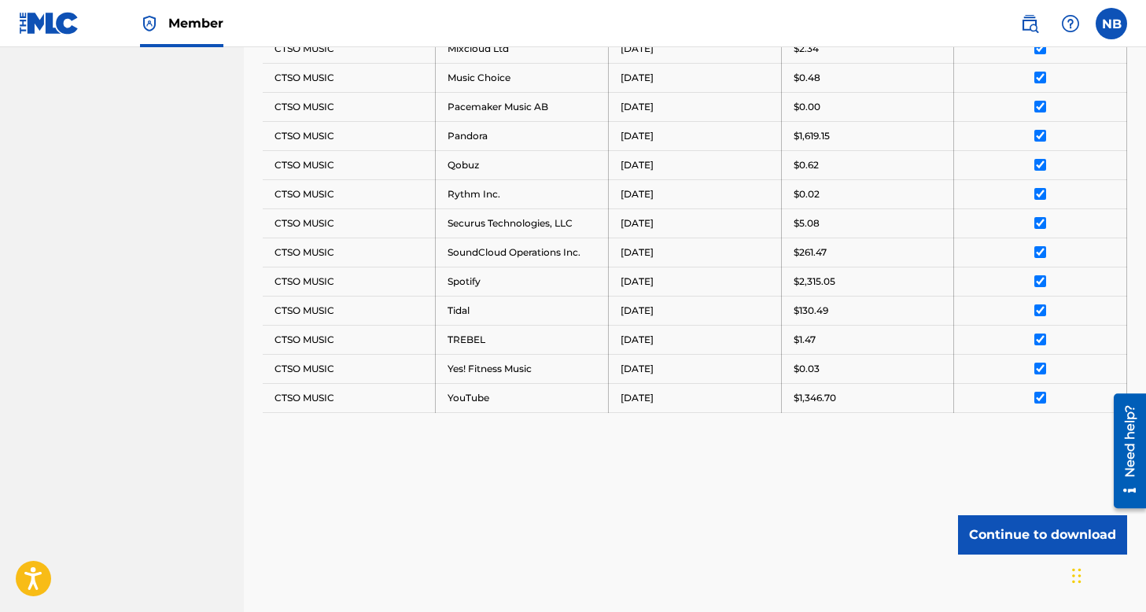
scroll to position [1037, 0]
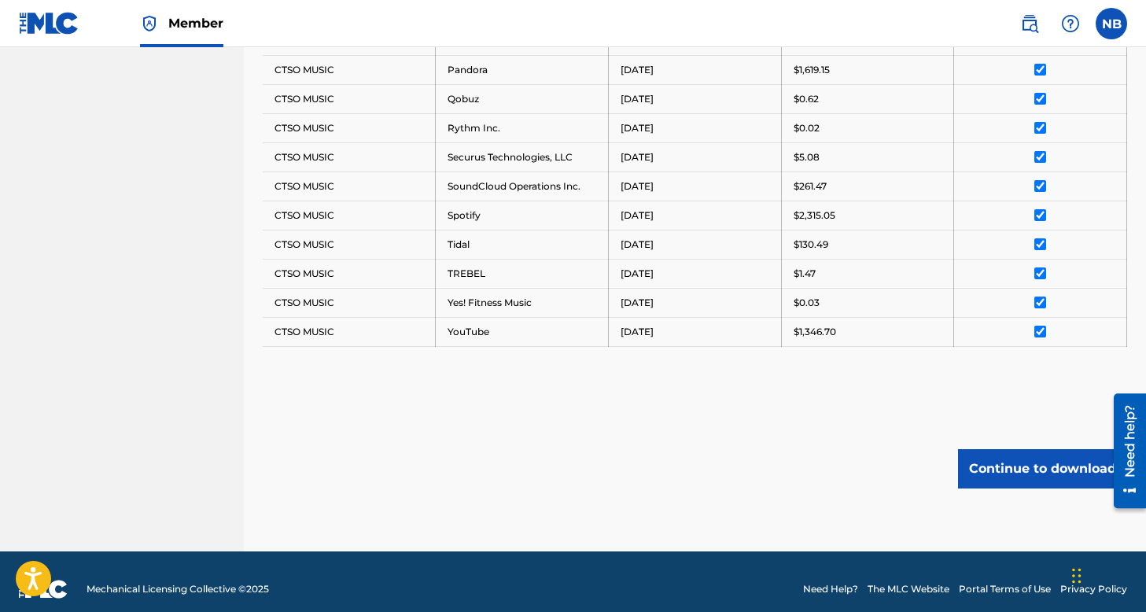
click at [1021, 449] on button "Continue to download" at bounding box center [1042, 468] width 169 height 39
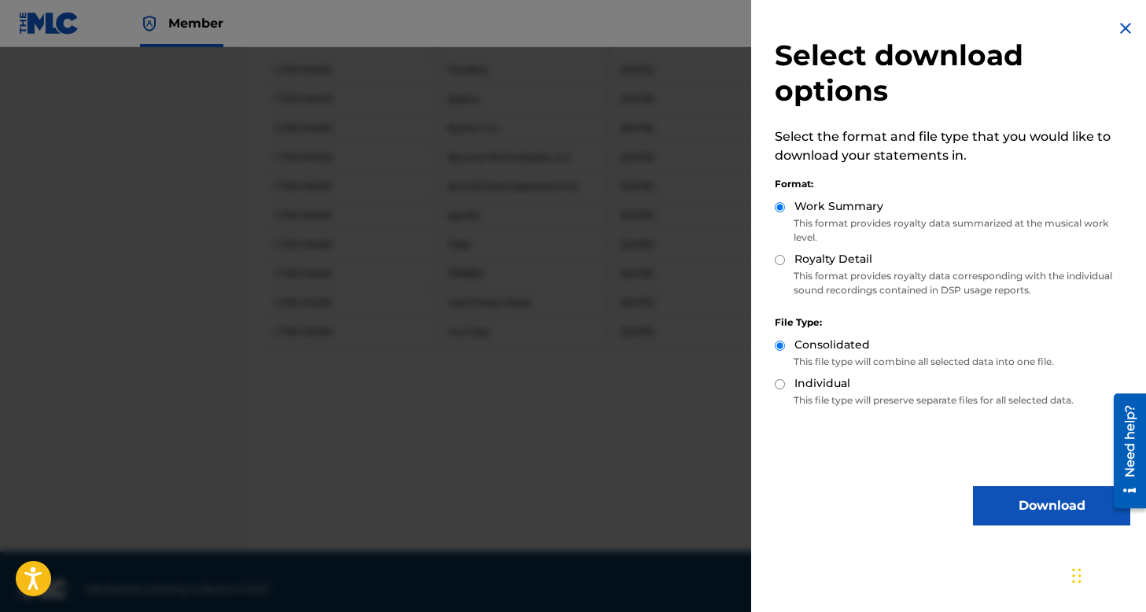
click at [782, 263] on input "Royalty Detail" at bounding box center [779, 260] width 10 height 10
radio input "true"
click at [1024, 498] on button "Download" at bounding box center [1051, 505] width 157 height 39
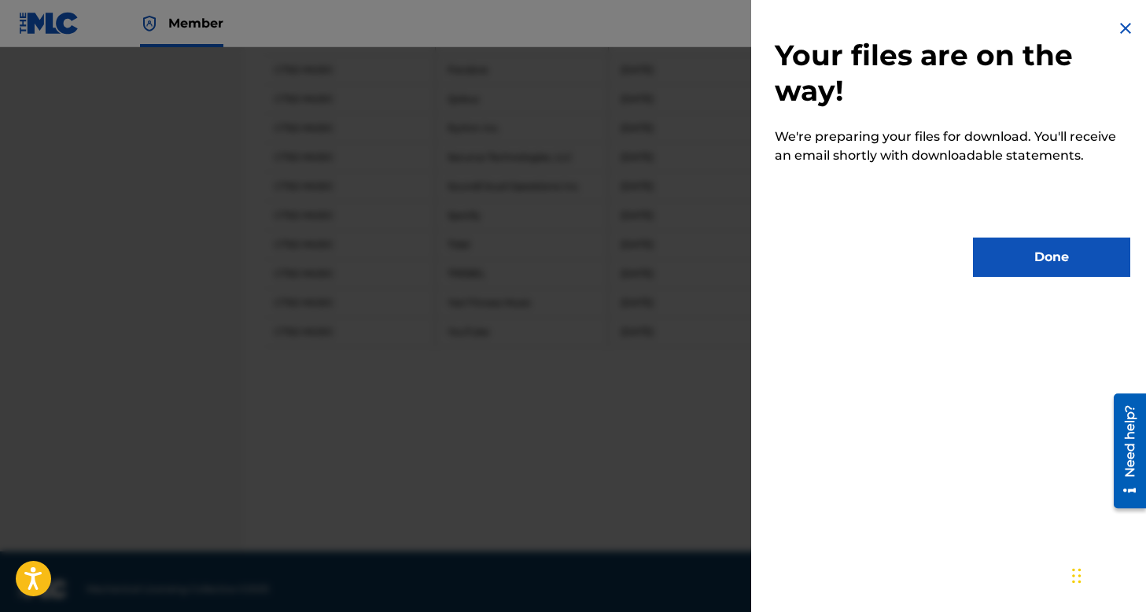
click at [1057, 251] on button "Done" at bounding box center [1051, 256] width 157 height 39
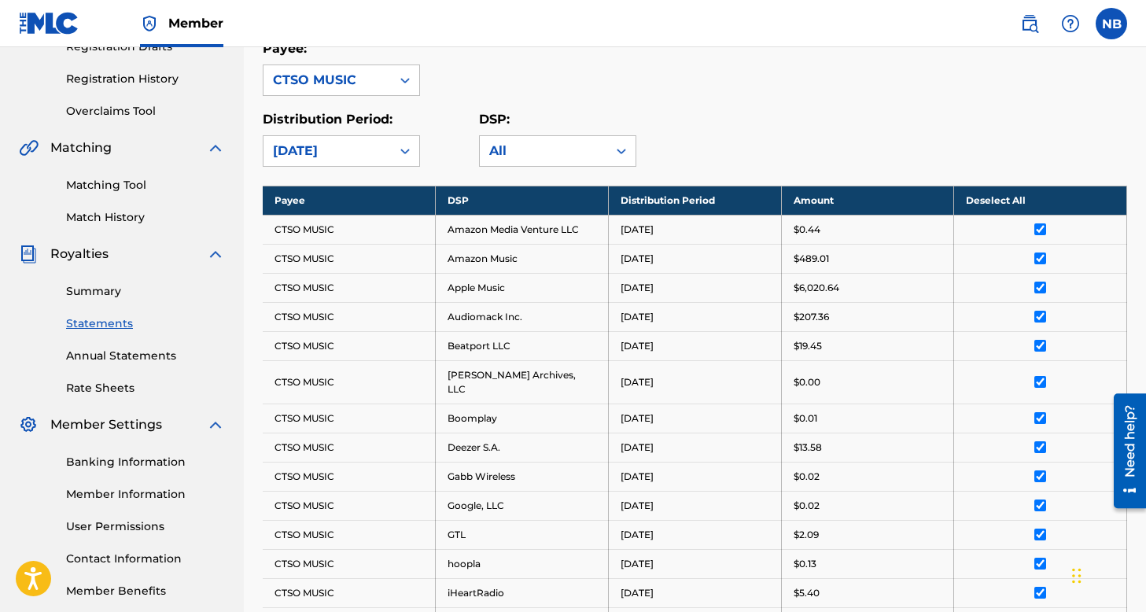
scroll to position [274, 0]
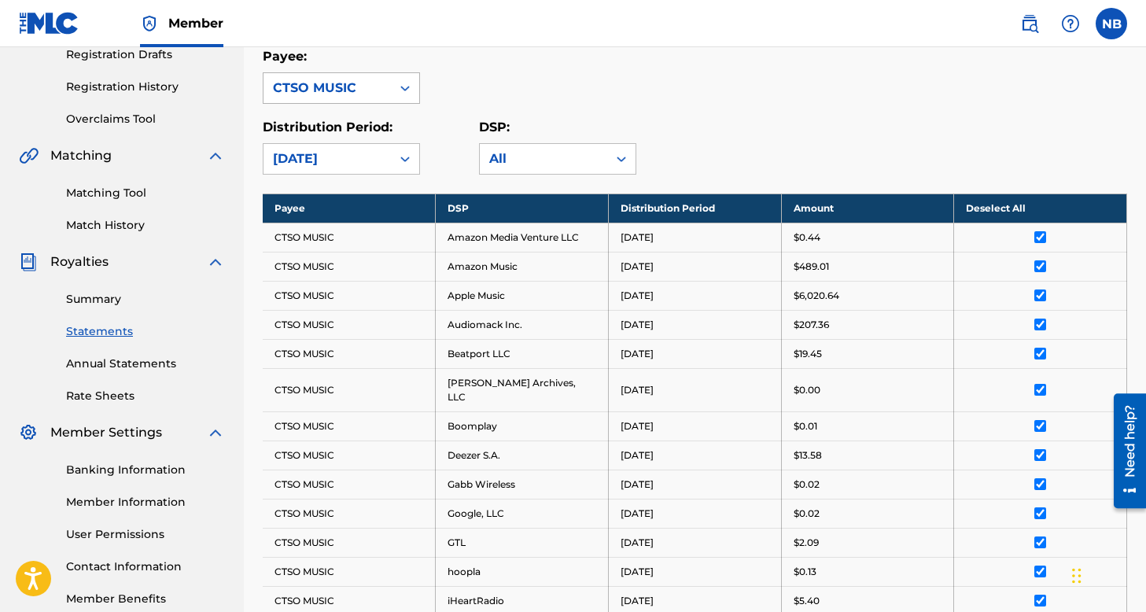
click at [343, 88] on div "CTSO MUSIC" at bounding box center [327, 88] width 109 height 19
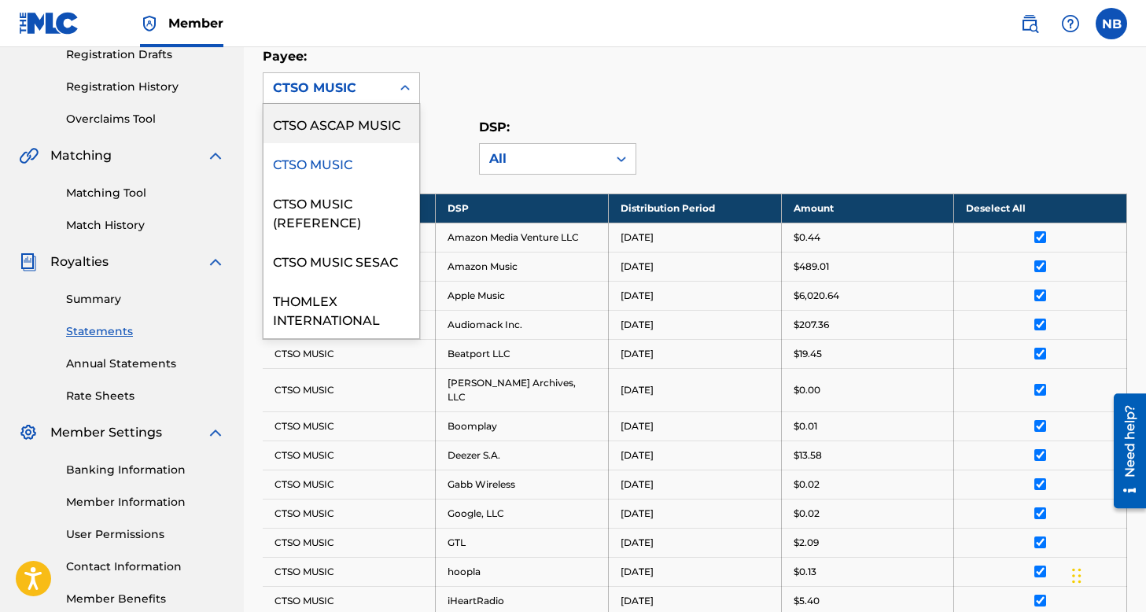
click at [357, 120] on div "CTSO ASCAP MUSIC" at bounding box center [341, 123] width 156 height 39
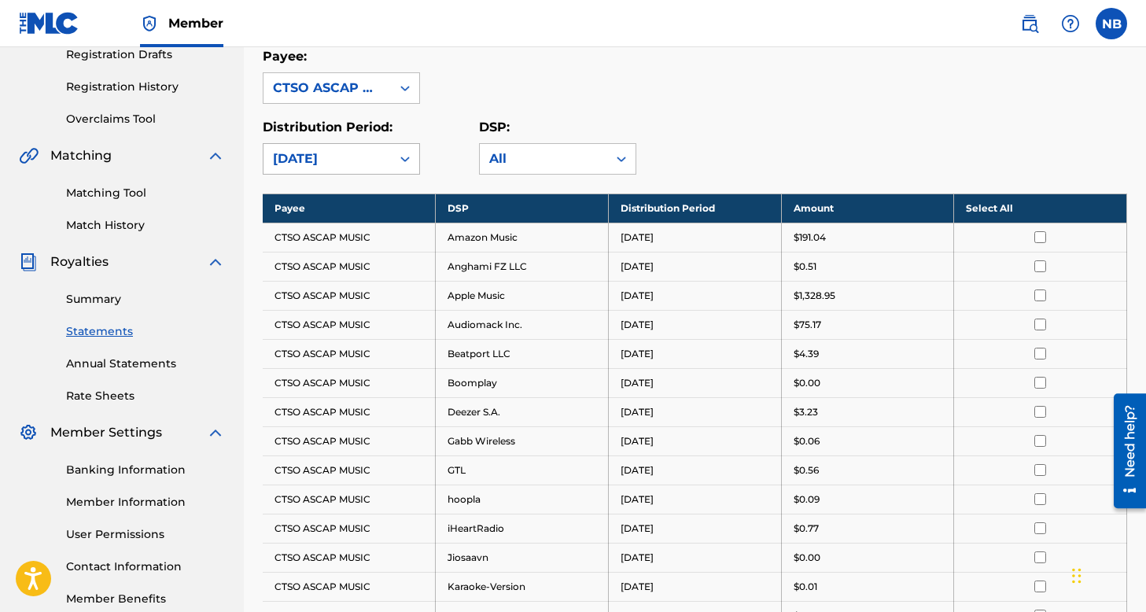
click at [354, 156] on div "[DATE]" at bounding box center [327, 158] width 109 height 19
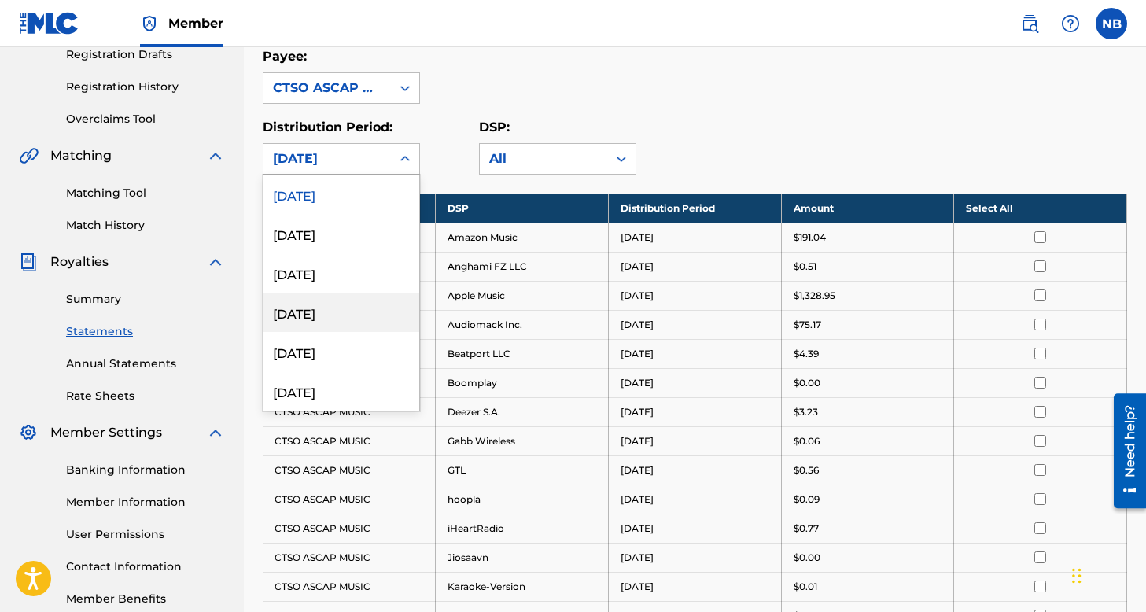
click at [326, 315] on div "[DATE]" at bounding box center [341, 311] width 156 height 39
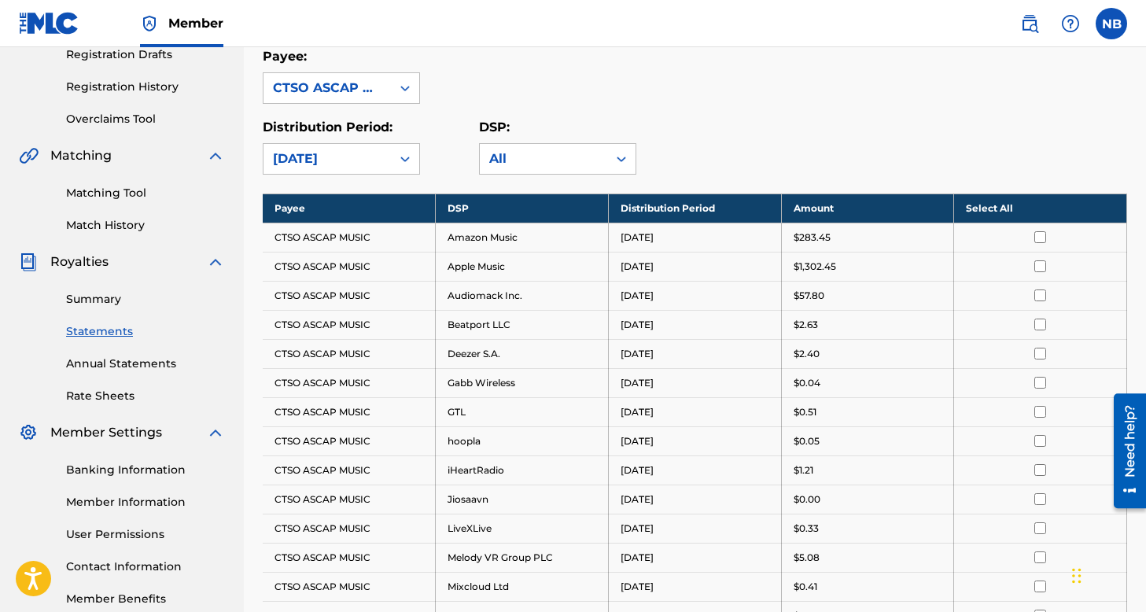
click at [1032, 208] on th "Select All" at bounding box center [1040, 207] width 173 height 29
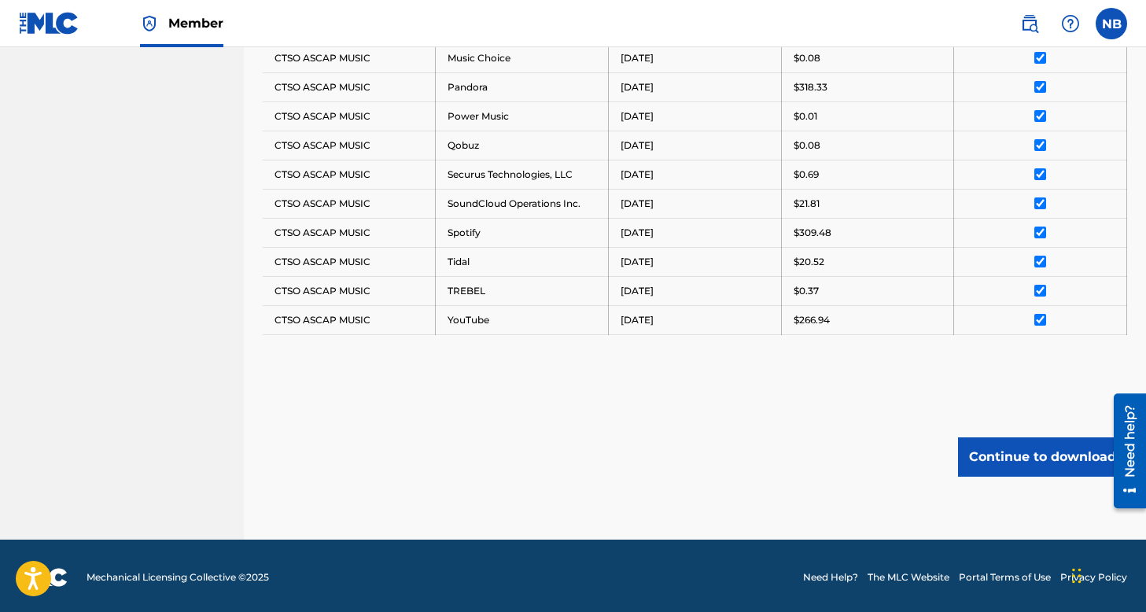
scroll to position [833, 0]
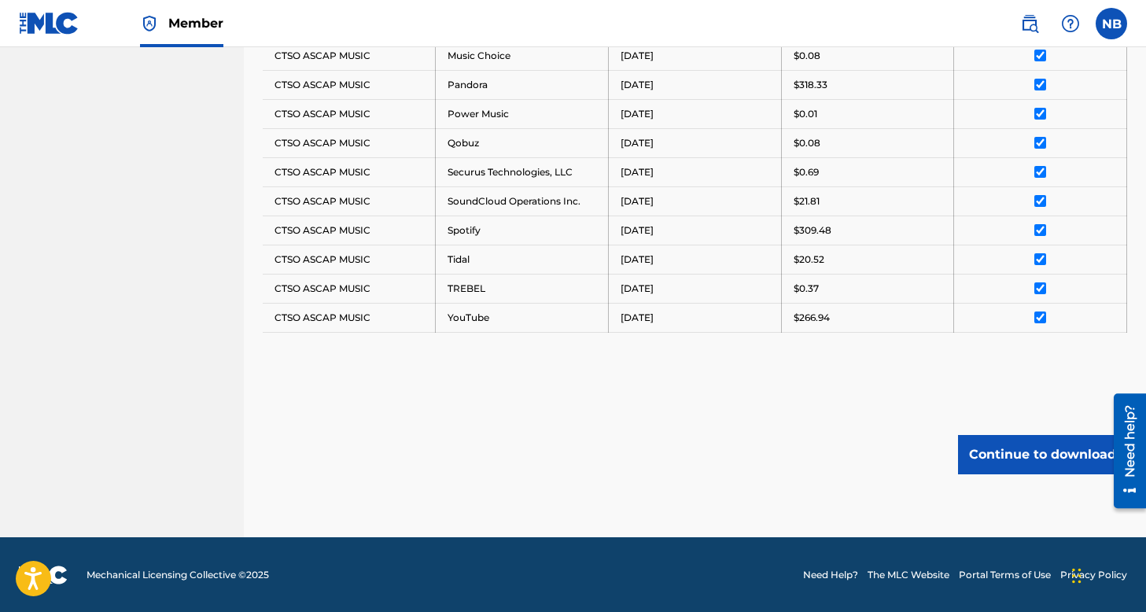
click at [1028, 458] on button "Continue to download" at bounding box center [1042, 454] width 169 height 39
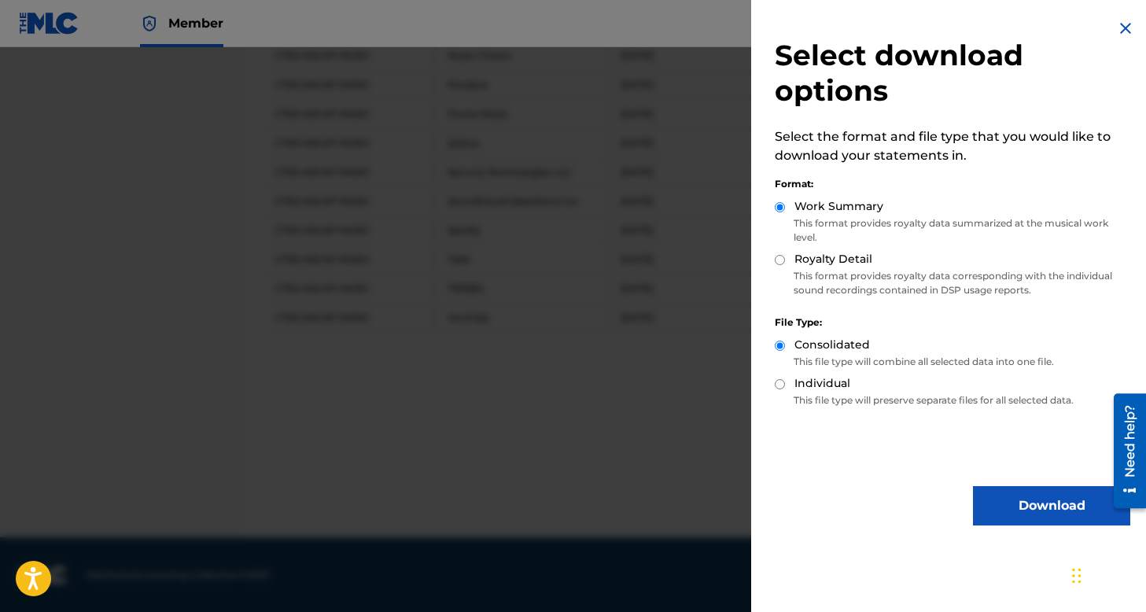
click at [779, 259] on input "Royalty Detail" at bounding box center [779, 260] width 10 height 10
radio input "true"
click at [1047, 501] on button "Download" at bounding box center [1051, 505] width 157 height 39
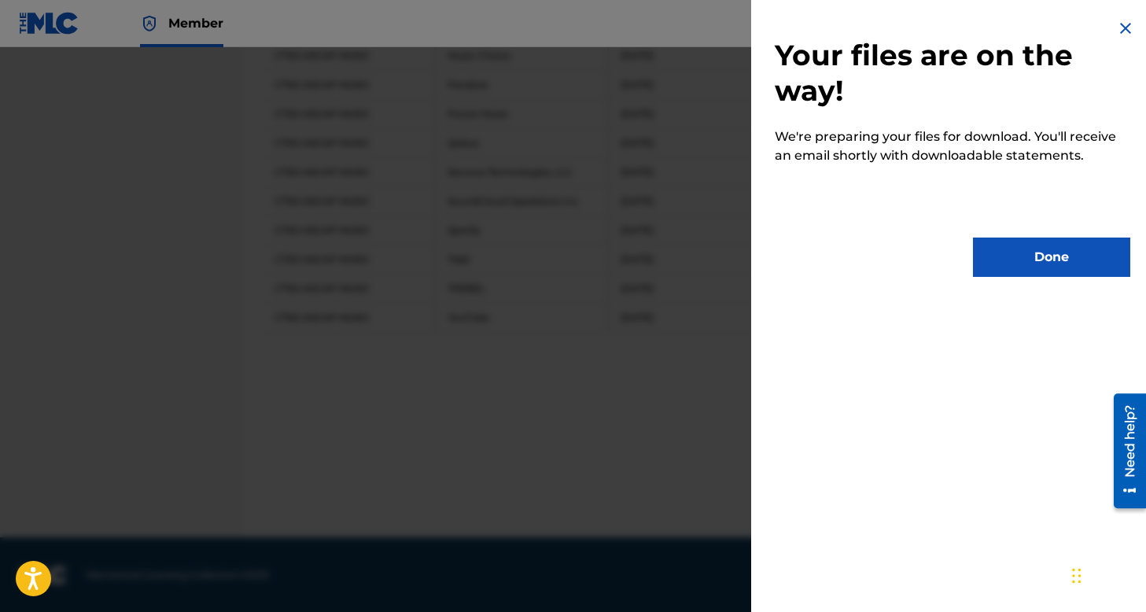
click at [1058, 259] on button "Done" at bounding box center [1051, 256] width 157 height 39
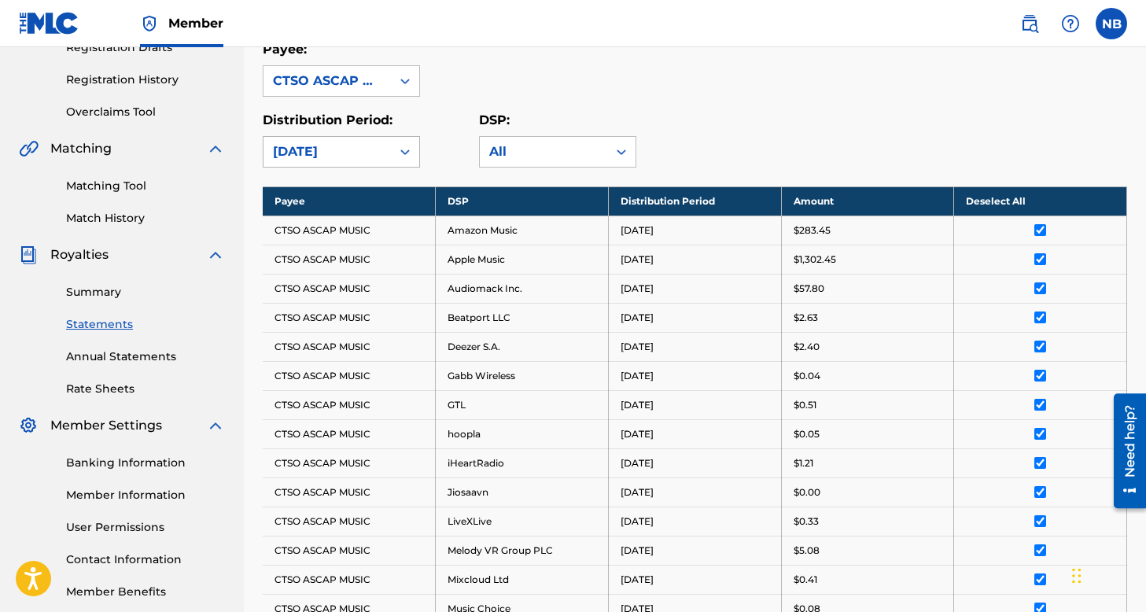
scroll to position [280, 0]
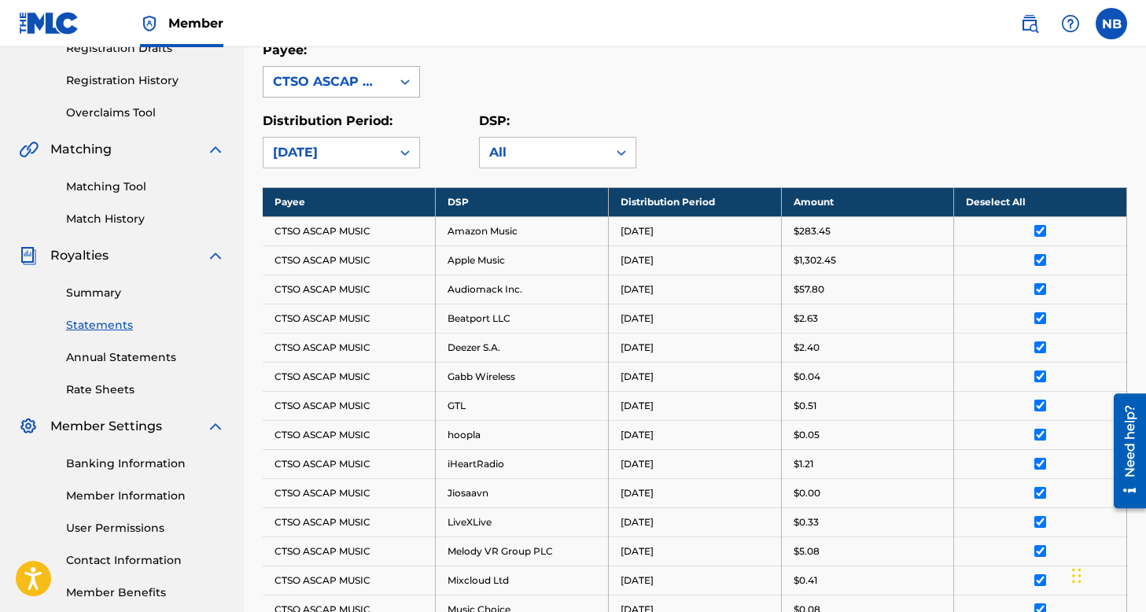
click at [354, 84] on div "CTSO ASCAP MUSIC" at bounding box center [327, 81] width 109 height 19
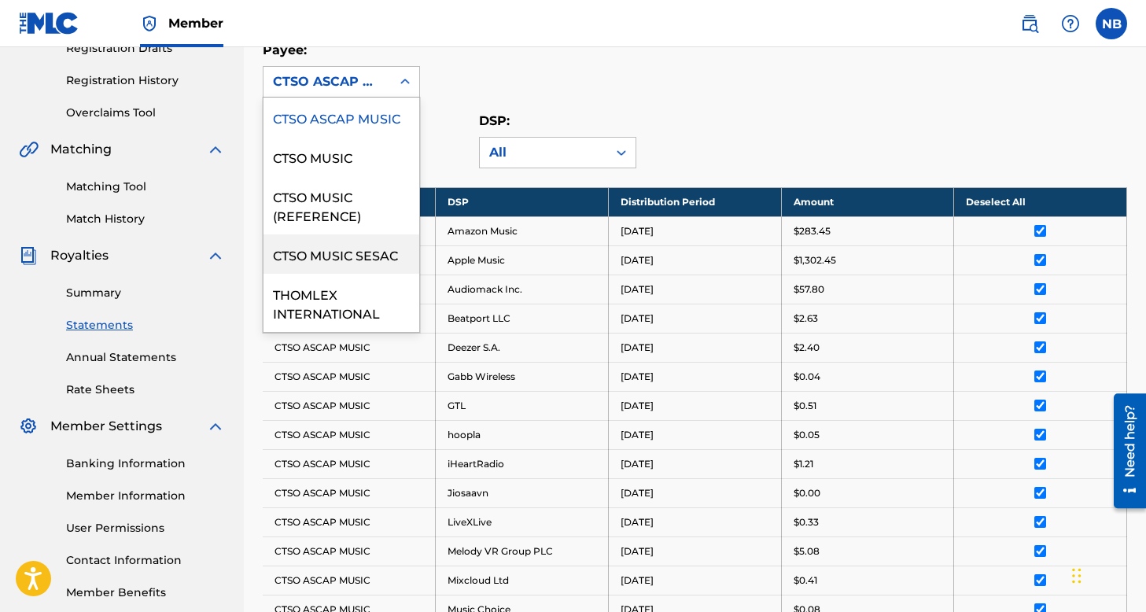
click at [362, 240] on div "CTSO MUSIC SESAC" at bounding box center [341, 253] width 156 height 39
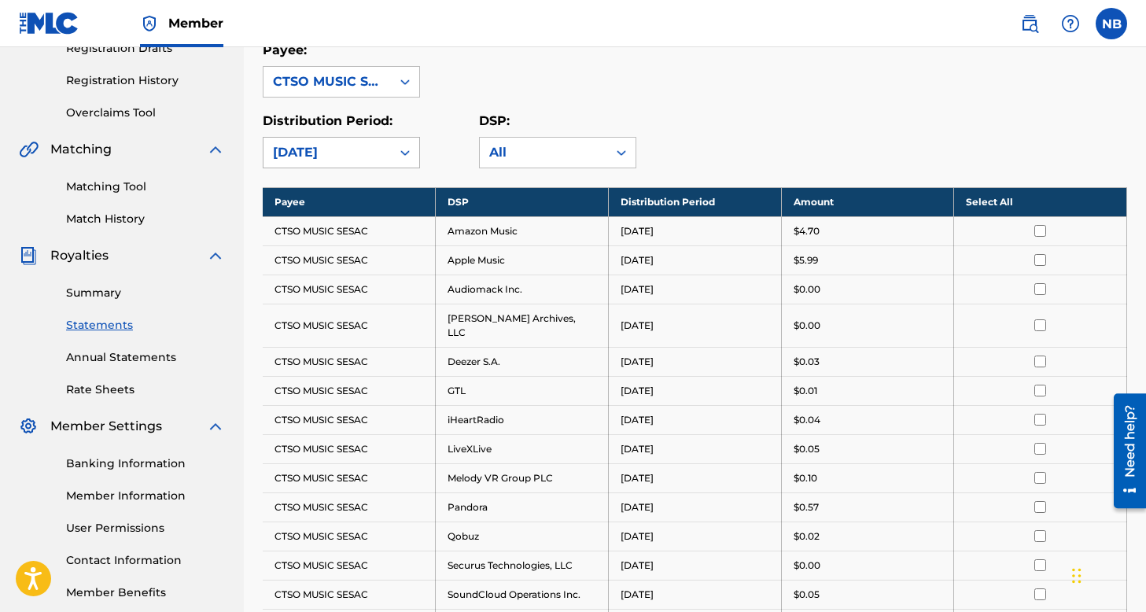
click at [363, 152] on div "[DATE]" at bounding box center [327, 152] width 109 height 19
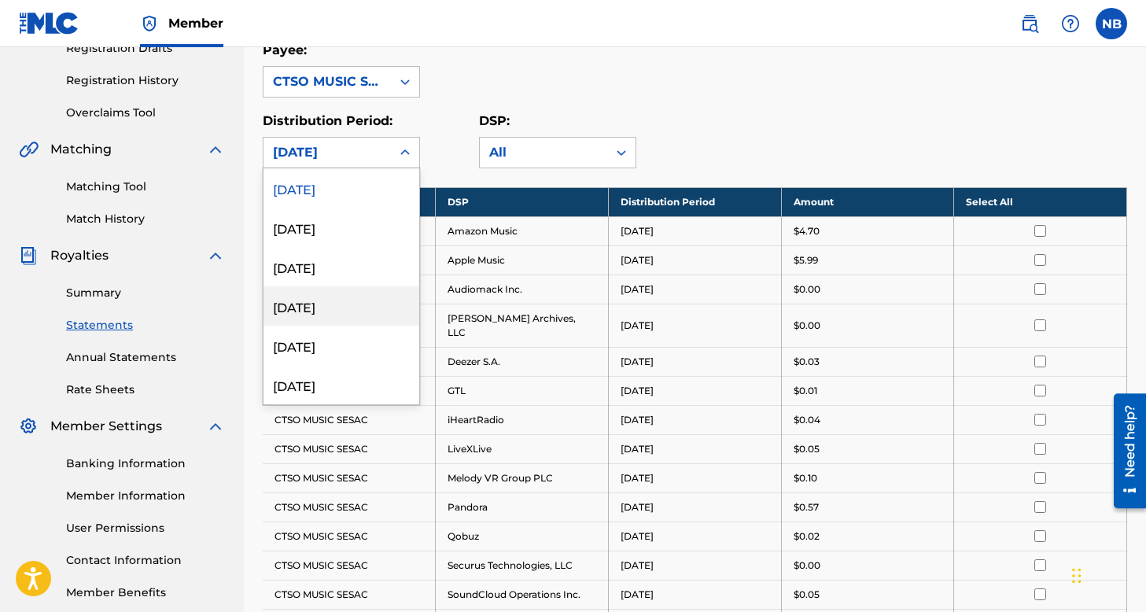
click at [342, 301] on div "[DATE]" at bounding box center [341, 305] width 156 height 39
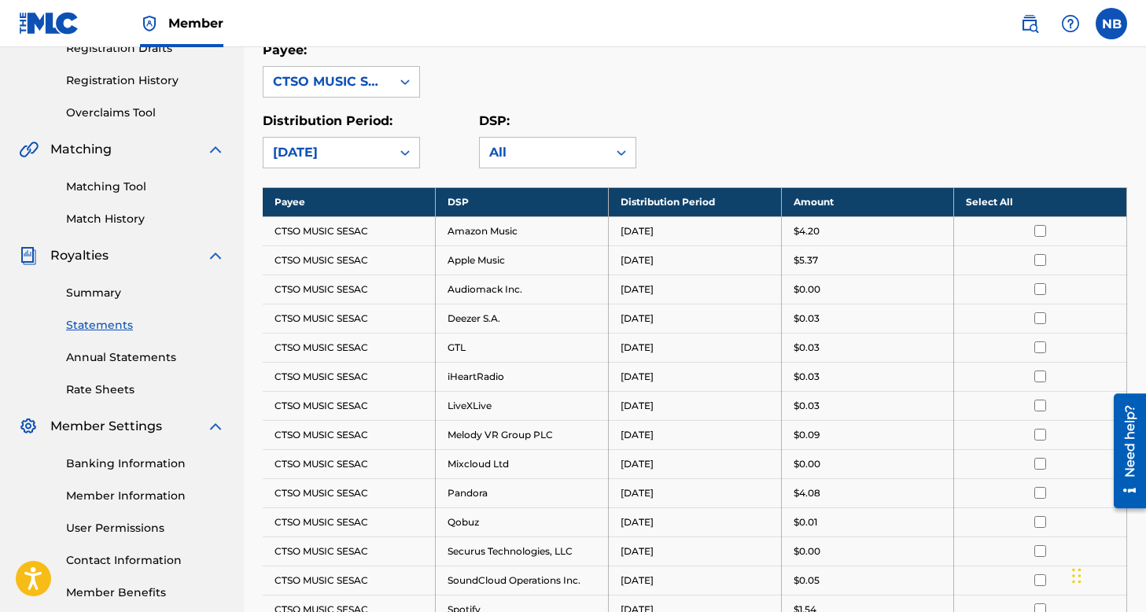
click at [1057, 207] on th "Select All" at bounding box center [1040, 201] width 173 height 29
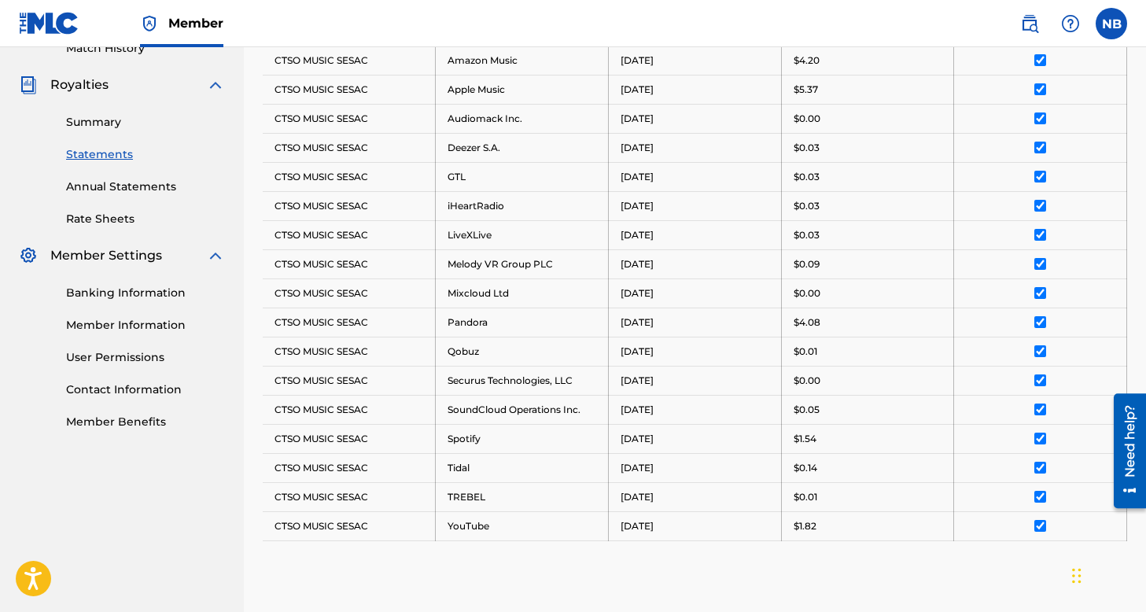
scroll to position [659, 0]
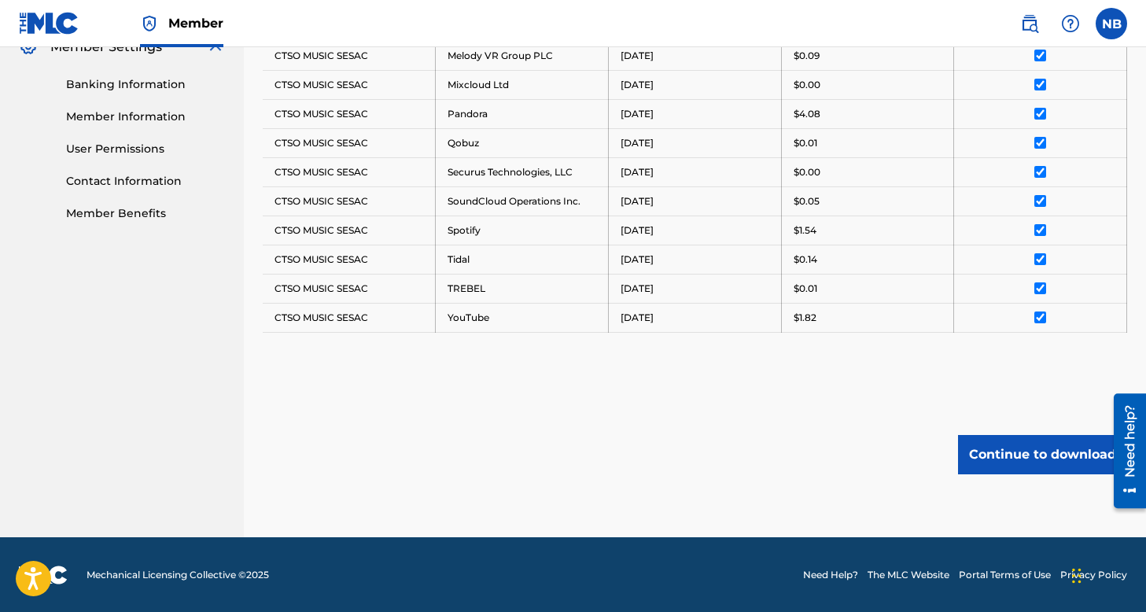
click at [1032, 452] on button "Continue to download" at bounding box center [1042, 454] width 169 height 39
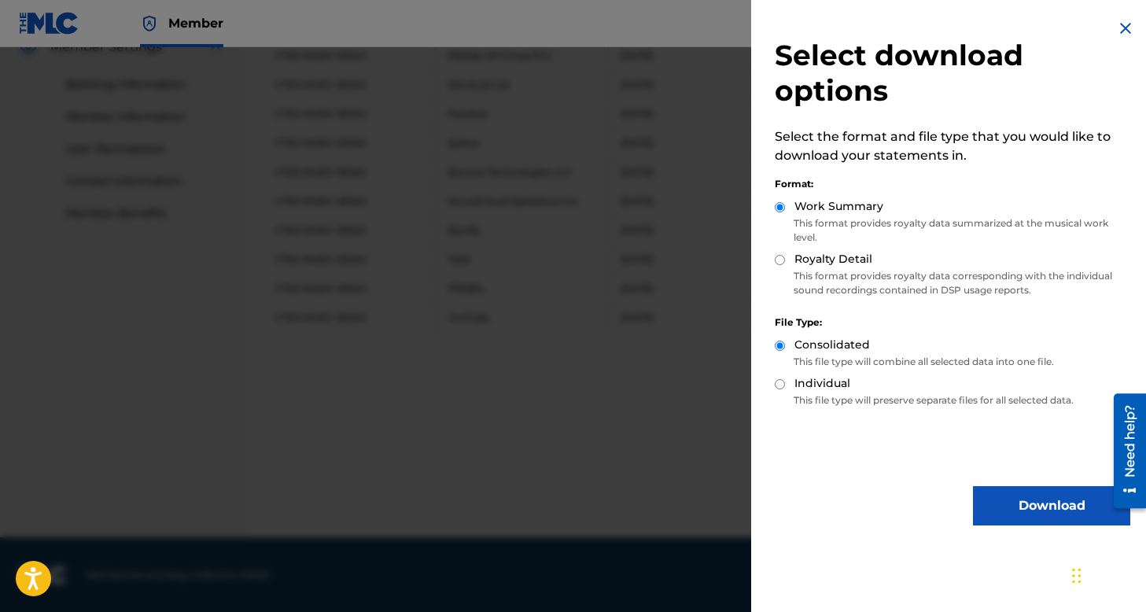
click at [784, 264] on input "Royalty Detail" at bounding box center [779, 260] width 10 height 10
radio input "true"
click at [1055, 500] on button "Download" at bounding box center [1051, 505] width 157 height 39
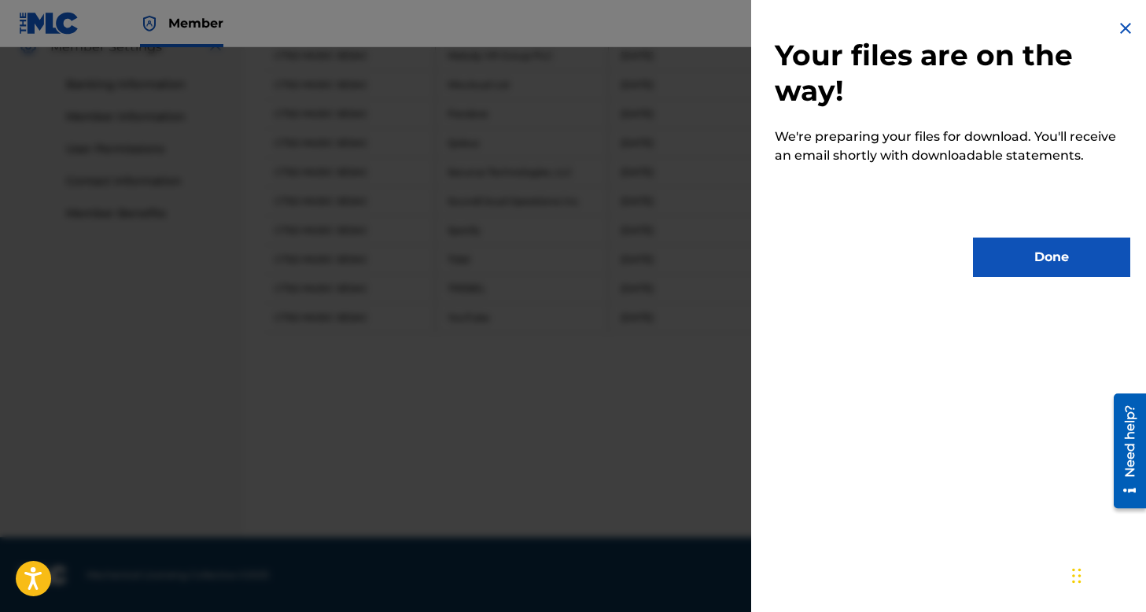
click at [1050, 255] on button "Done" at bounding box center [1051, 256] width 157 height 39
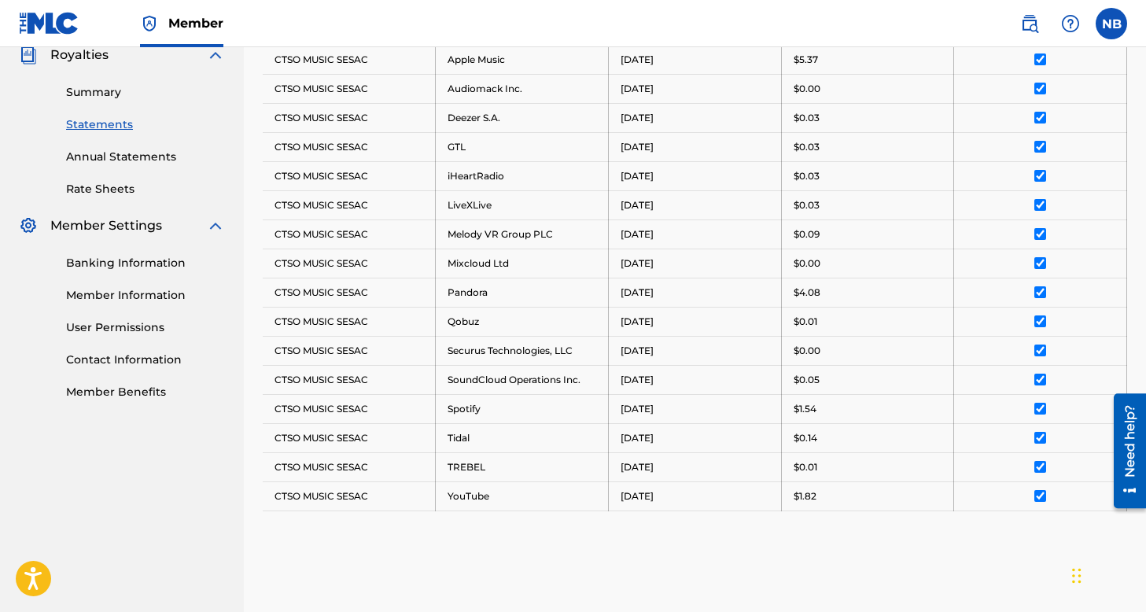
scroll to position [153, 0]
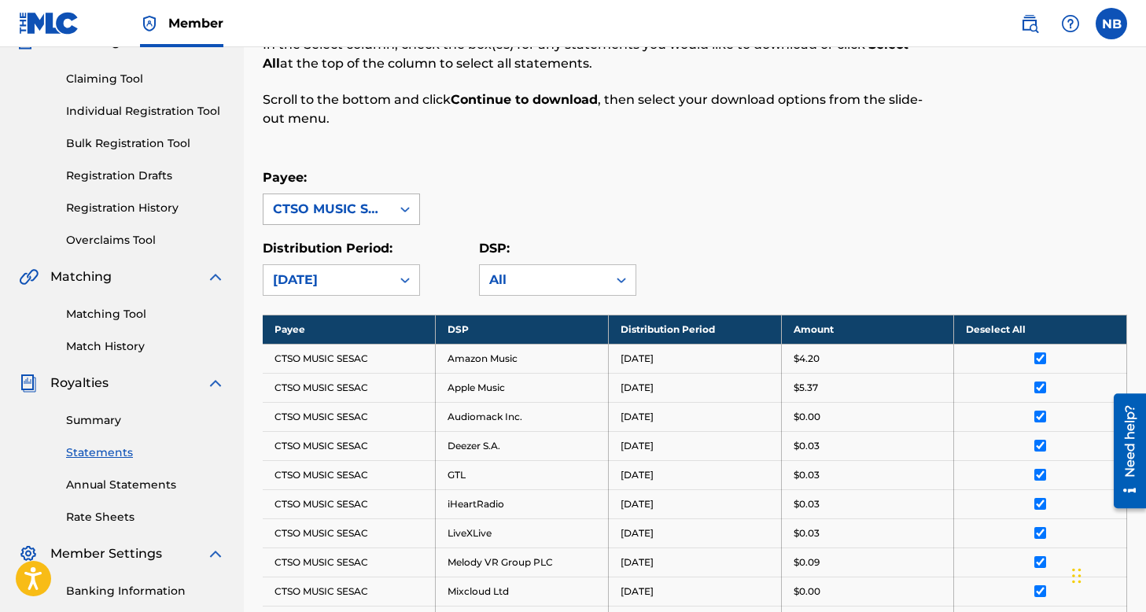
click at [357, 212] on div "CTSO MUSIC SESAC" at bounding box center [327, 209] width 109 height 19
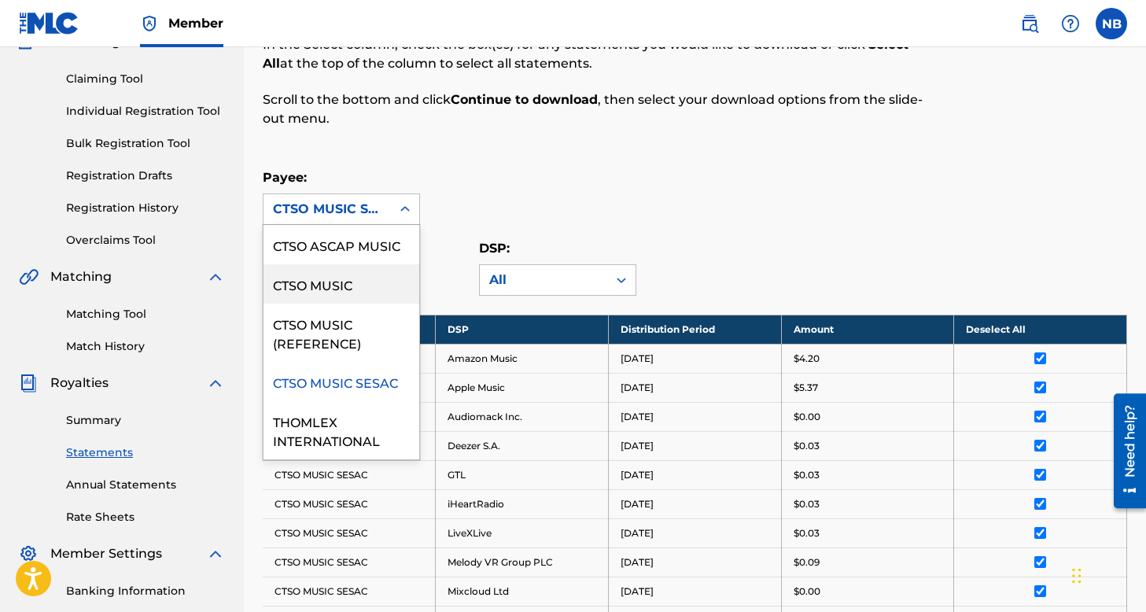
click at [359, 277] on div "CTSO MUSIC" at bounding box center [341, 283] width 156 height 39
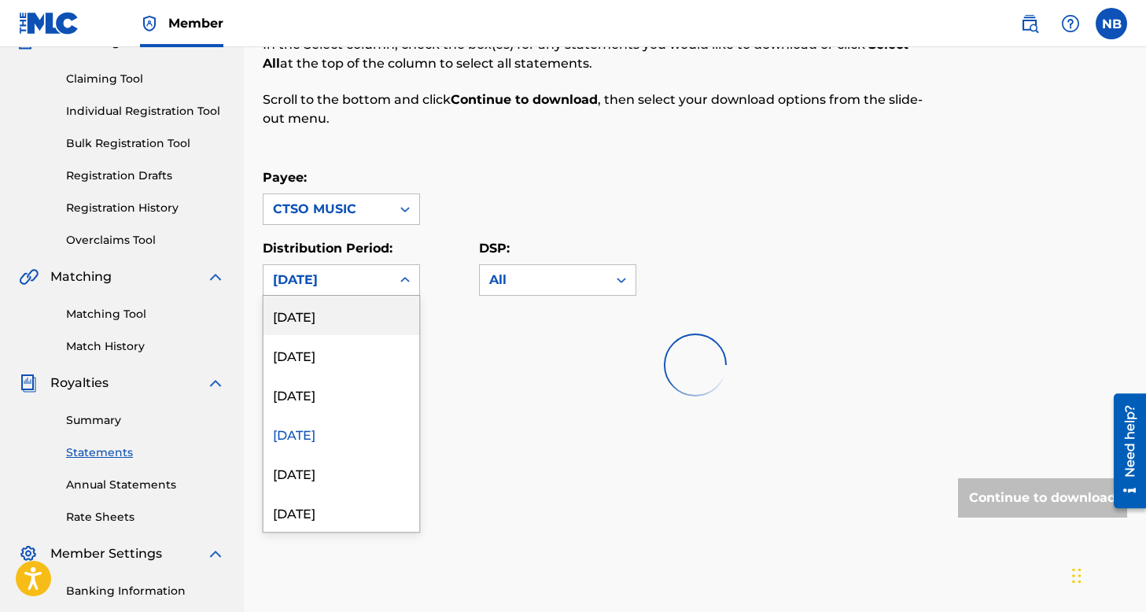
click at [368, 286] on div "[DATE]" at bounding box center [327, 279] width 109 height 19
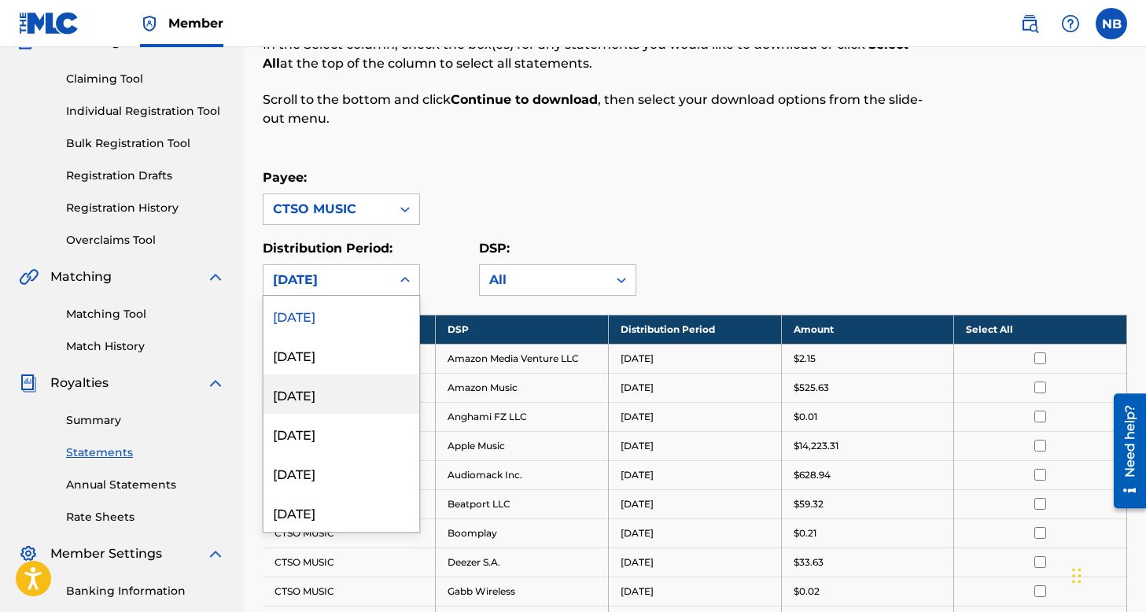
click at [334, 388] on div "[DATE]" at bounding box center [341, 393] width 156 height 39
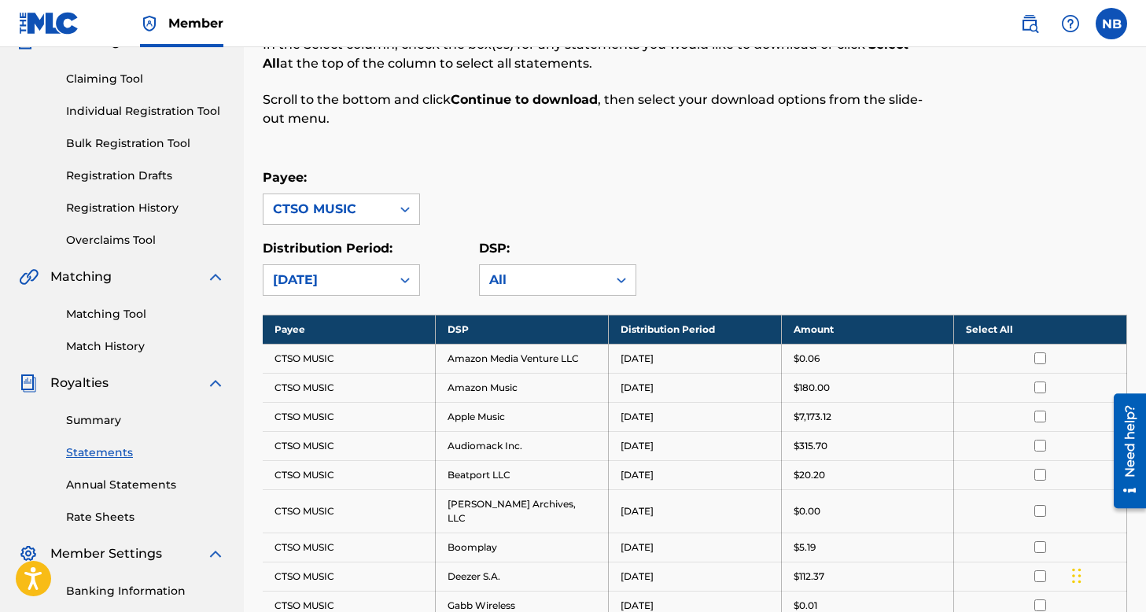
click at [1027, 333] on th "Select All" at bounding box center [1040, 329] width 173 height 29
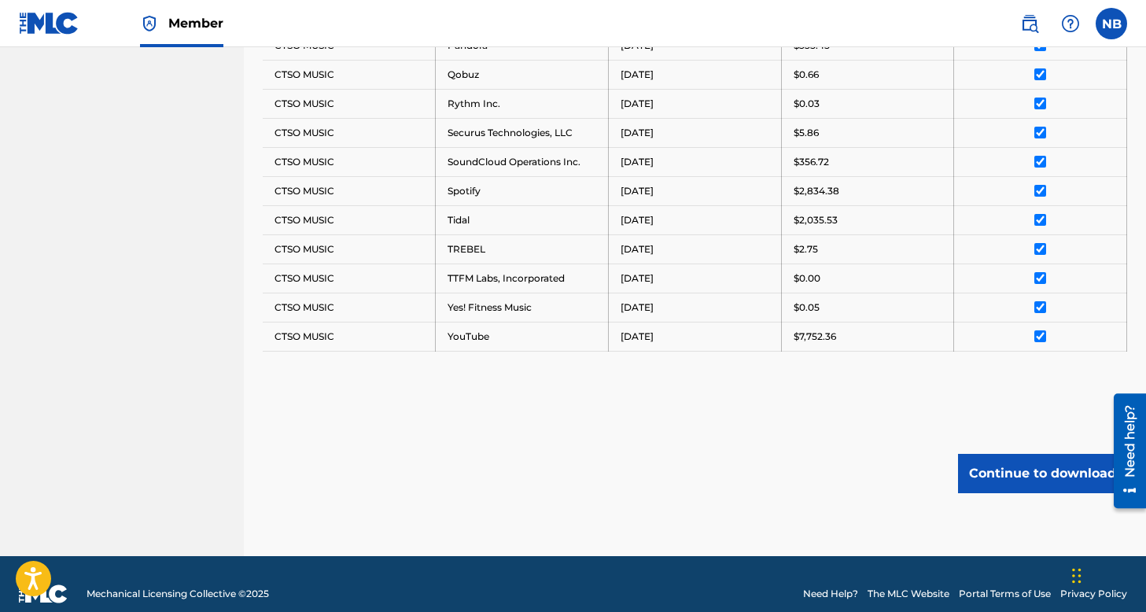
scroll to position [1037, 0]
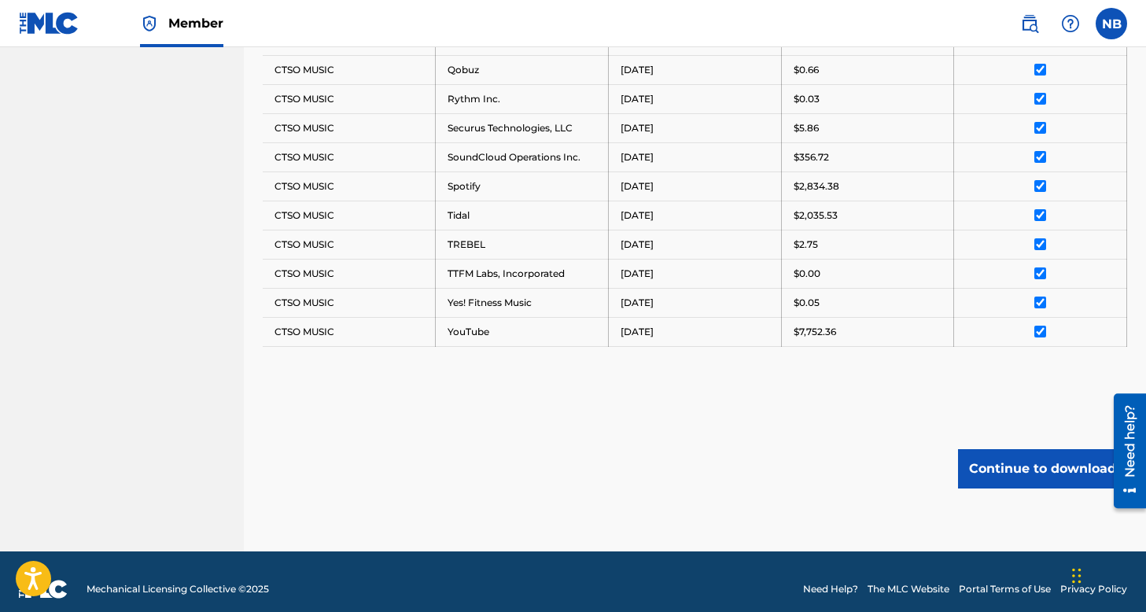
click at [1035, 454] on button "Continue to download" at bounding box center [1042, 468] width 169 height 39
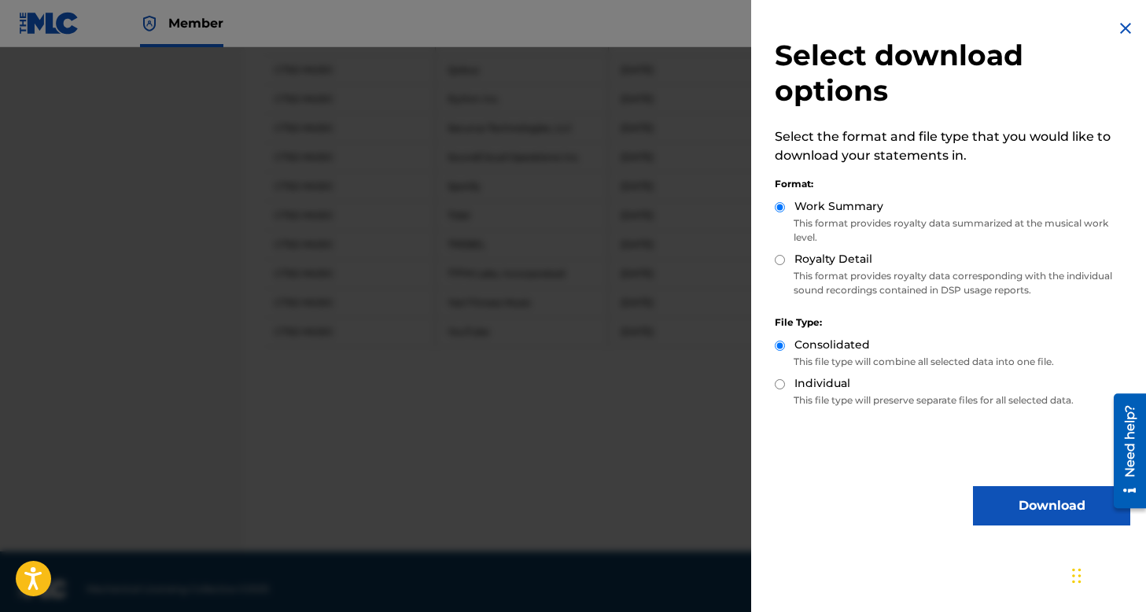
click at [787, 260] on div "Royalty Detail" at bounding box center [951, 260] width 355 height 18
click at [779, 263] on input "Royalty Detail" at bounding box center [779, 260] width 10 height 10
radio input "true"
click at [1021, 504] on button "Download" at bounding box center [1051, 505] width 157 height 39
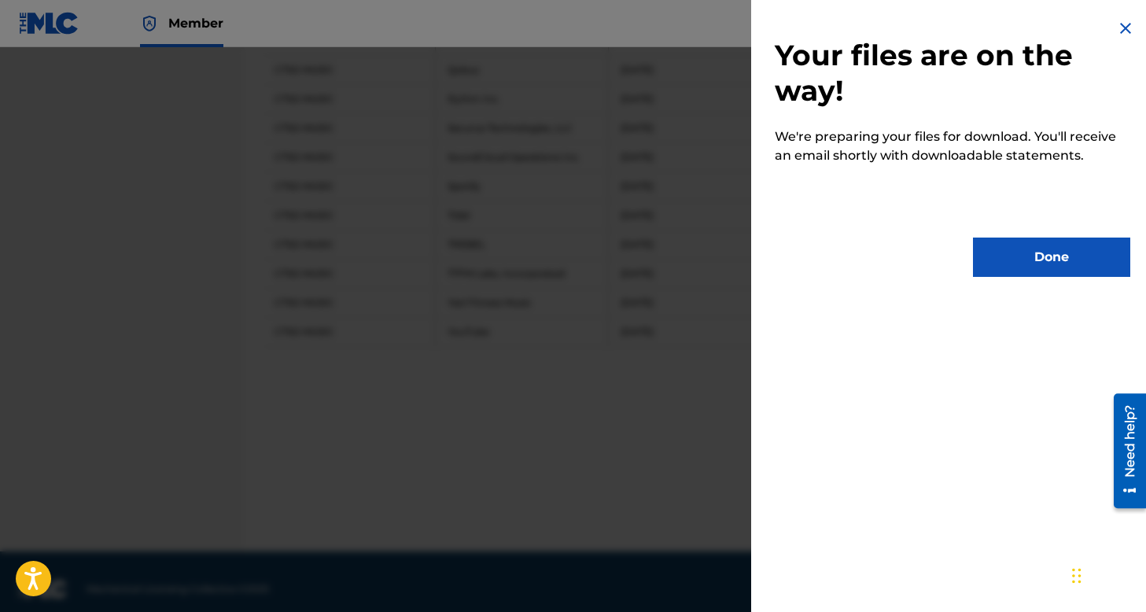
click at [1043, 254] on button "Done" at bounding box center [1051, 256] width 157 height 39
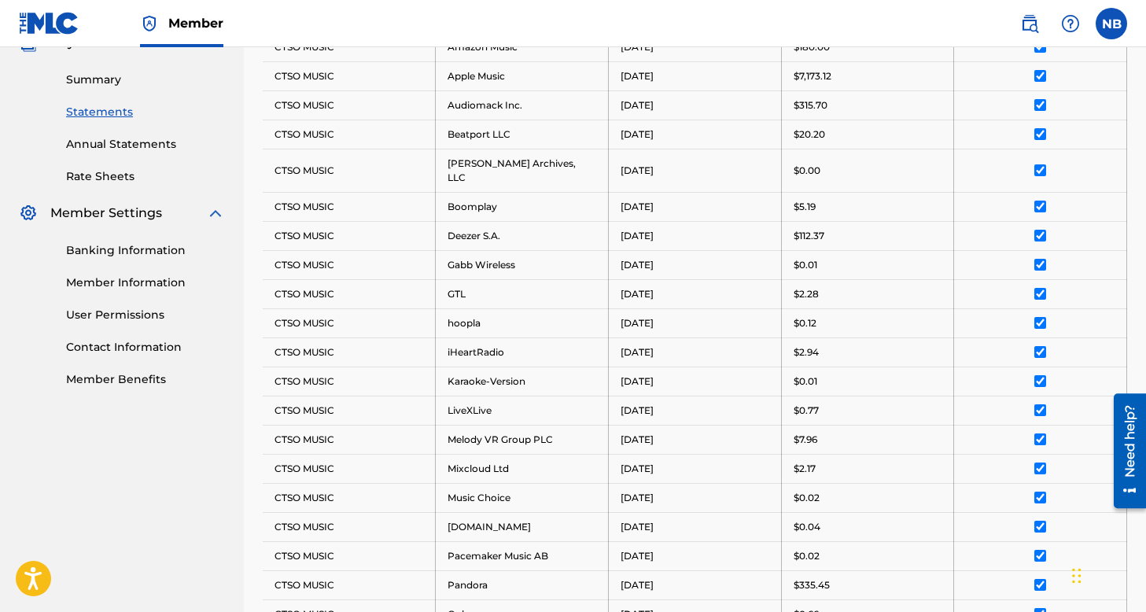
scroll to position [296, 0]
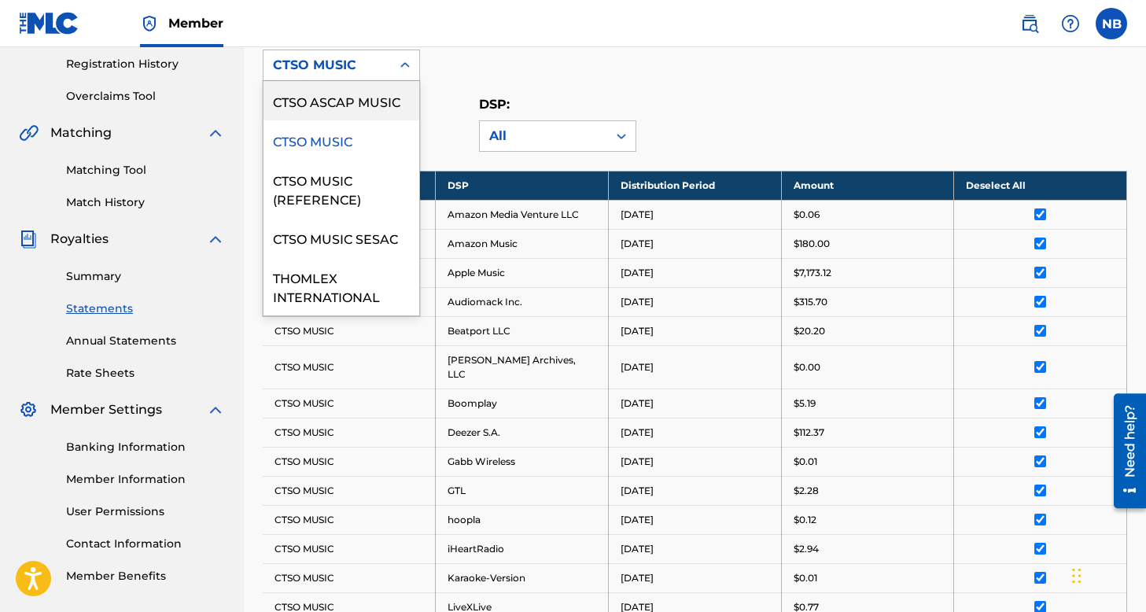
click at [375, 66] on div "CTSO MUSIC" at bounding box center [327, 65] width 109 height 19
click at [378, 108] on div "CTSO ASCAP MUSIC" at bounding box center [341, 100] width 156 height 39
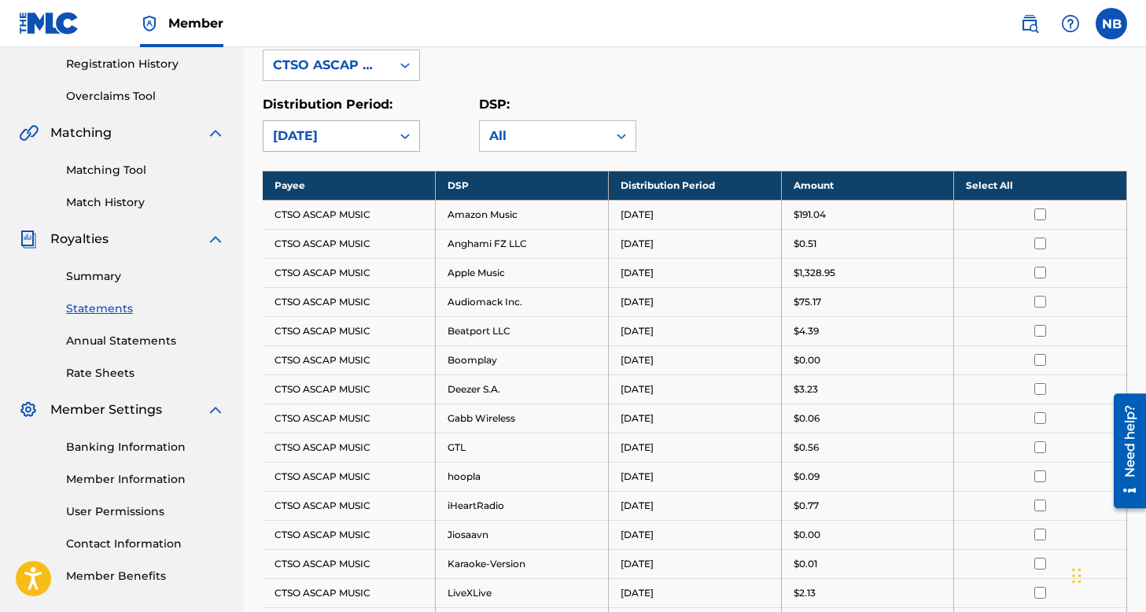
click at [370, 130] on div "[DATE]" at bounding box center [327, 136] width 109 height 19
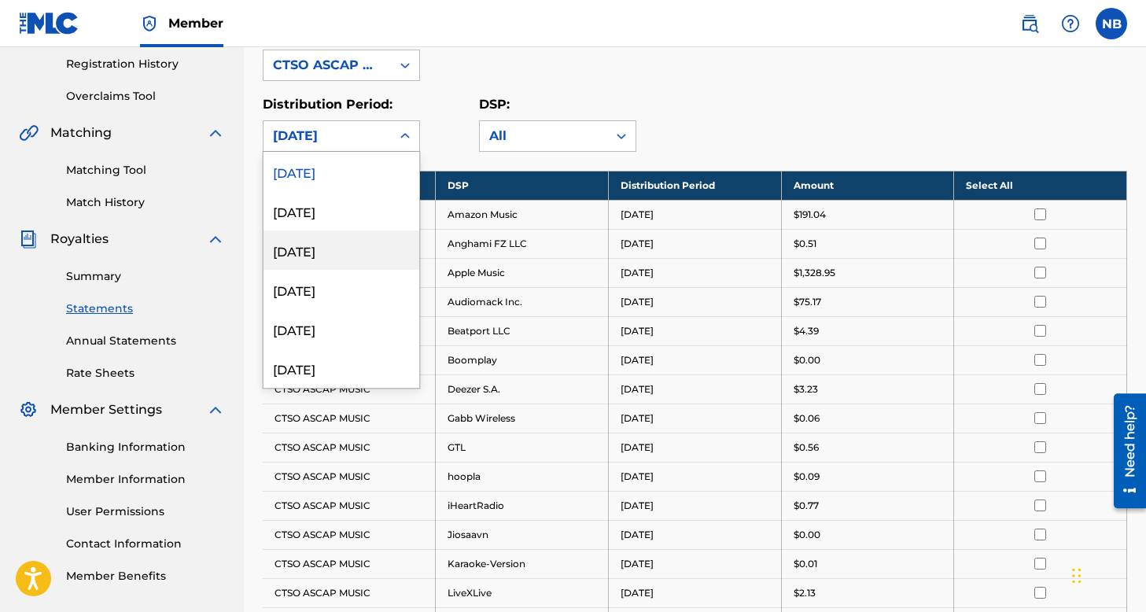
click at [348, 248] on div "[DATE]" at bounding box center [341, 249] width 156 height 39
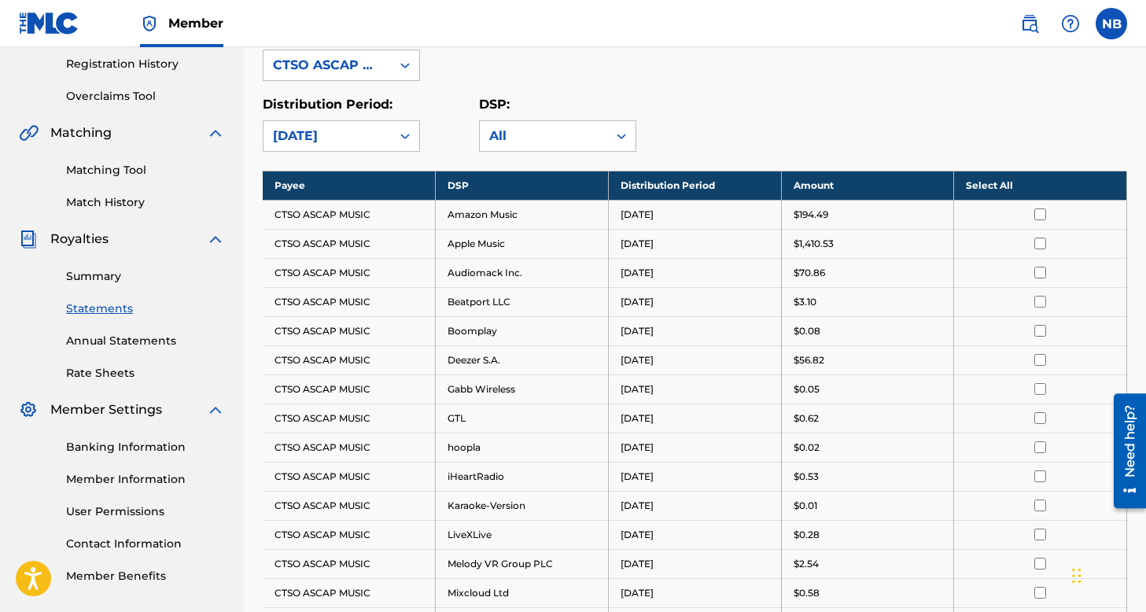
click at [1069, 184] on th "Select All" at bounding box center [1040, 185] width 173 height 29
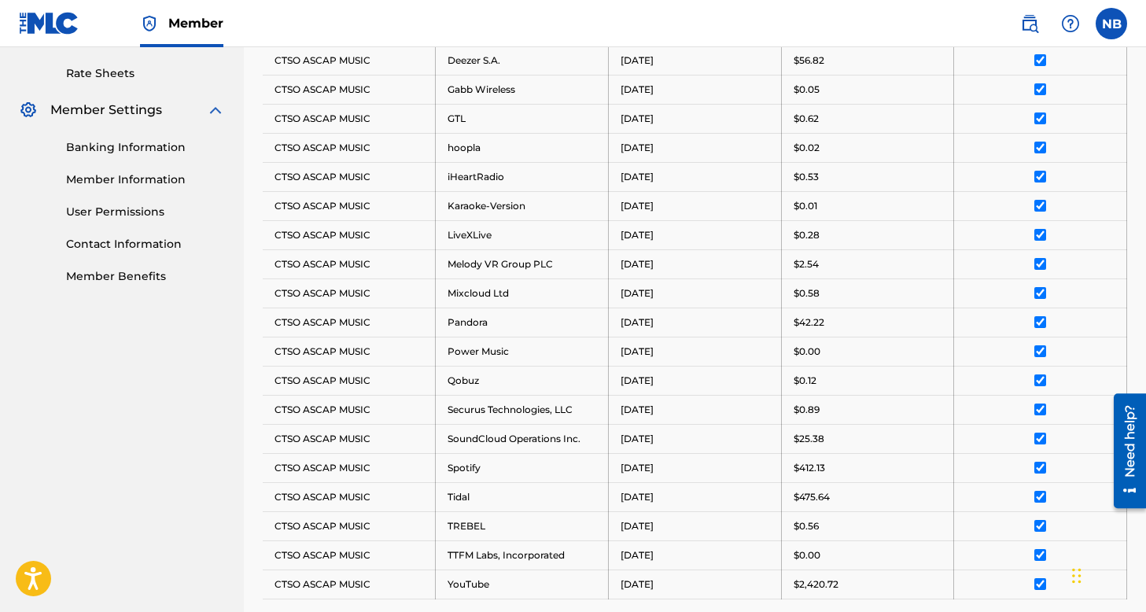
scroll to position [863, 0]
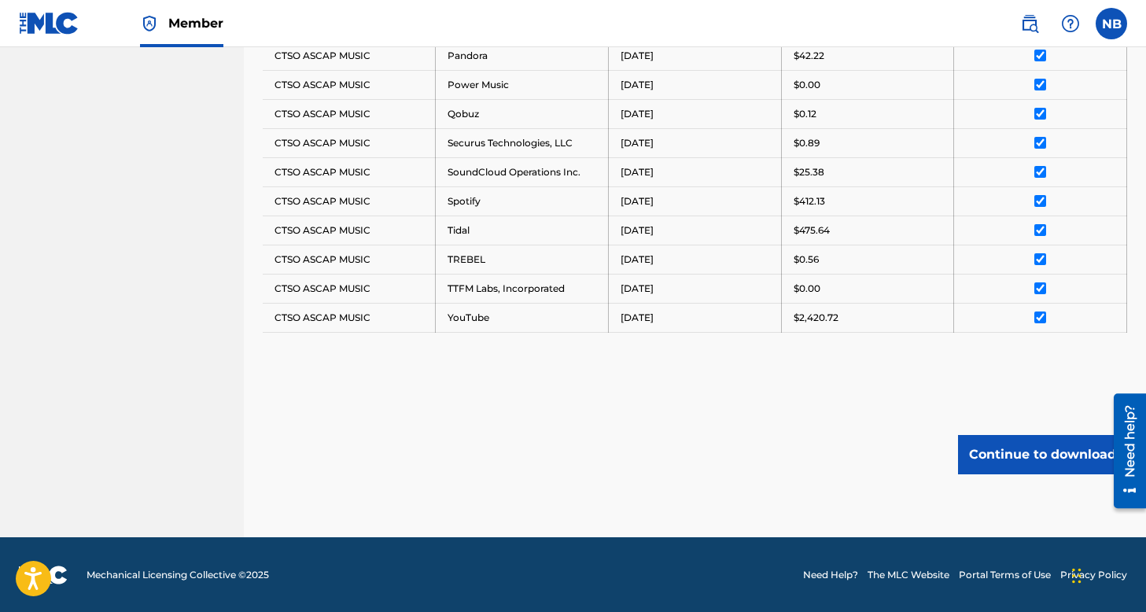
click at [1044, 454] on button "Continue to download" at bounding box center [1042, 454] width 169 height 39
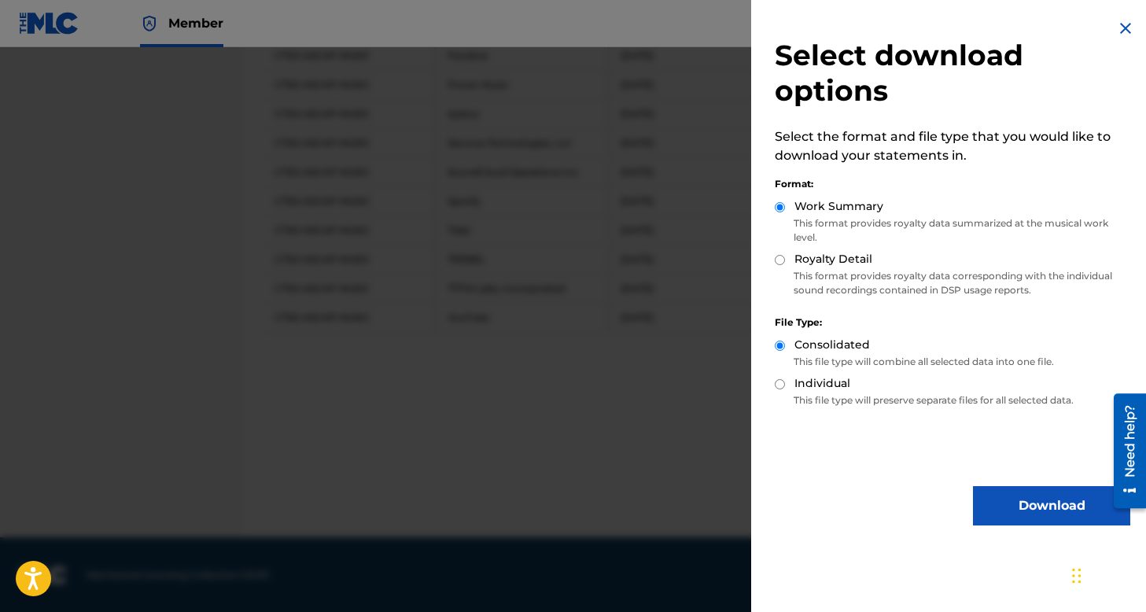
click at [781, 261] on input "Royalty Detail" at bounding box center [779, 260] width 10 height 10
radio input "true"
click at [1041, 502] on button "Download" at bounding box center [1051, 505] width 157 height 39
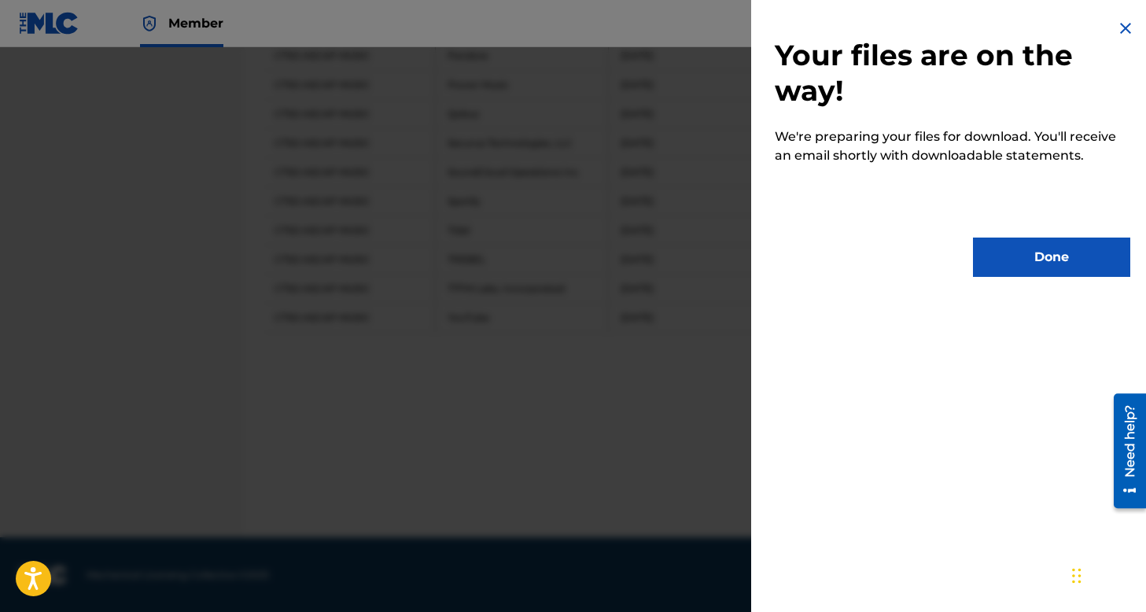
click at [1021, 253] on button "Done" at bounding box center [1051, 256] width 157 height 39
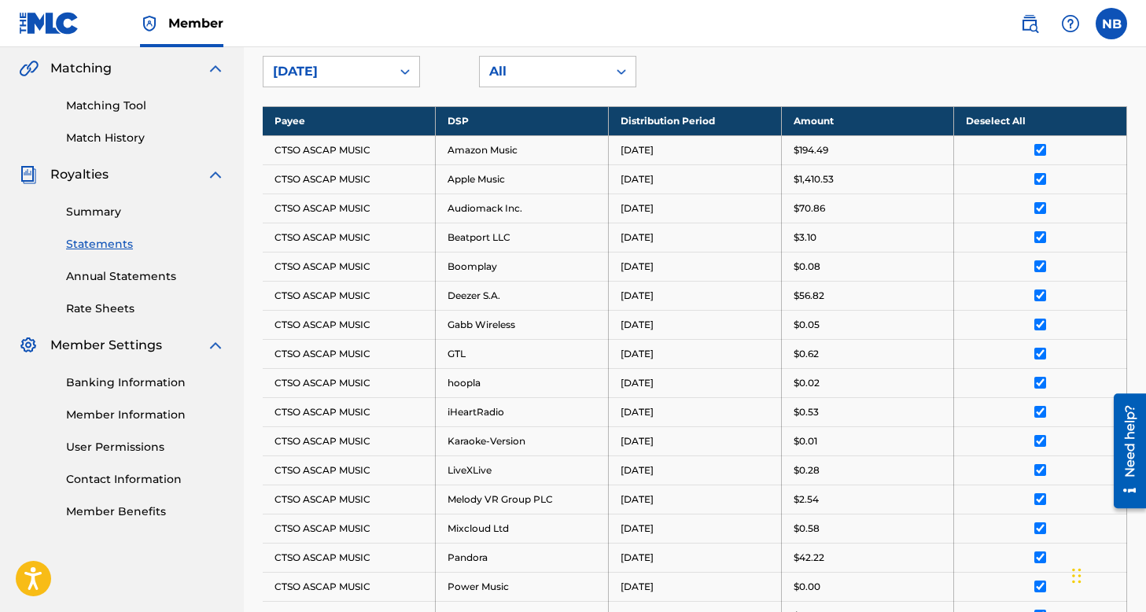
scroll to position [69, 0]
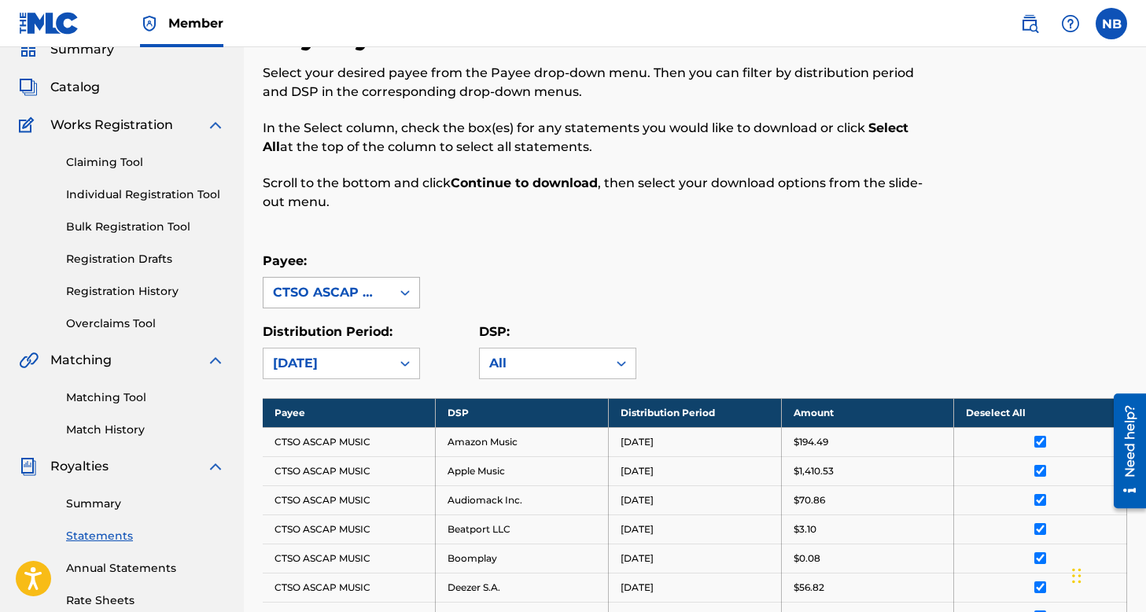
click at [388, 295] on div "CTSO ASCAP MUSIC" at bounding box center [326, 293] width 127 height 30
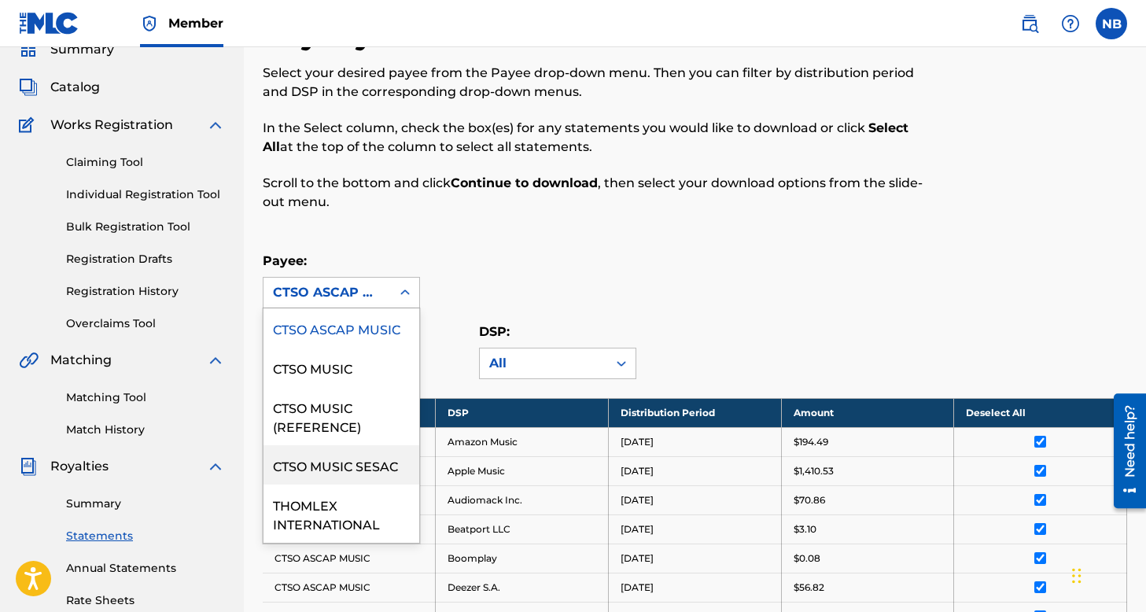
click at [351, 456] on div "CTSO MUSIC SESAC" at bounding box center [341, 464] width 156 height 39
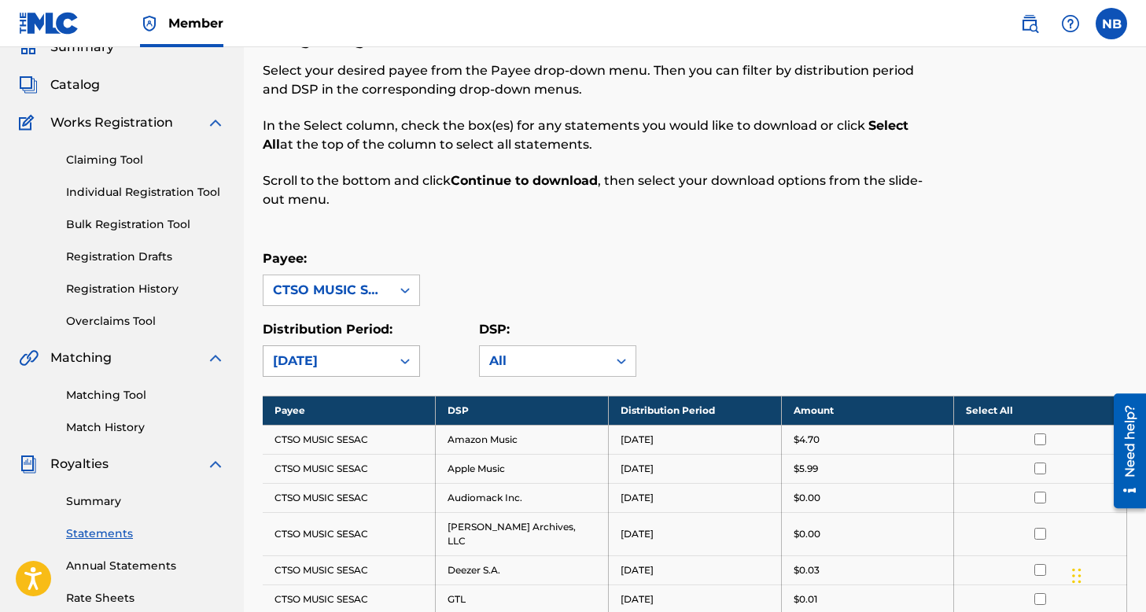
click at [344, 362] on div "[DATE]" at bounding box center [327, 360] width 109 height 19
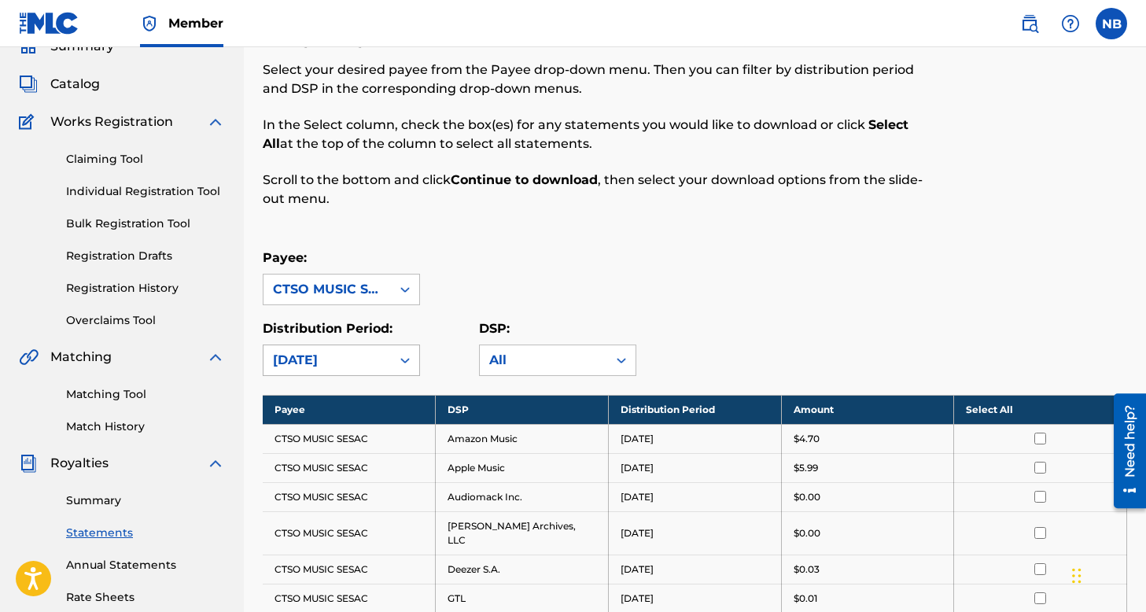
scroll to position [73, 0]
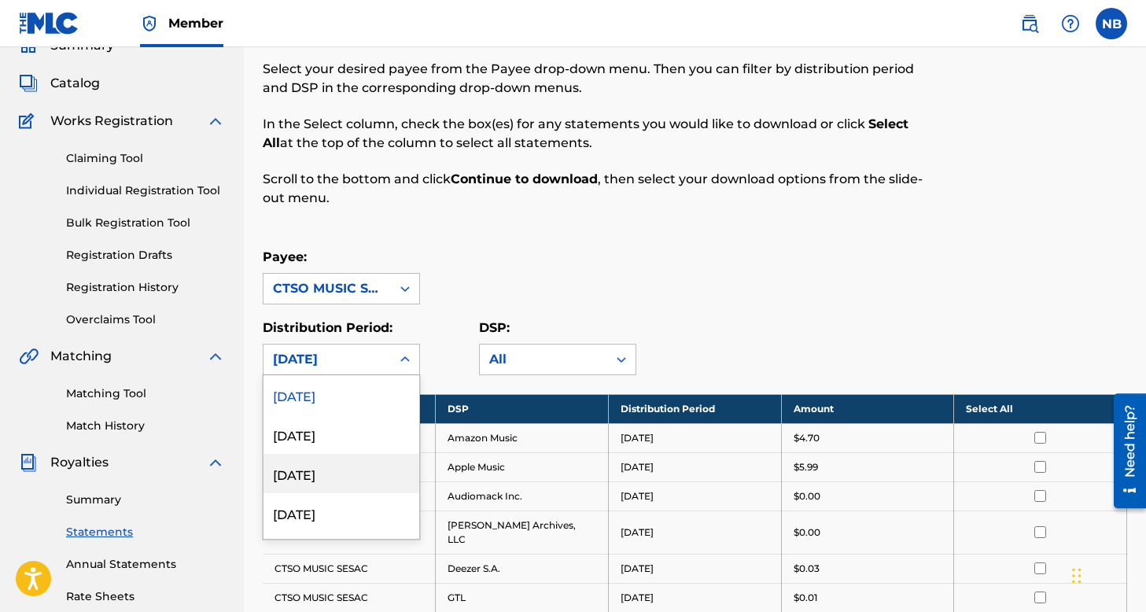
click at [336, 473] on div "[DATE]" at bounding box center [341, 473] width 156 height 39
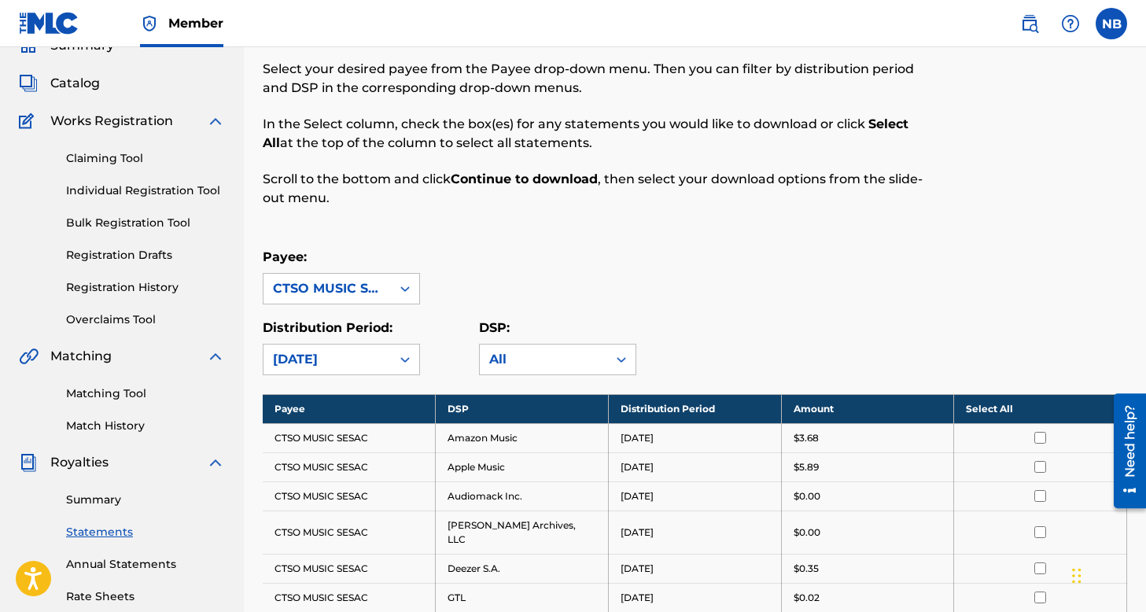
click at [988, 409] on th "Select All" at bounding box center [1040, 408] width 173 height 29
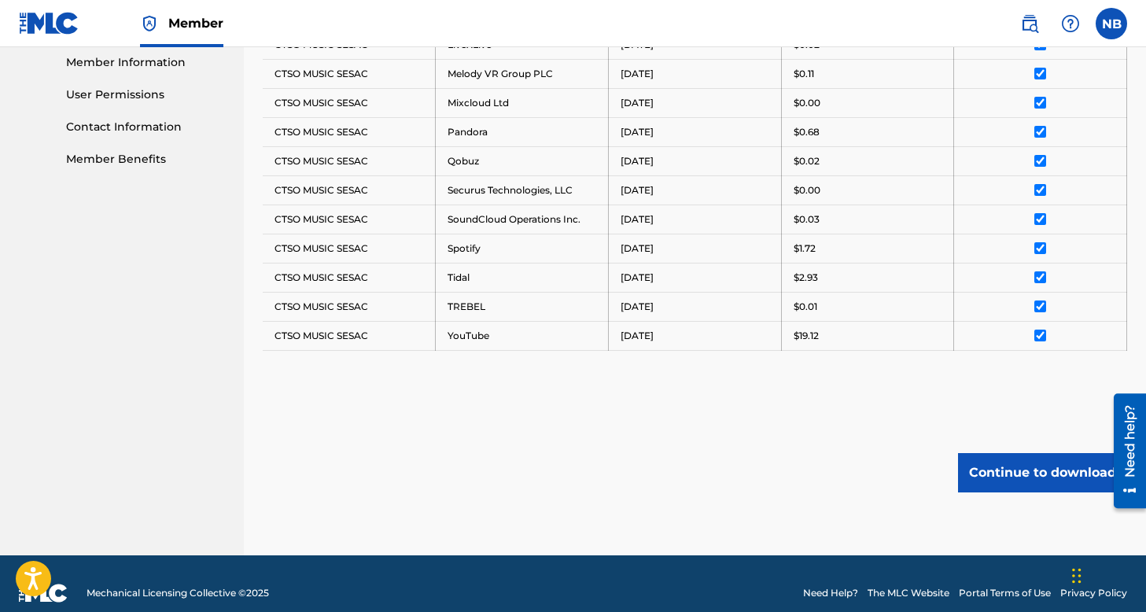
scroll to position [717, 0]
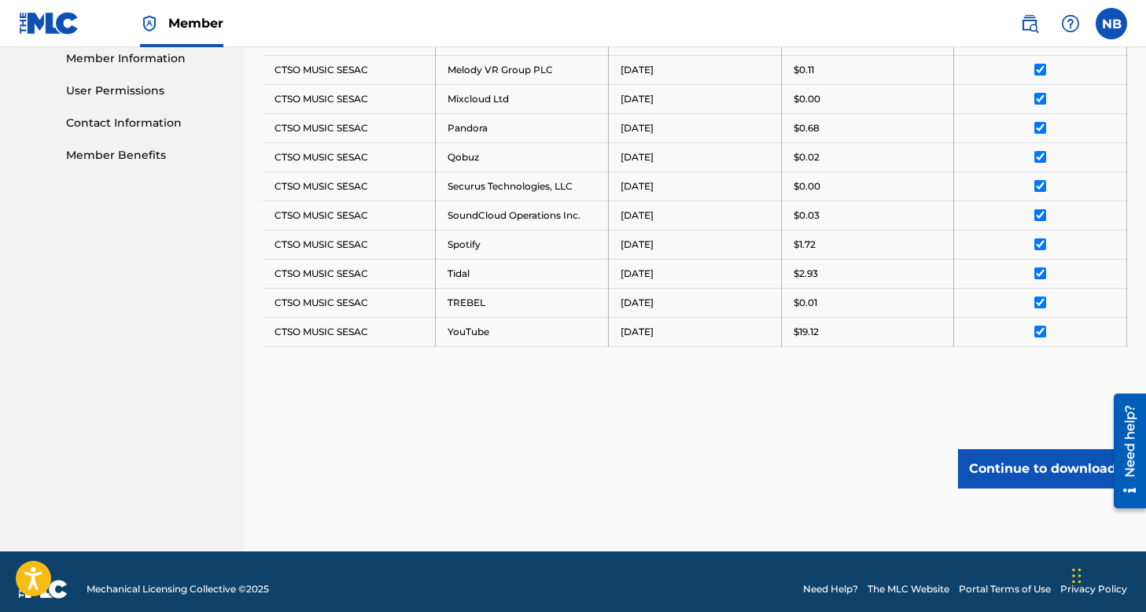
click at [1031, 449] on button "Continue to download" at bounding box center [1042, 468] width 169 height 39
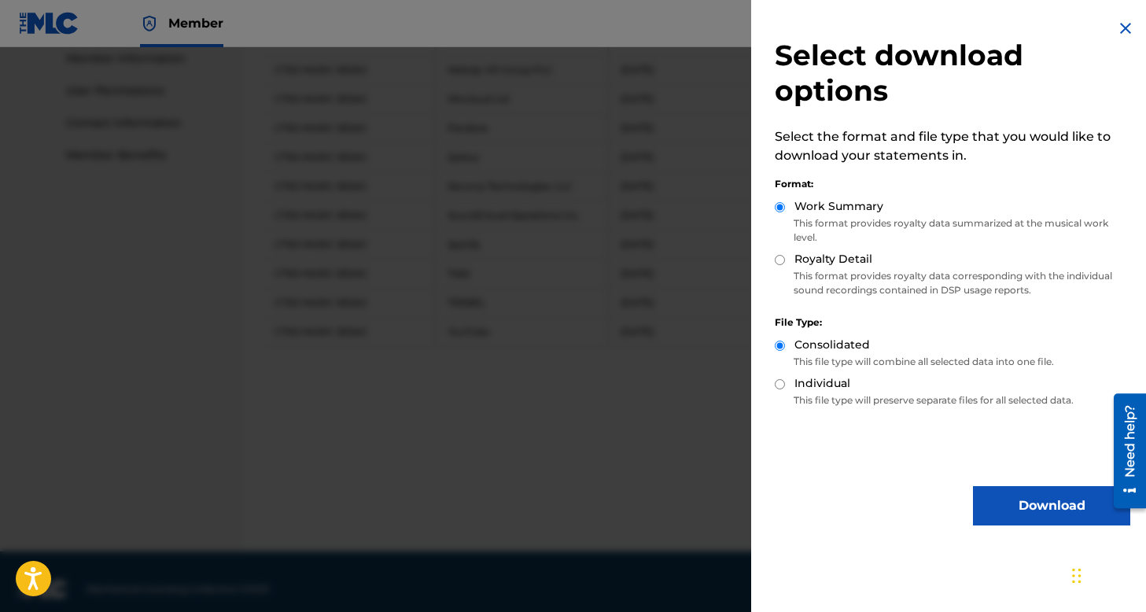
click at [777, 262] on input "Royalty Detail" at bounding box center [779, 260] width 10 height 10
radio input "true"
click at [1029, 514] on button "Download" at bounding box center [1051, 505] width 157 height 39
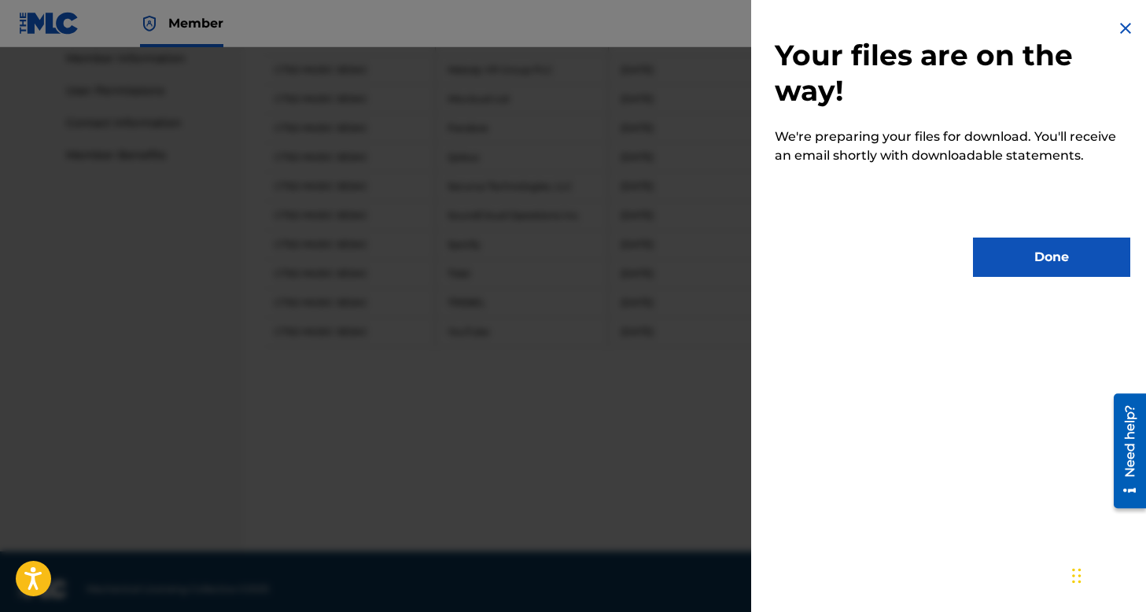
click at [1062, 257] on button "Done" at bounding box center [1051, 256] width 157 height 39
